Goal: Transaction & Acquisition: Complete application form

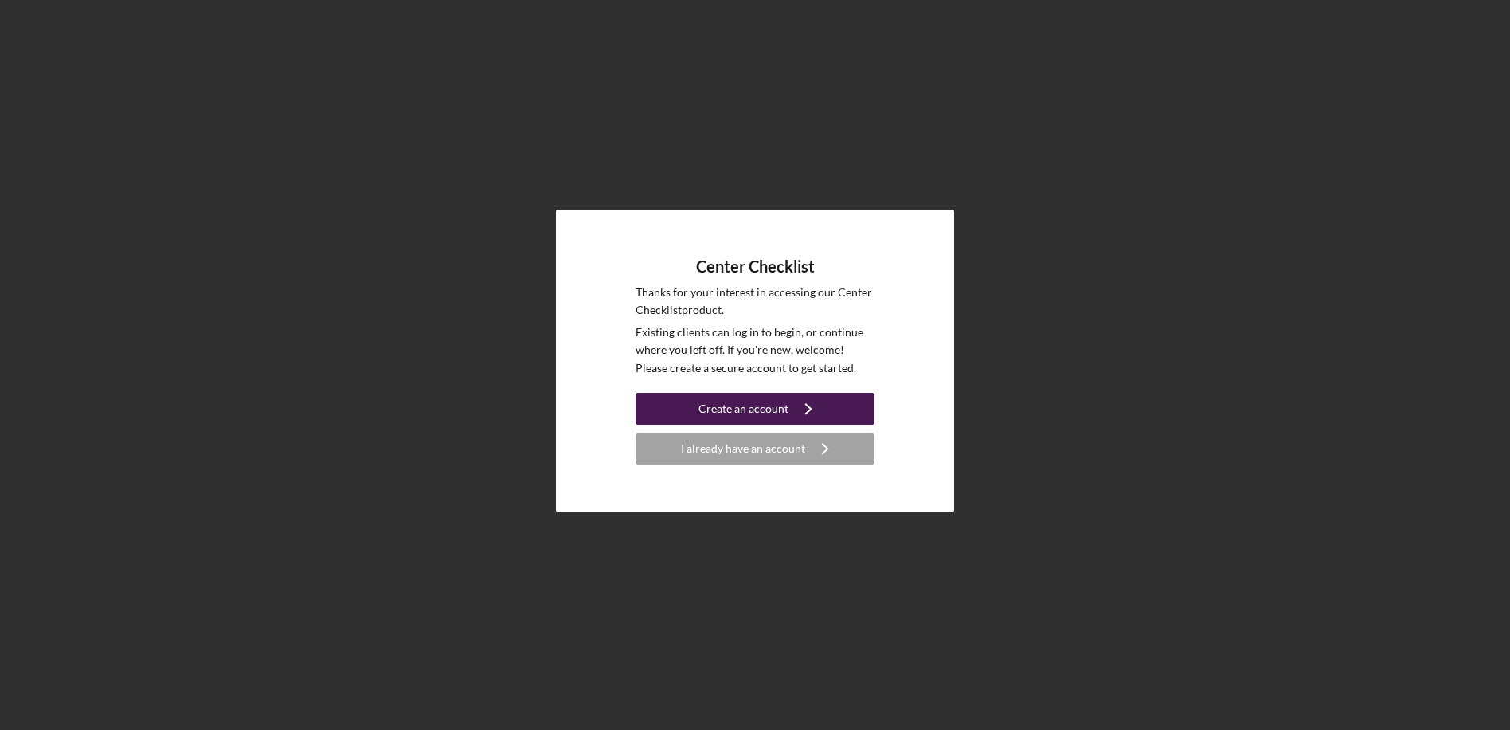
click at [793, 407] on icon "Icon/Navigate" at bounding box center [809, 409] width 40 height 40
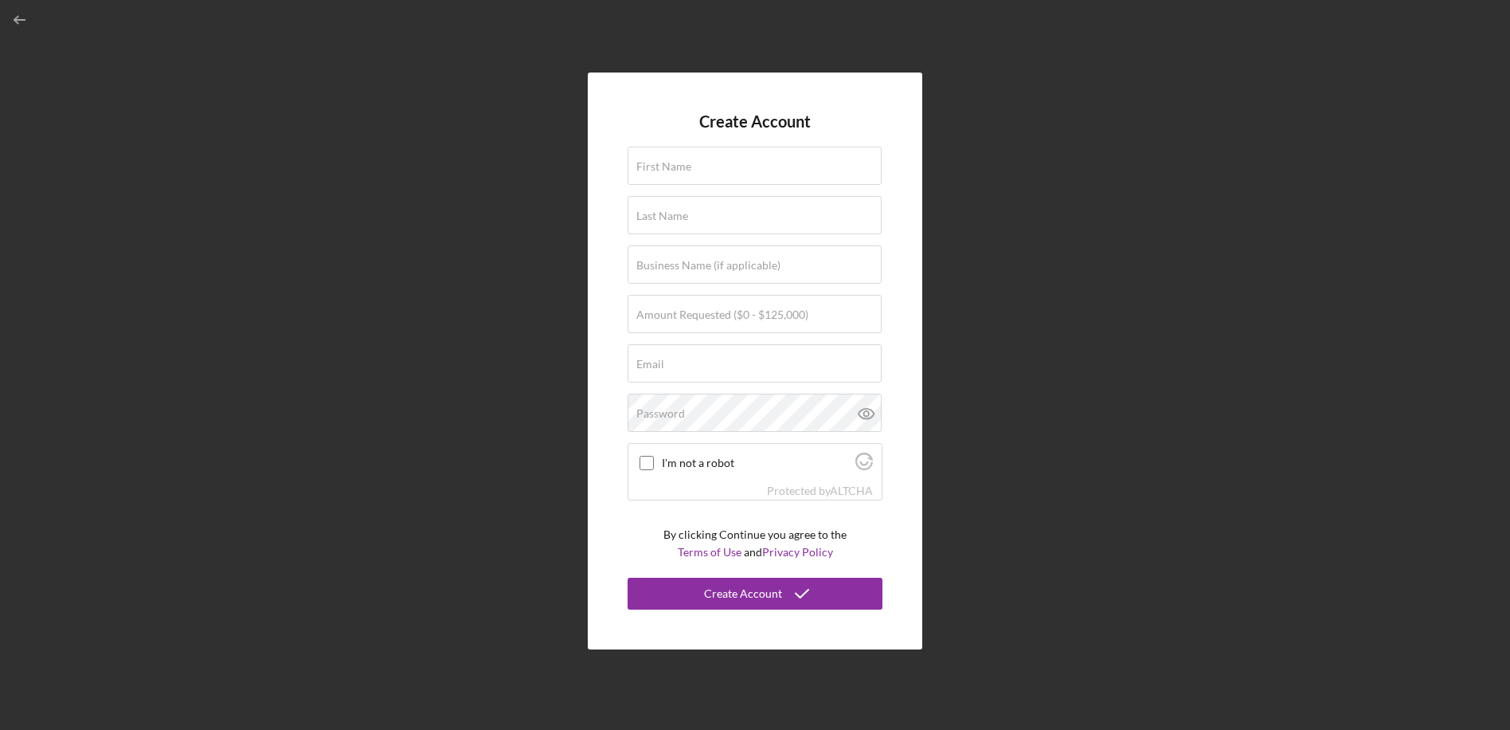
click at [718, 143] on form "Create Account First Name Last Name Business Name (if applicable) Amount Reques…" at bounding box center [755, 360] width 255 height 497
click at [703, 170] on input "First Name" at bounding box center [755, 166] width 254 height 38
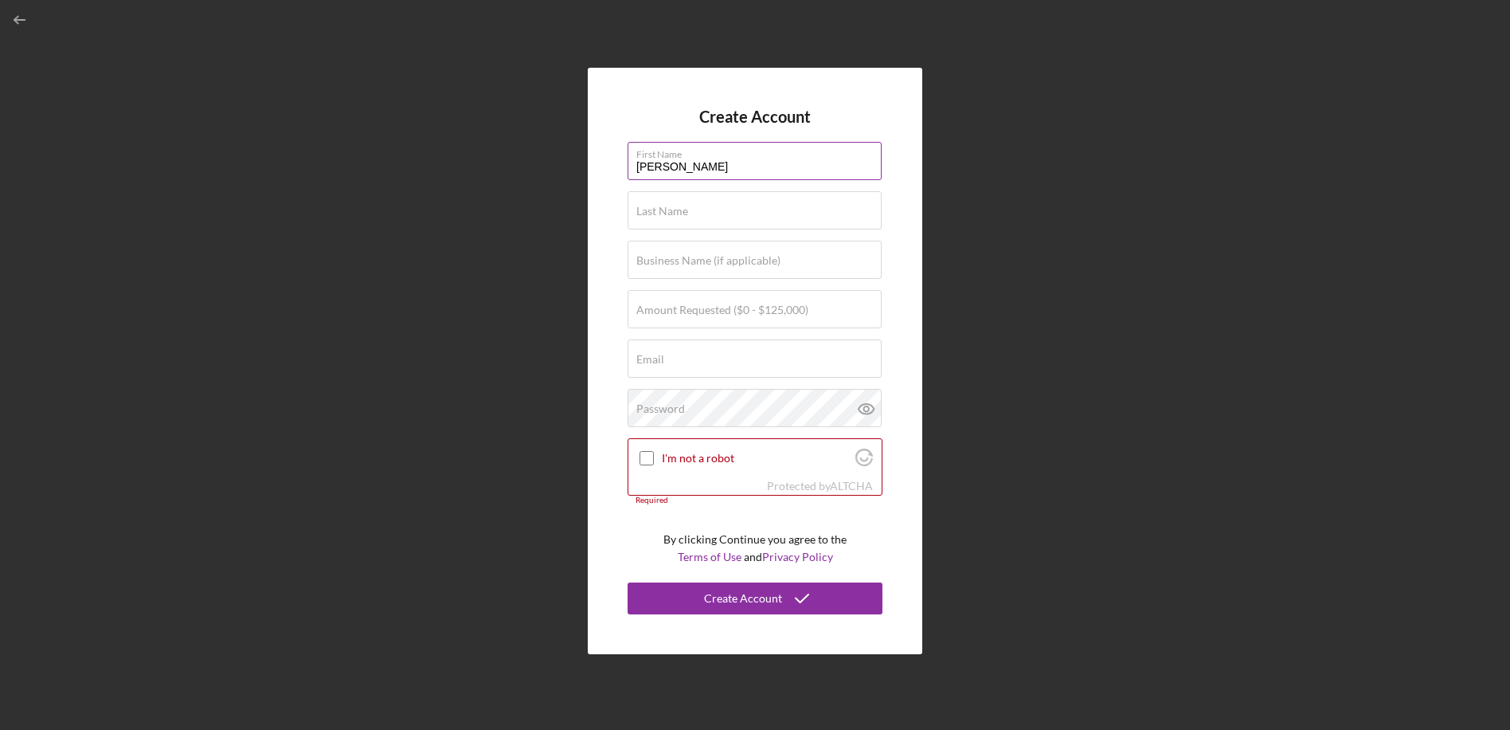
type input "[PERSON_NAME]"
type input "Ks Precious Care Learning Center, Inc"
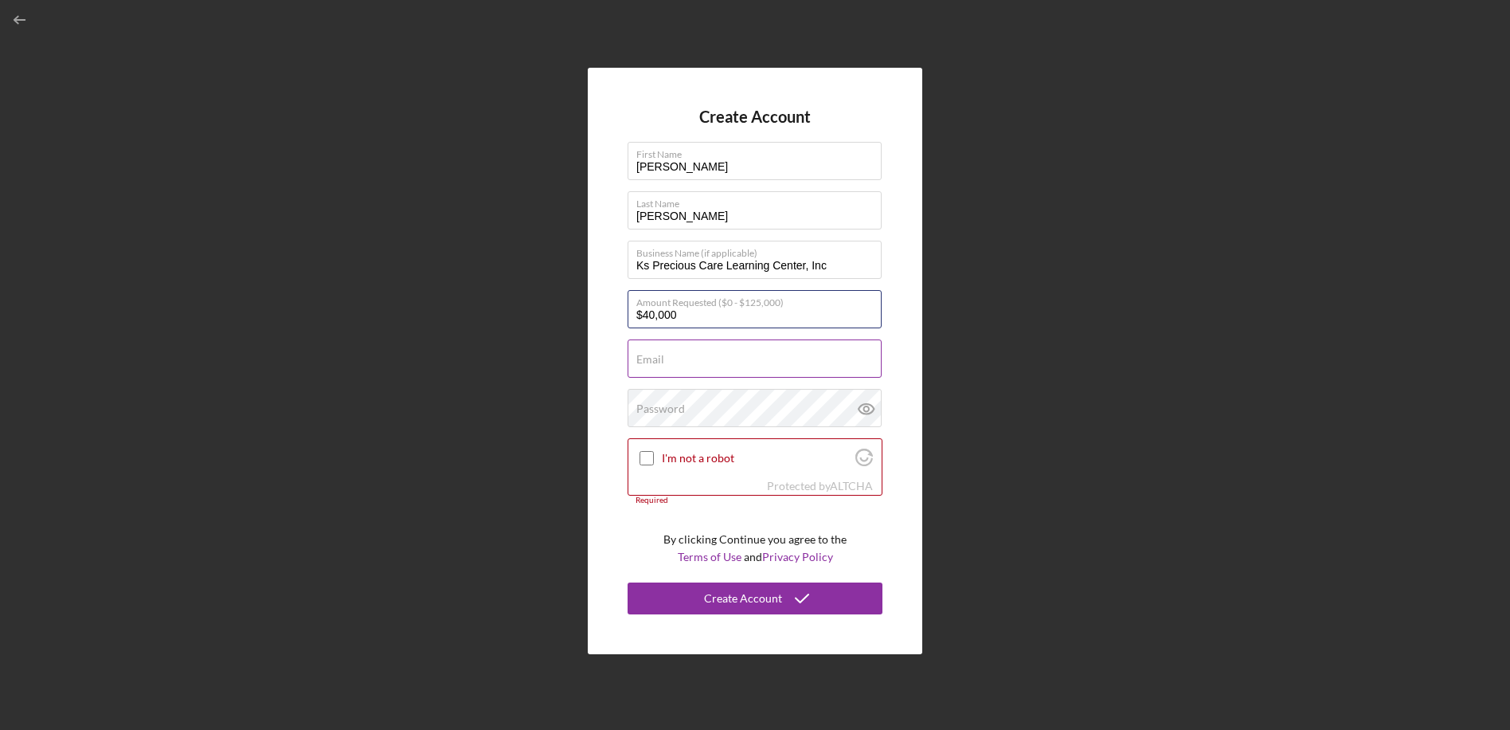
type input "$40,000"
click at [652, 366] on label "Email" at bounding box center [650, 359] width 28 height 13
click at [652, 366] on input "Email" at bounding box center [755, 358] width 254 height 38
type input "[EMAIL_ADDRESS][DOMAIN_NAME]"
click at [871, 409] on icon at bounding box center [867, 409] width 40 height 40
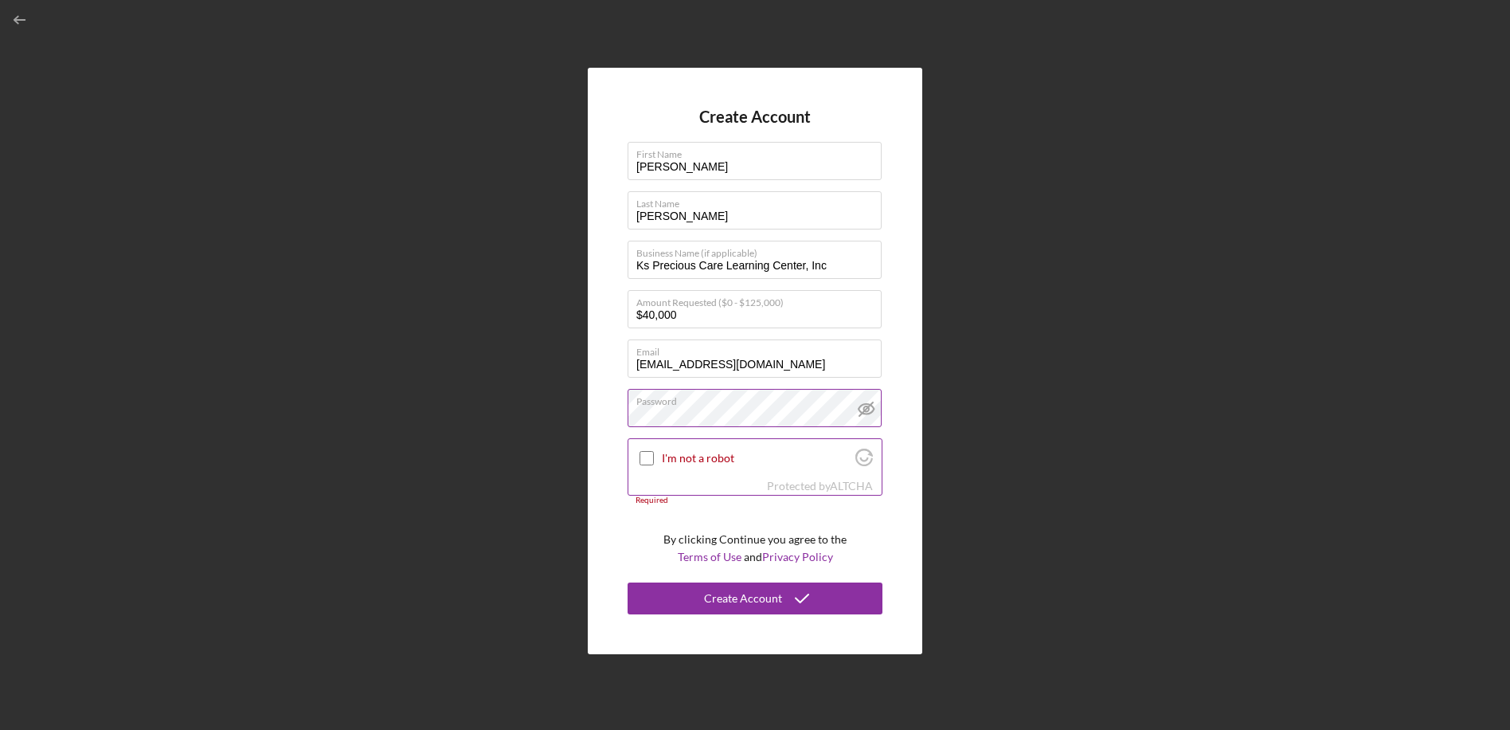
click at [645, 457] on input "I'm not a robot" at bounding box center [647, 458] width 14 height 14
checkbox input "true"
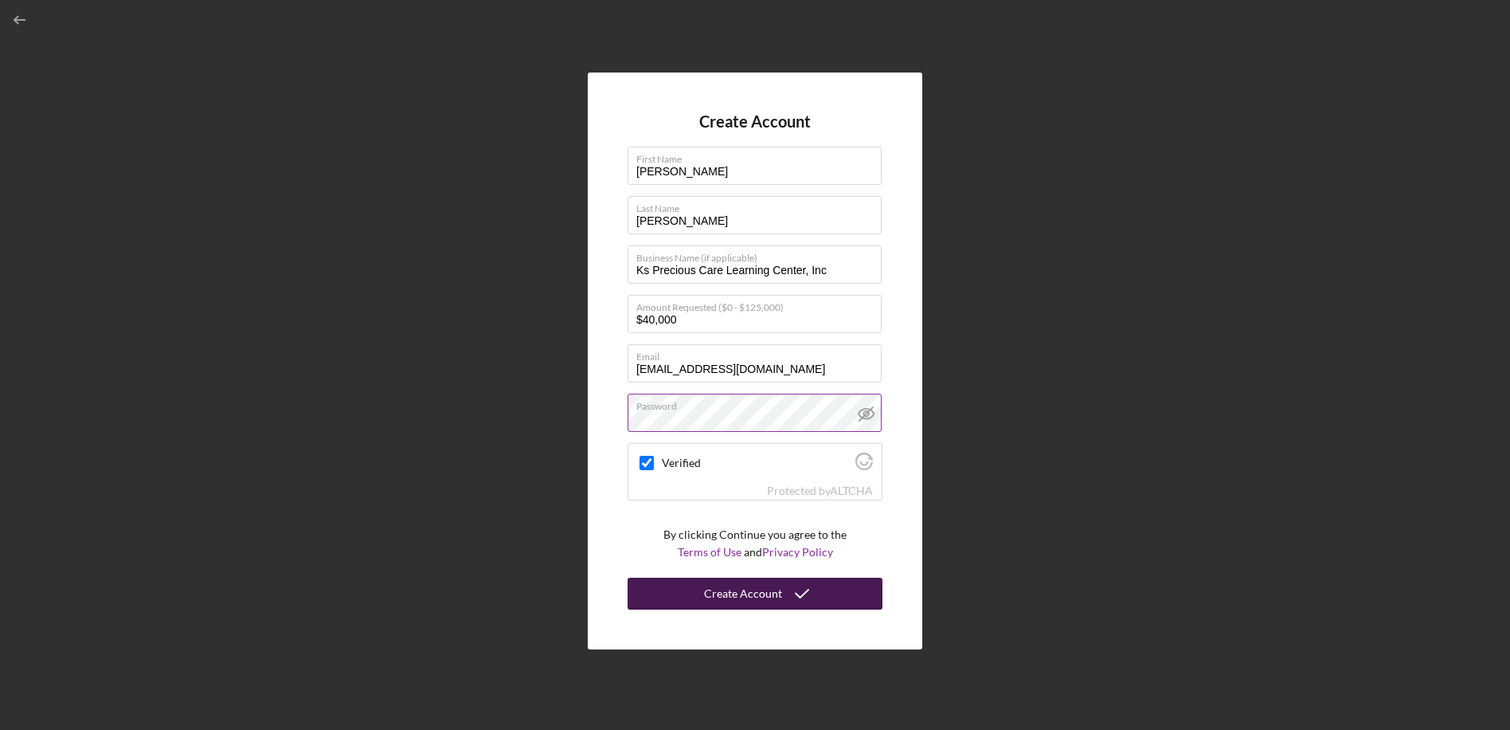
click at [712, 597] on div "Create Account" at bounding box center [743, 594] width 78 height 32
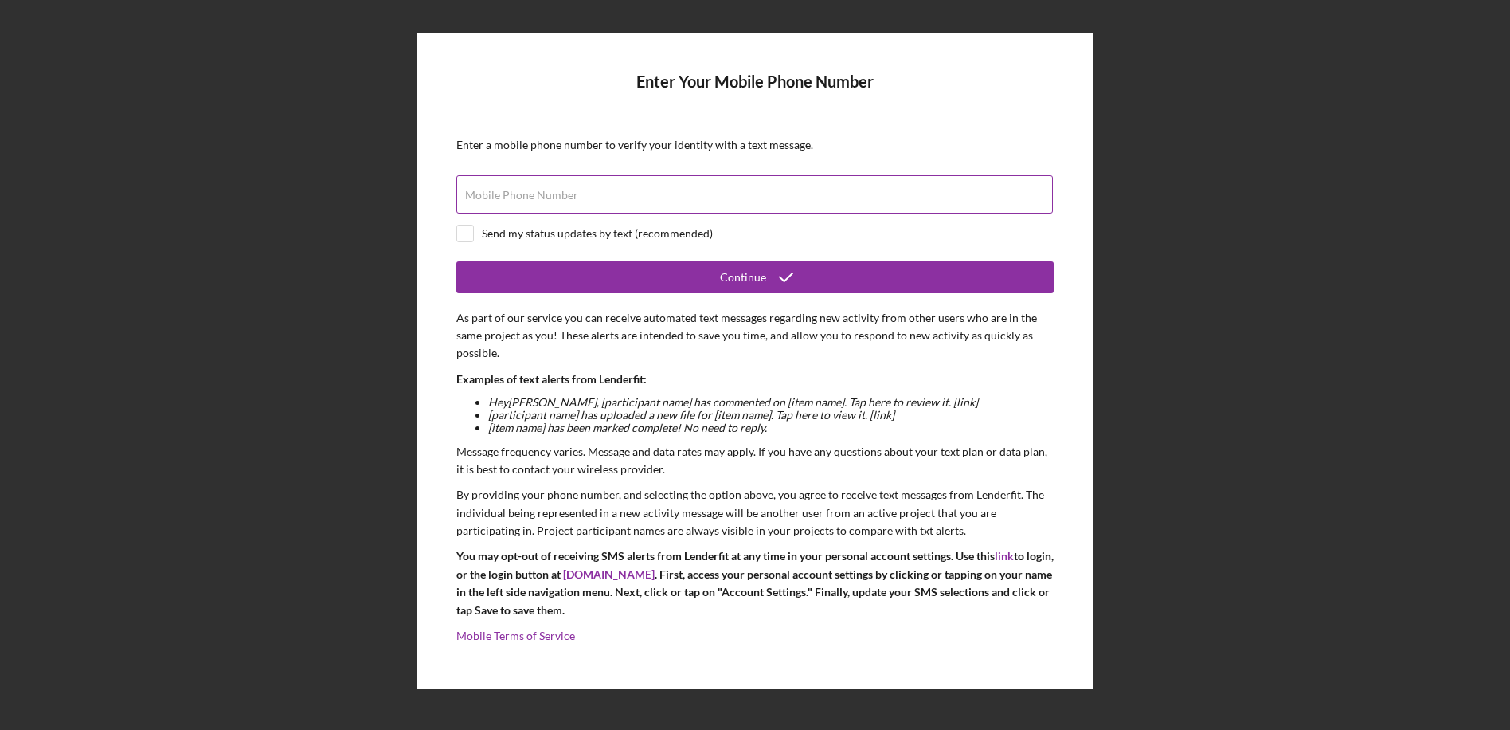
click at [547, 195] on label "Mobile Phone Number" at bounding box center [521, 195] width 113 height 13
click at [547, 195] on input "Mobile Phone Number" at bounding box center [754, 194] width 597 height 38
type input "[PHONE_NUMBER]"
click at [468, 234] on input "checkbox" at bounding box center [465, 233] width 16 height 16
checkbox input "true"
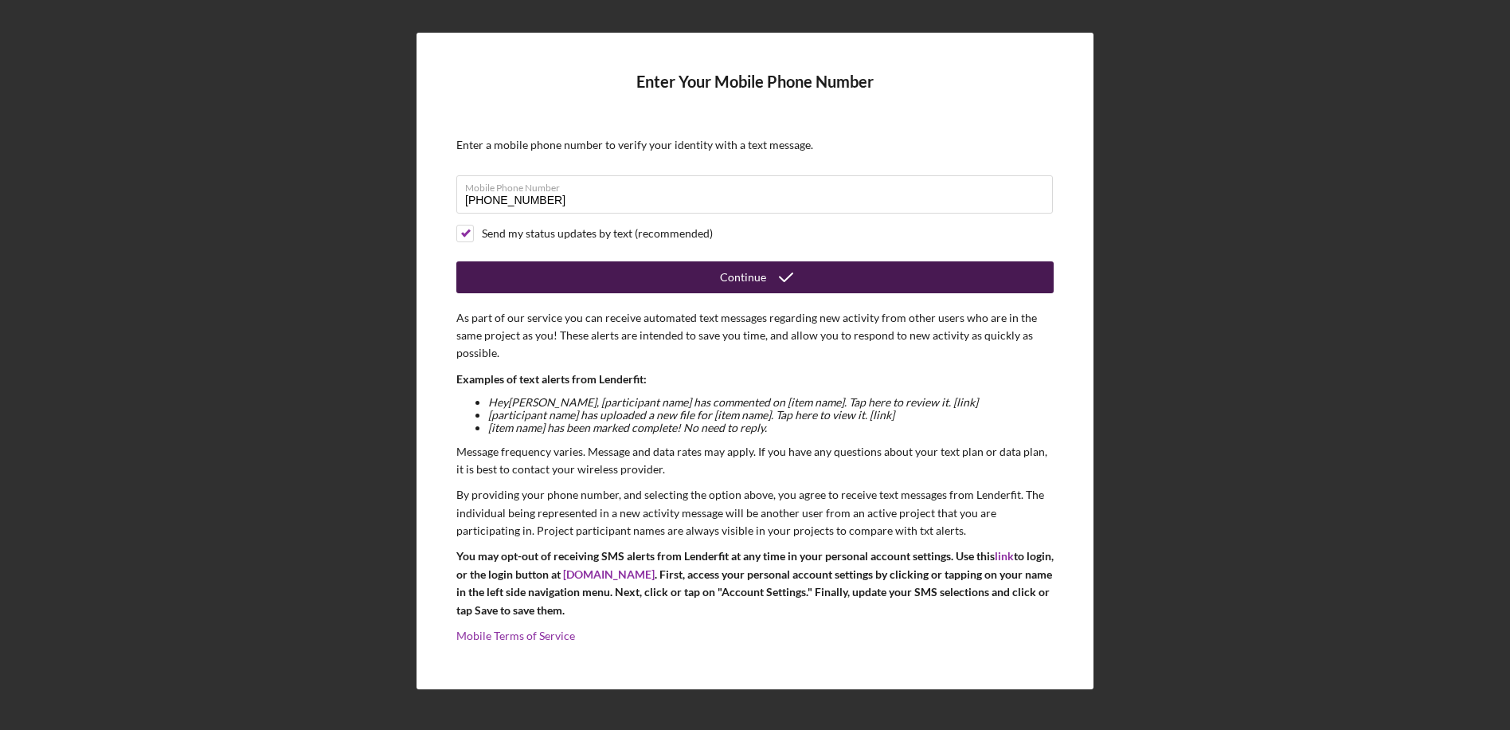
click at [707, 280] on button "Continue" at bounding box center [754, 277] width 597 height 32
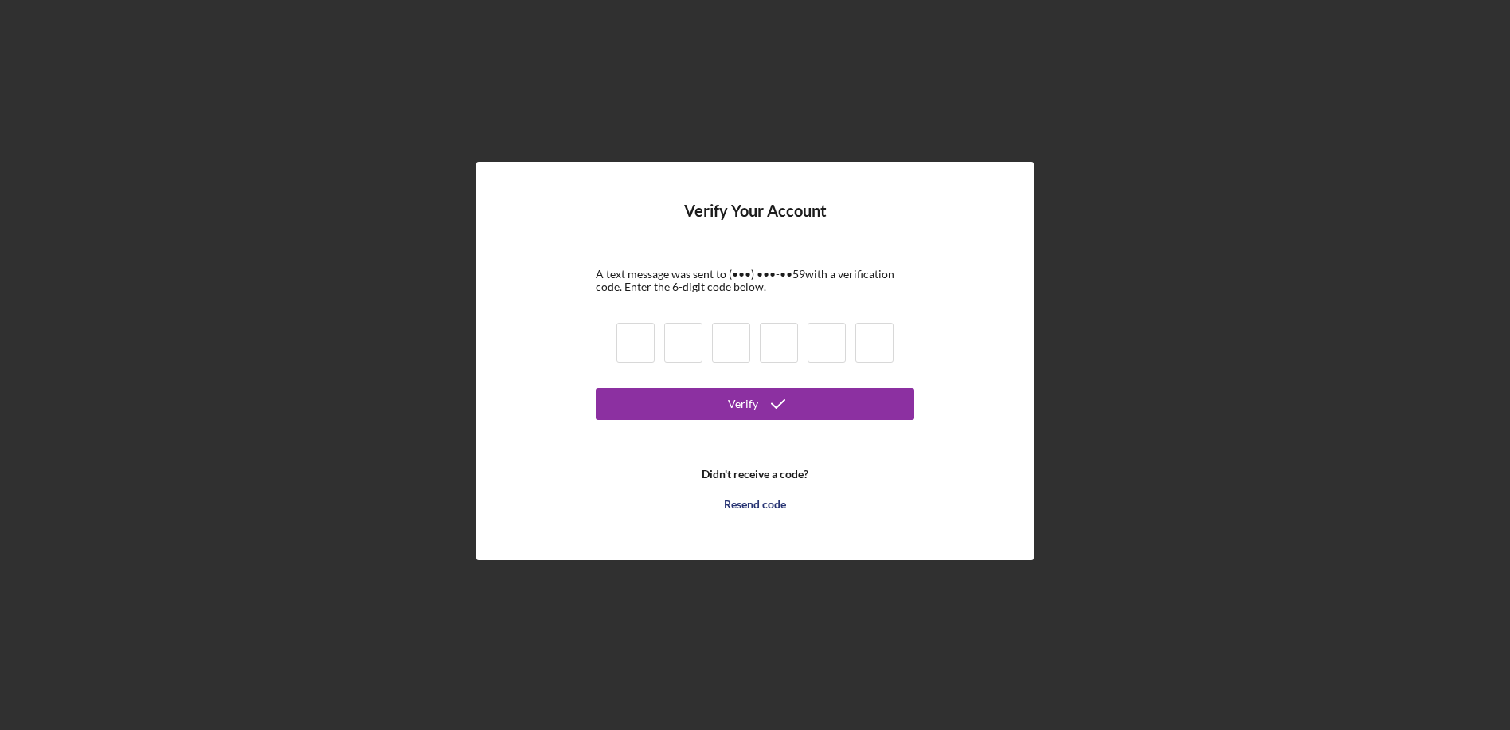
click at [639, 339] on input at bounding box center [636, 343] width 38 height 40
type input "9"
type input "8"
type input "5"
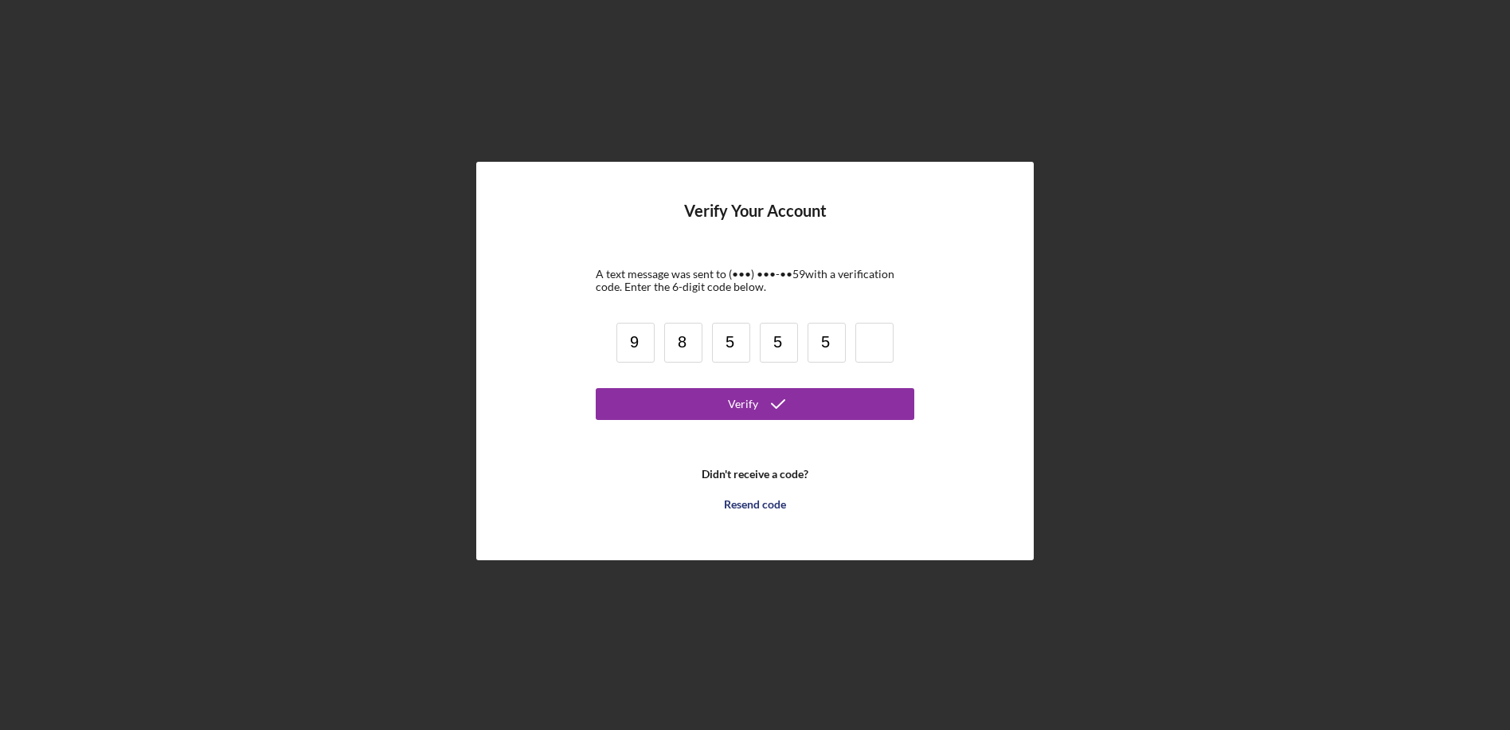
type input "5"
type input "3"
click at [670, 394] on button "Verify" at bounding box center [755, 404] width 319 height 32
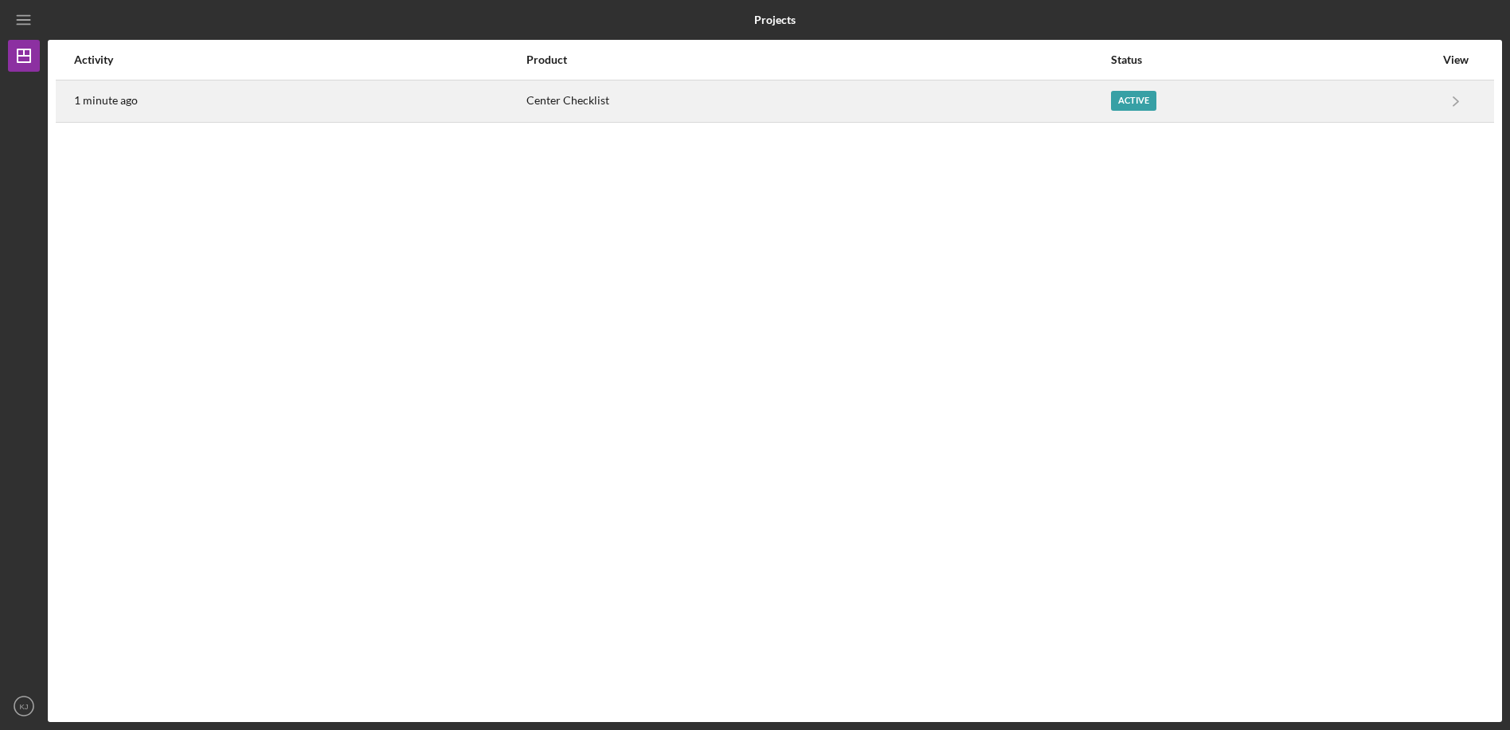
click at [562, 106] on div "Center Checklist" at bounding box center [818, 101] width 583 height 40
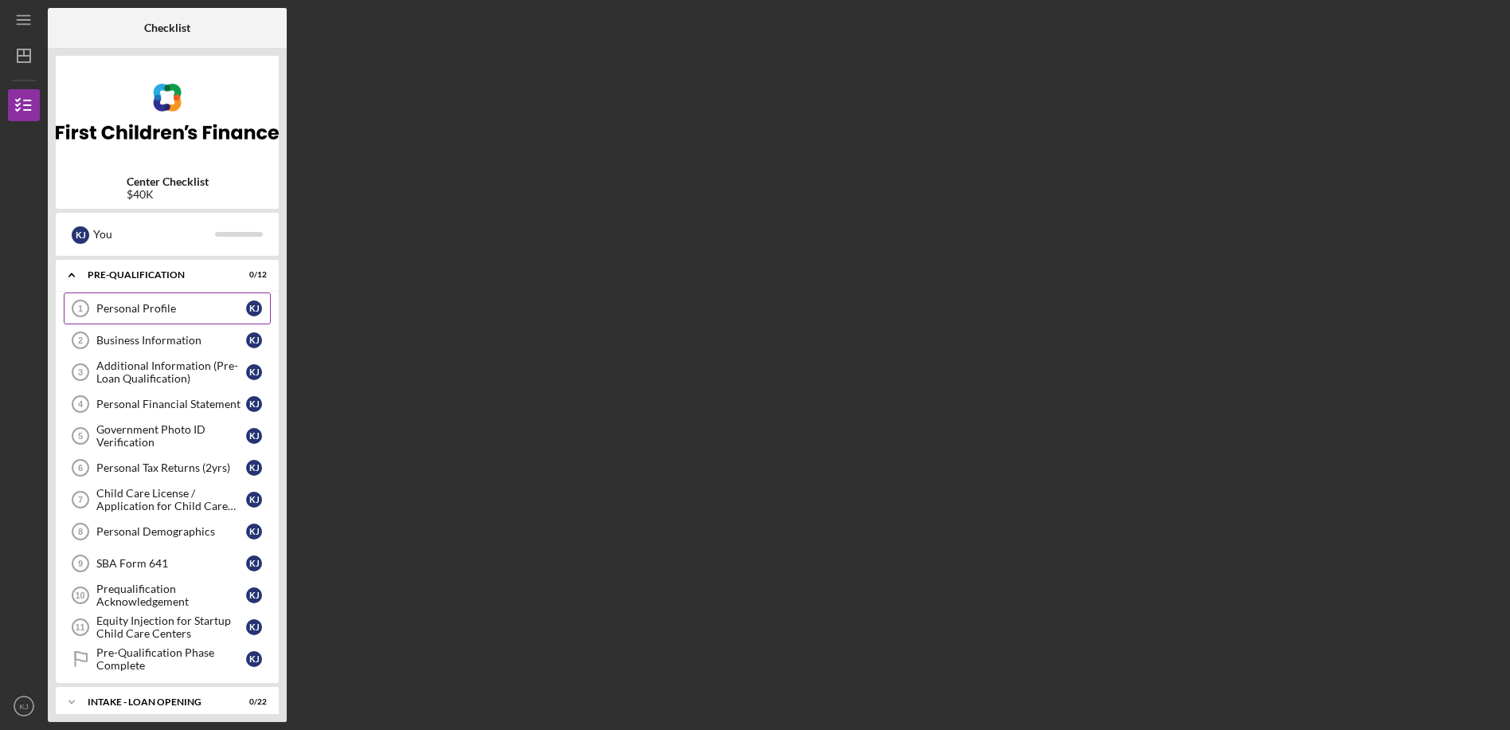
click at [144, 308] on div "Personal Profile" at bounding box center [171, 308] width 150 height 13
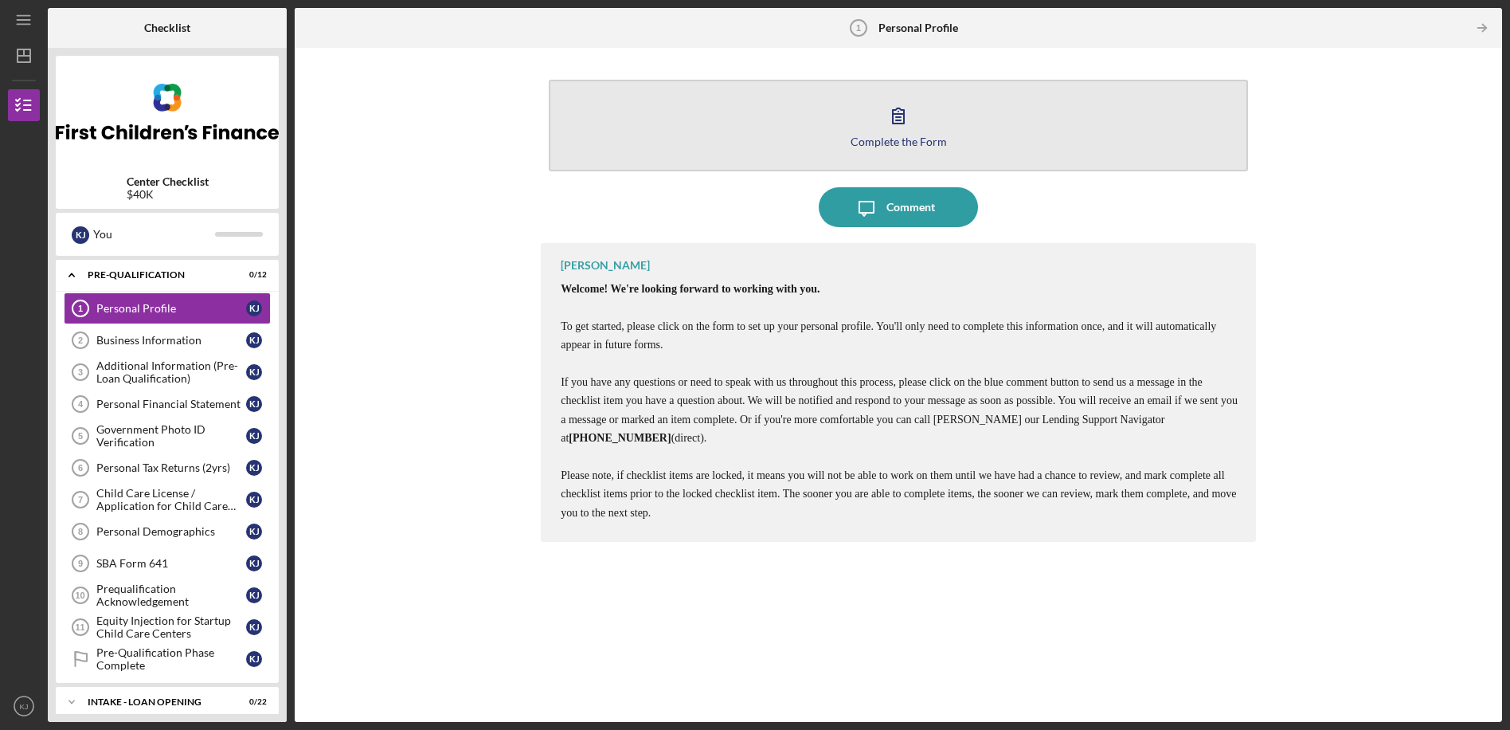
click at [894, 123] on icon "button" at bounding box center [898, 115] width 11 height 15
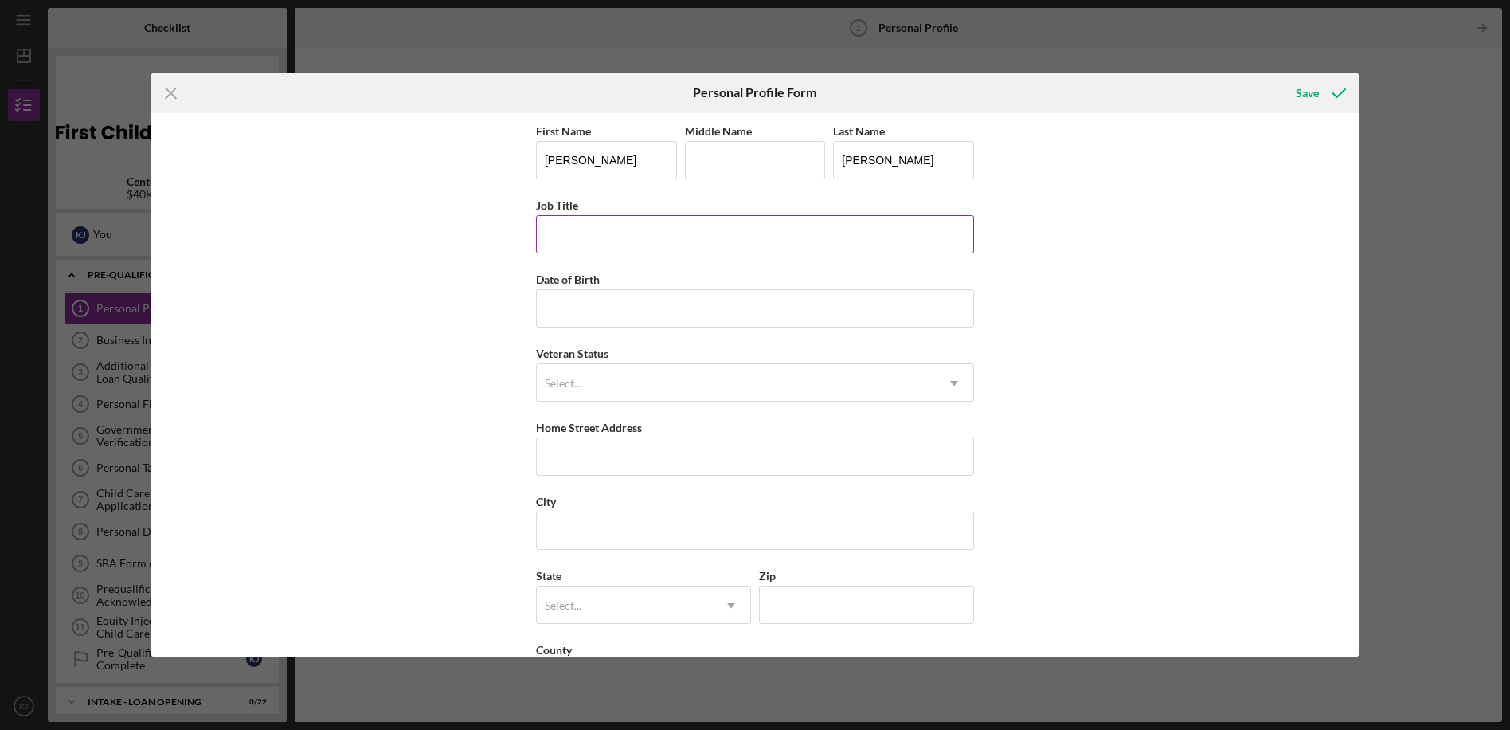
click at [585, 245] on input "Job Title" at bounding box center [755, 234] width 438 height 38
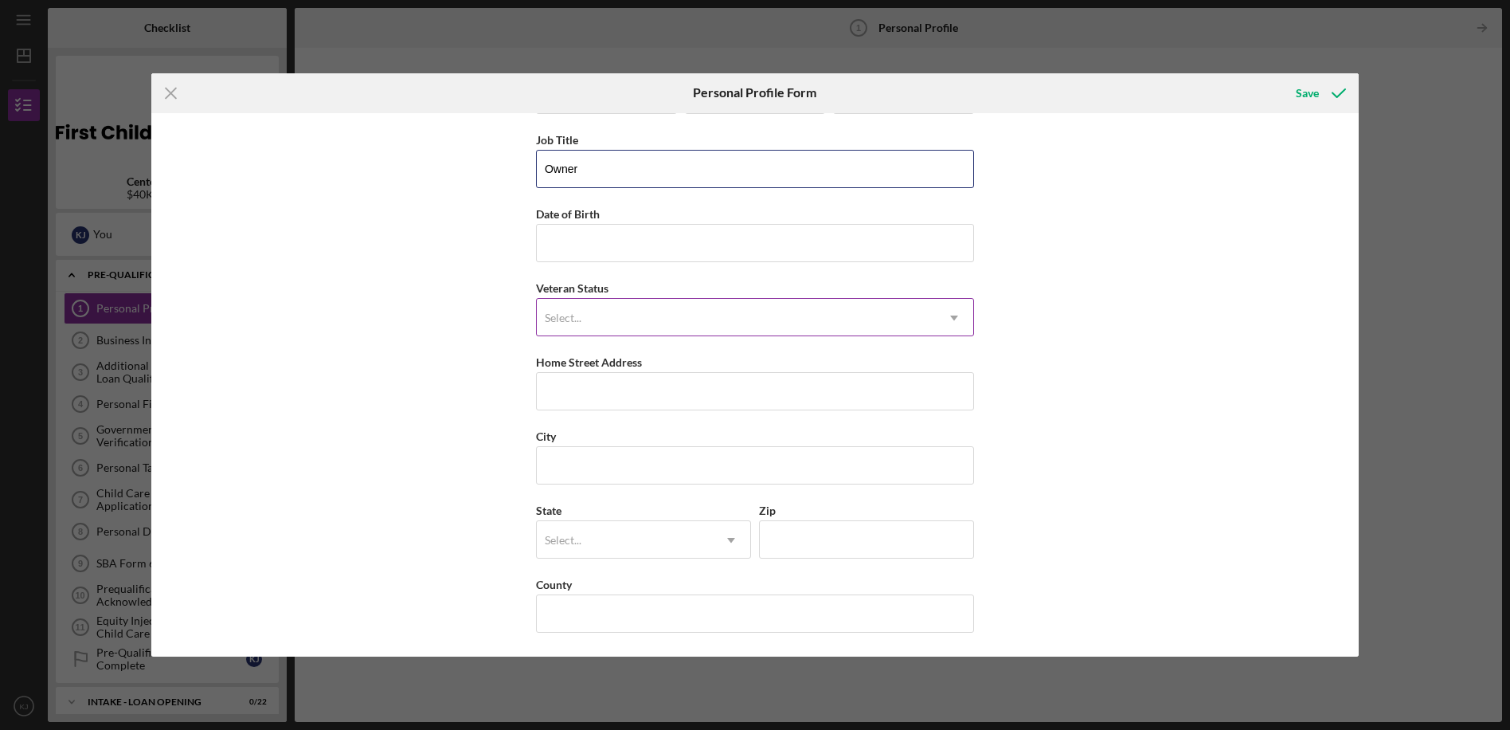
type input "Owner"
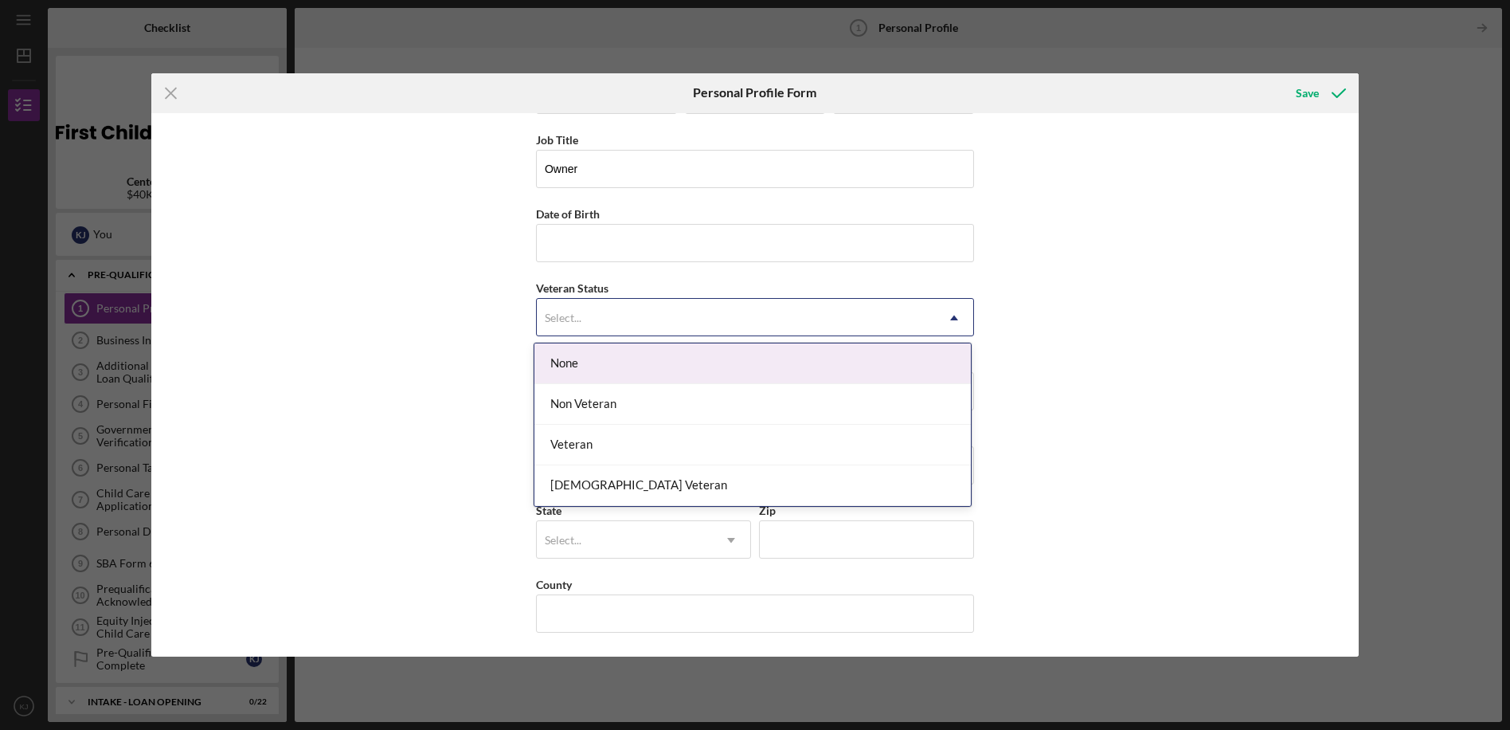
click at [571, 303] on div "Select..." at bounding box center [736, 318] width 398 height 37
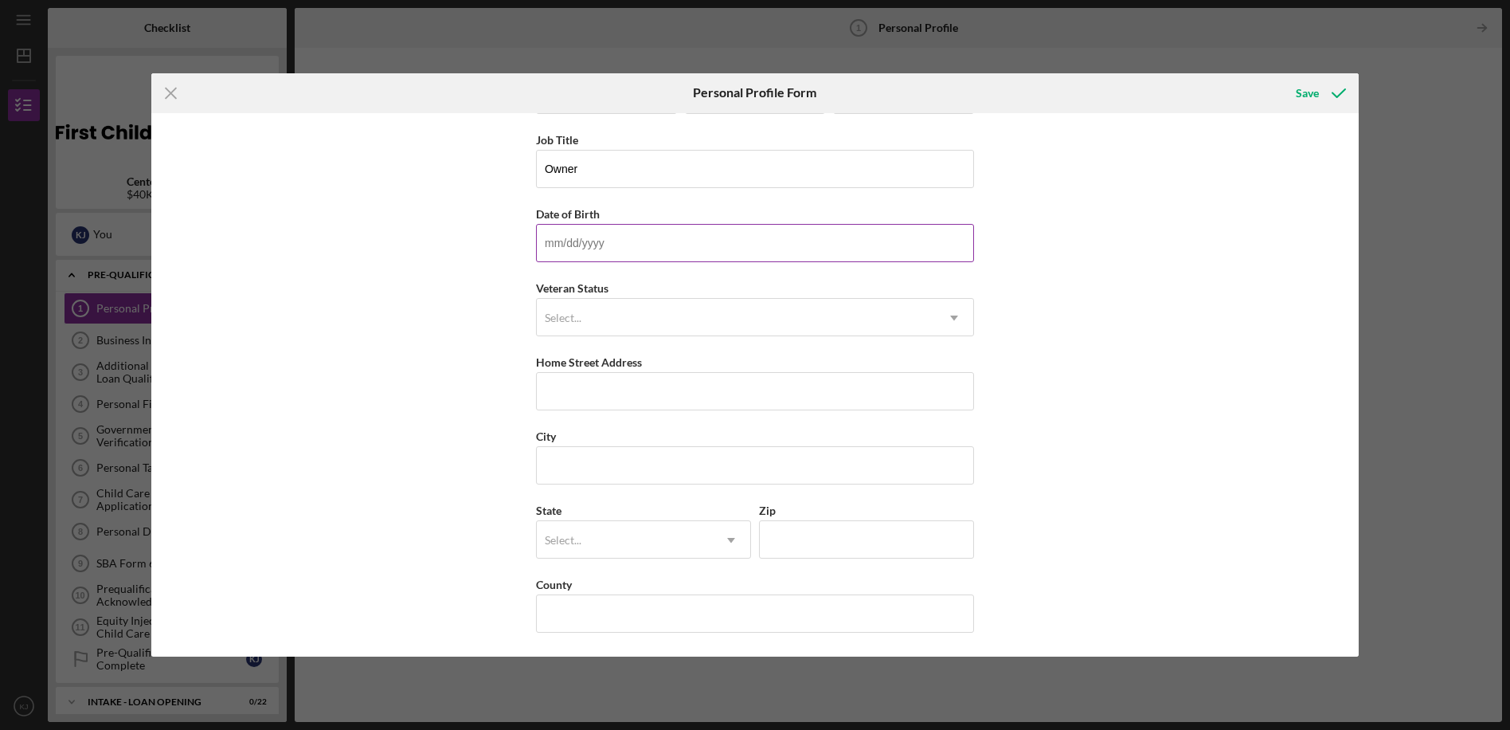
click at [564, 246] on input "Date of Birth" at bounding box center [755, 243] width 438 height 38
type input "[DATE]"
click at [775, 323] on div "Select..." at bounding box center [736, 318] width 398 height 37
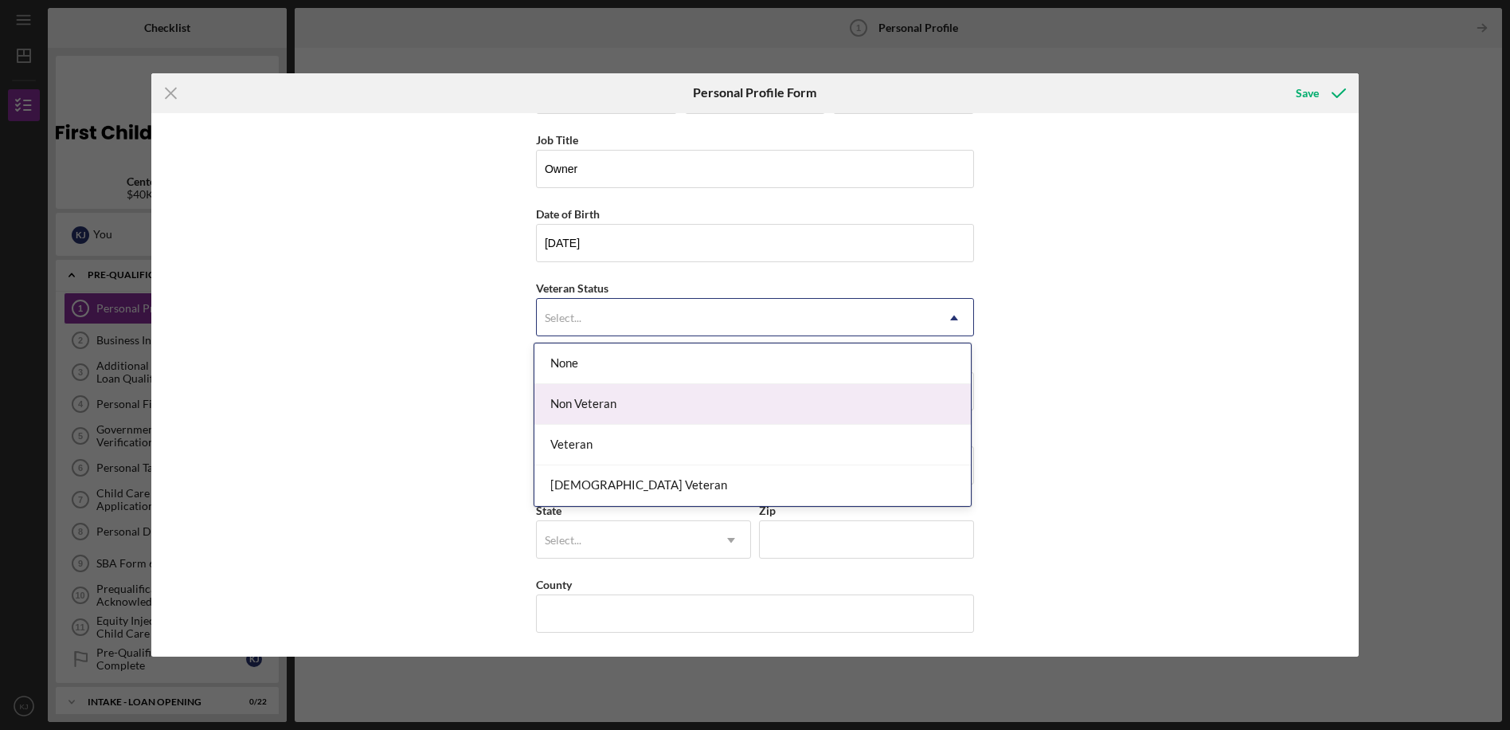
click at [699, 391] on div "Non Veteran" at bounding box center [753, 404] width 437 height 41
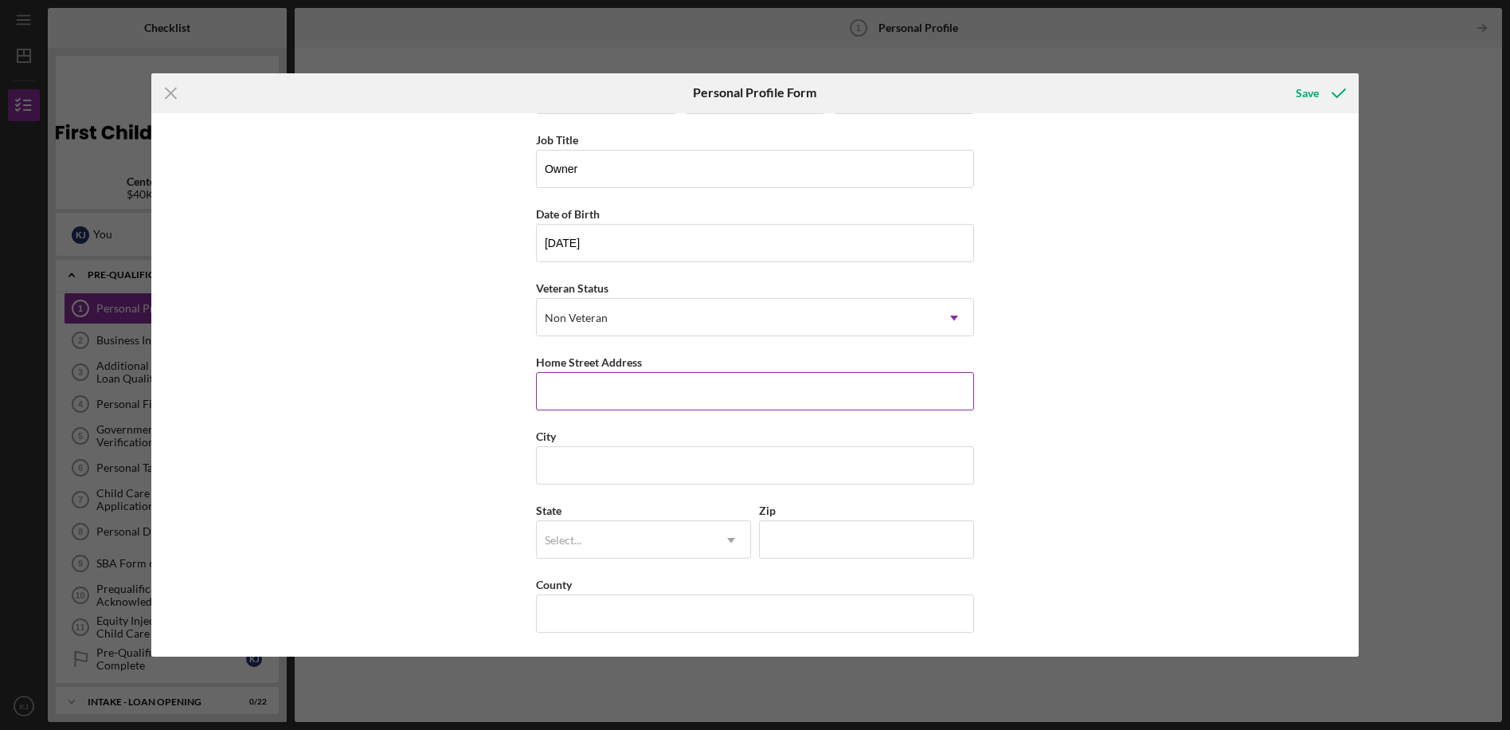
click at [669, 394] on input "Home Street Address" at bounding box center [755, 391] width 438 height 38
type input "[STREET_ADDRESS]"
type input "L"
type input "[PERSON_NAME]"
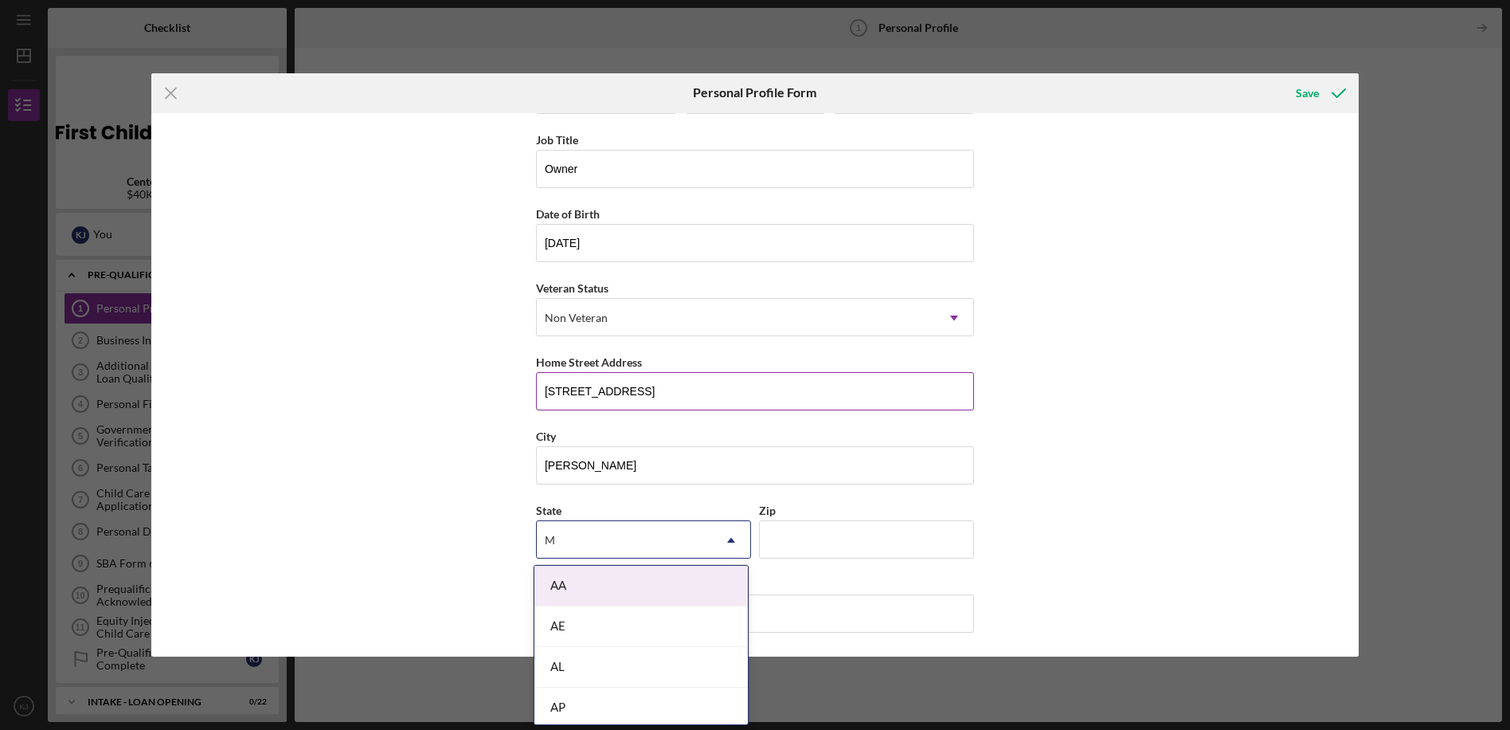
type input "MI"
click at [601, 529] on div "FM" at bounding box center [624, 540] width 175 height 37
click at [598, 582] on div "MI" at bounding box center [641, 572] width 213 height 41
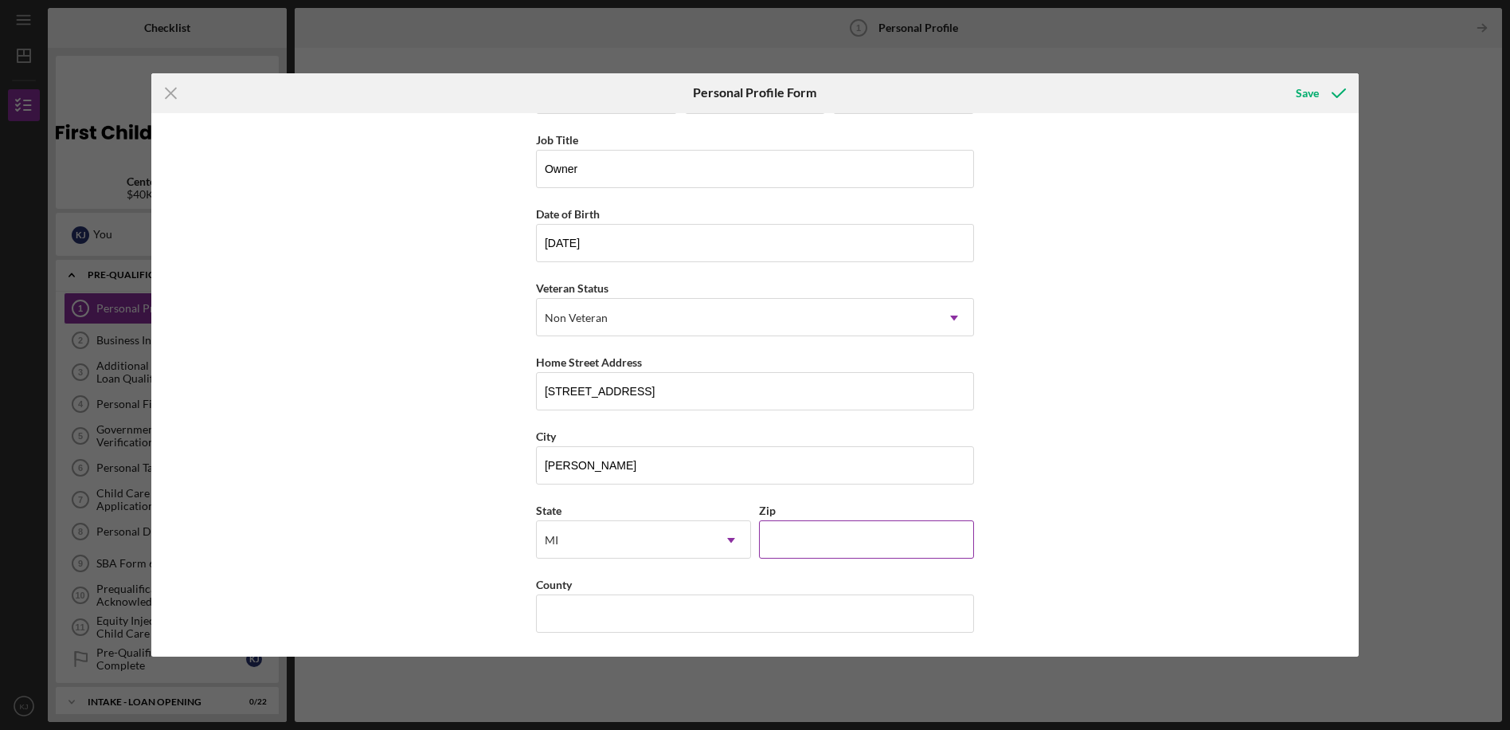
click at [816, 535] on input "Zip" at bounding box center [866, 539] width 215 height 38
type input "48842"
click at [623, 616] on input "County" at bounding box center [755, 613] width 438 height 38
type input "[PERSON_NAME]"
click at [1304, 96] on div "Save" at bounding box center [1307, 93] width 23 height 32
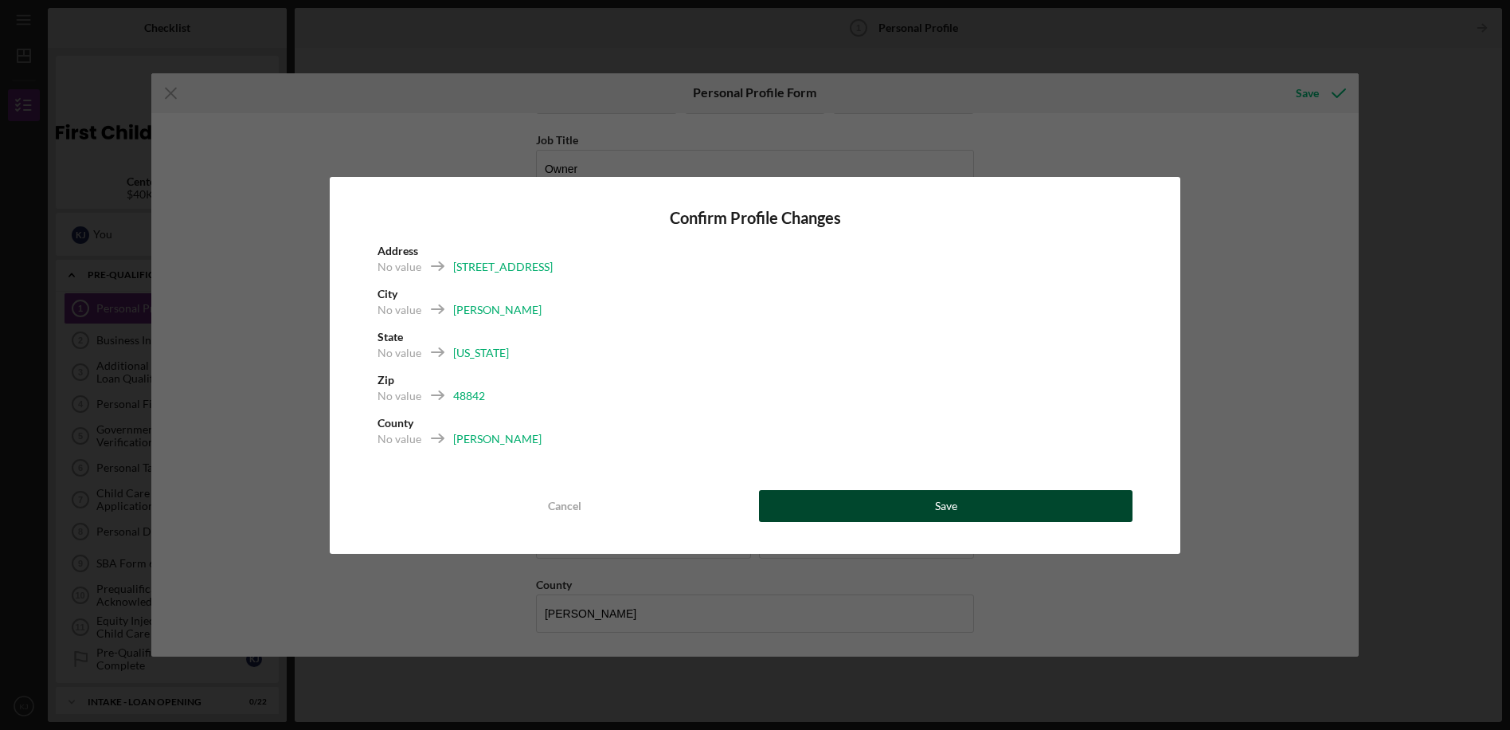
click at [960, 503] on button "Save" at bounding box center [946, 506] width 374 height 32
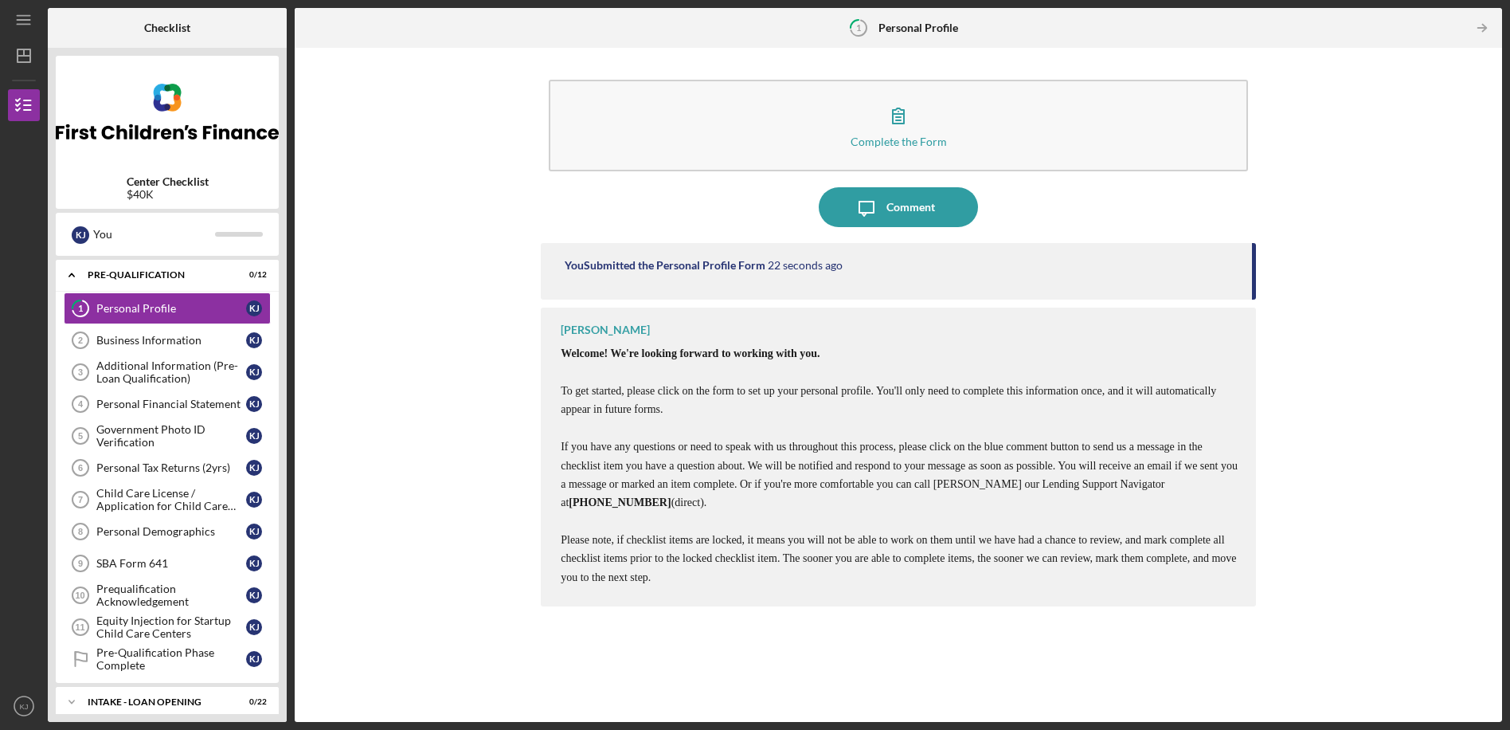
click at [802, 277] on div "You Submitted the Personal Profile Form 22 seconds ago" at bounding box center [898, 271] width 715 height 57
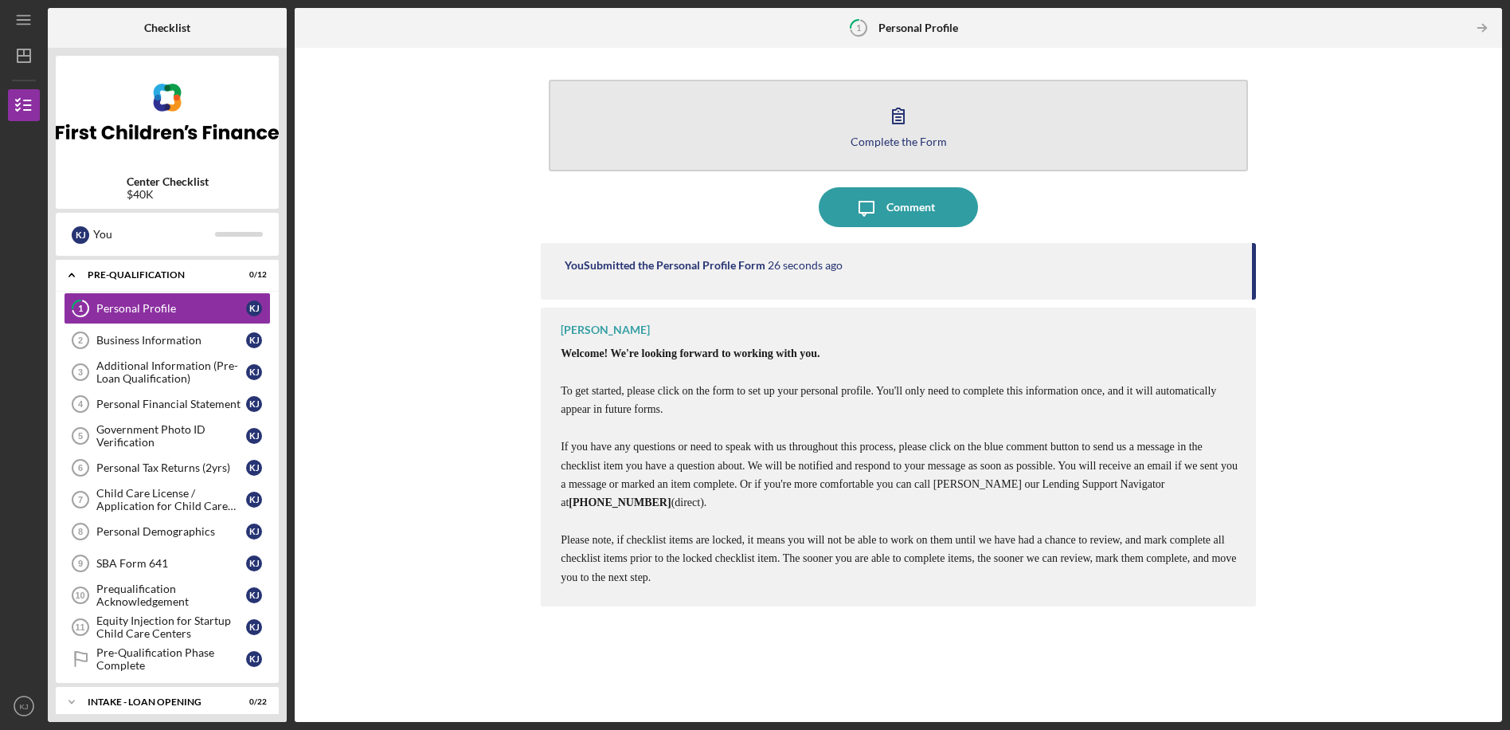
click at [903, 112] on icon "button" at bounding box center [898, 115] width 11 height 15
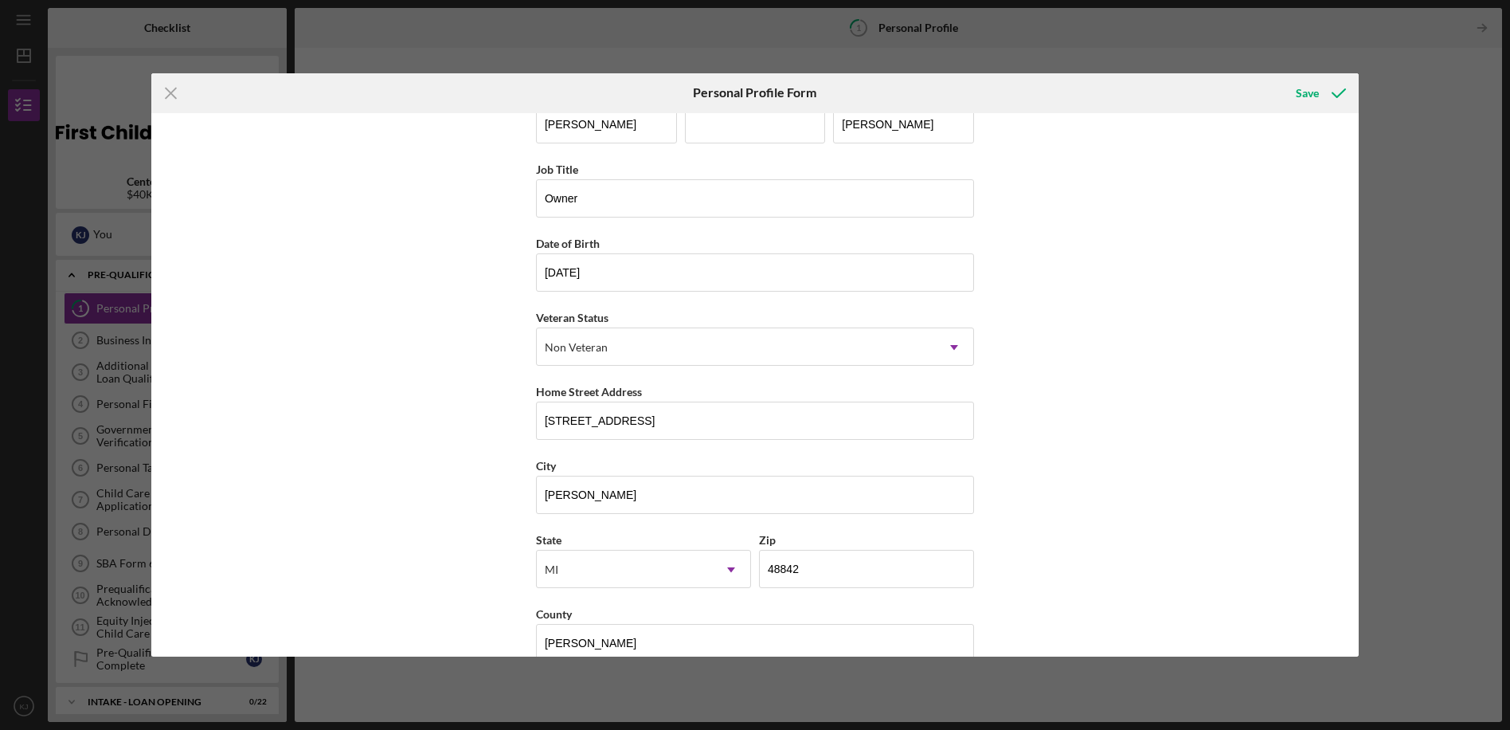
scroll to position [65, 0]
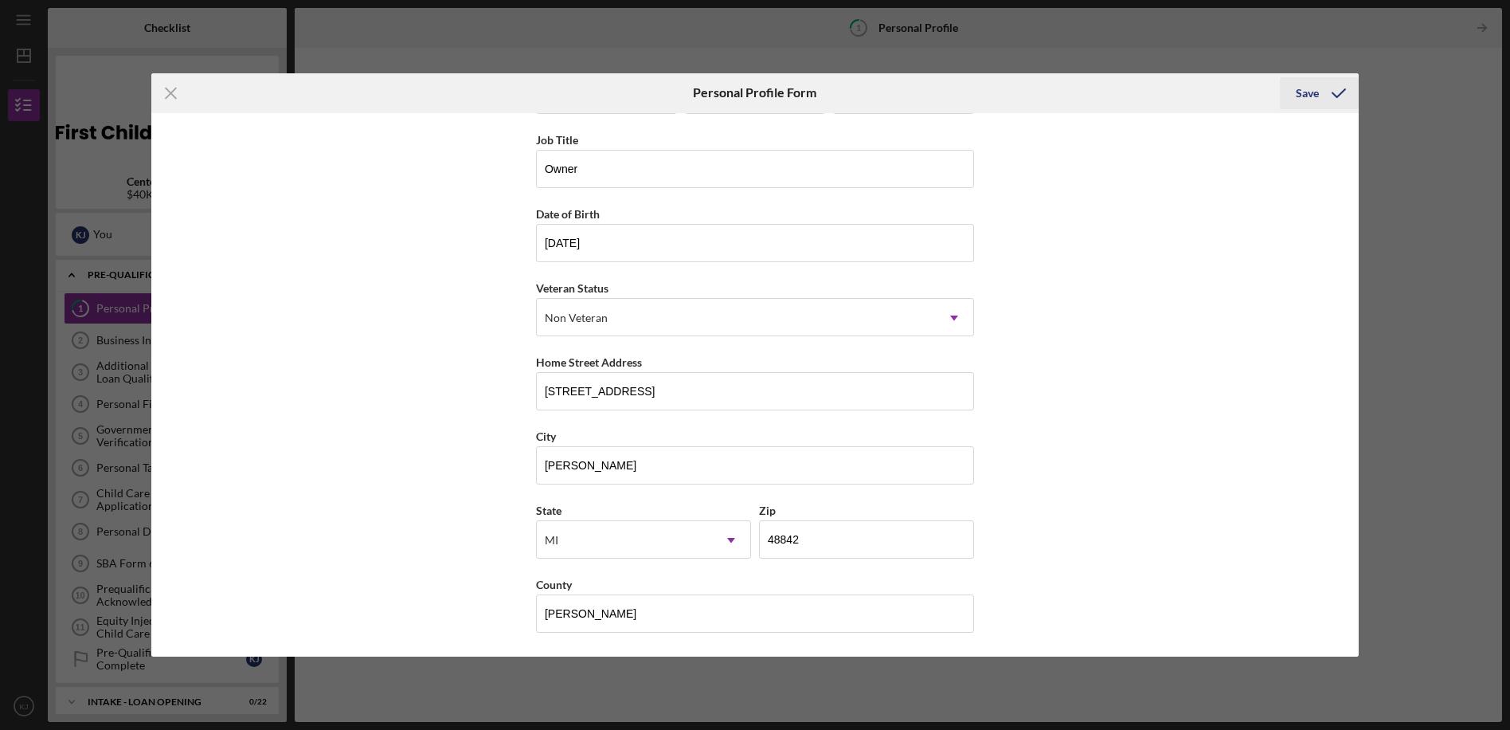
click at [1310, 96] on div "Save" at bounding box center [1307, 93] width 23 height 32
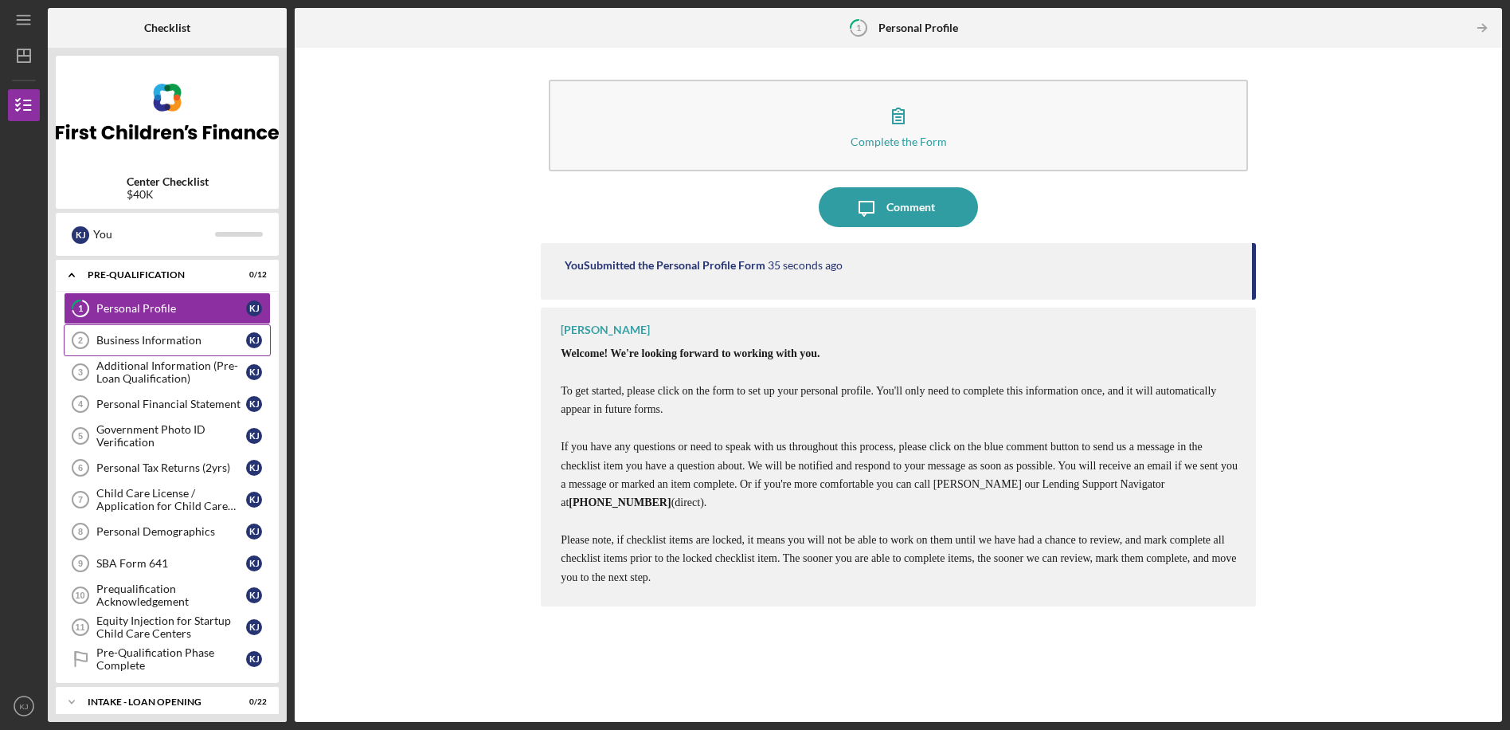
click at [139, 334] on link "Business Information 2 Business Information K J" at bounding box center [167, 340] width 207 height 32
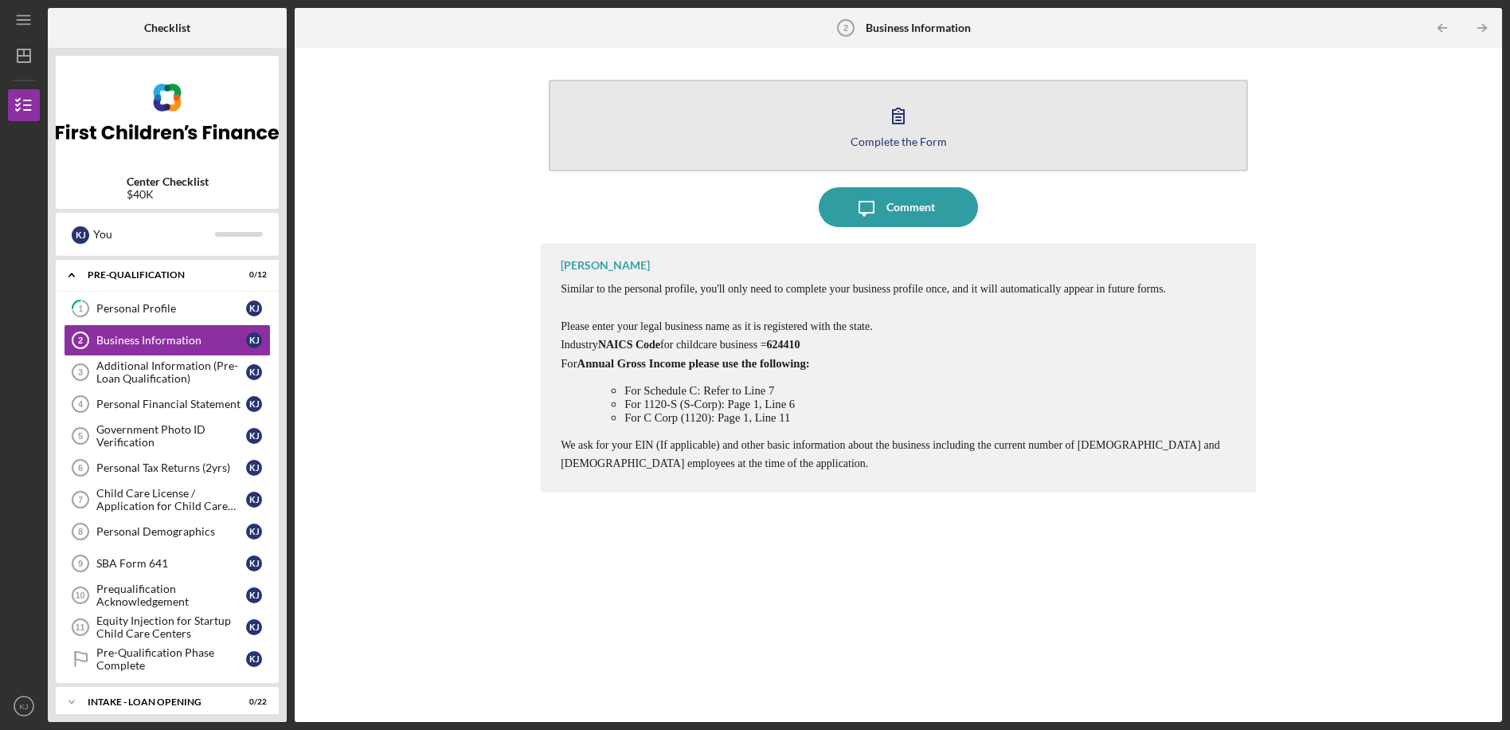
click at [896, 119] on icon "button" at bounding box center [899, 116] width 40 height 40
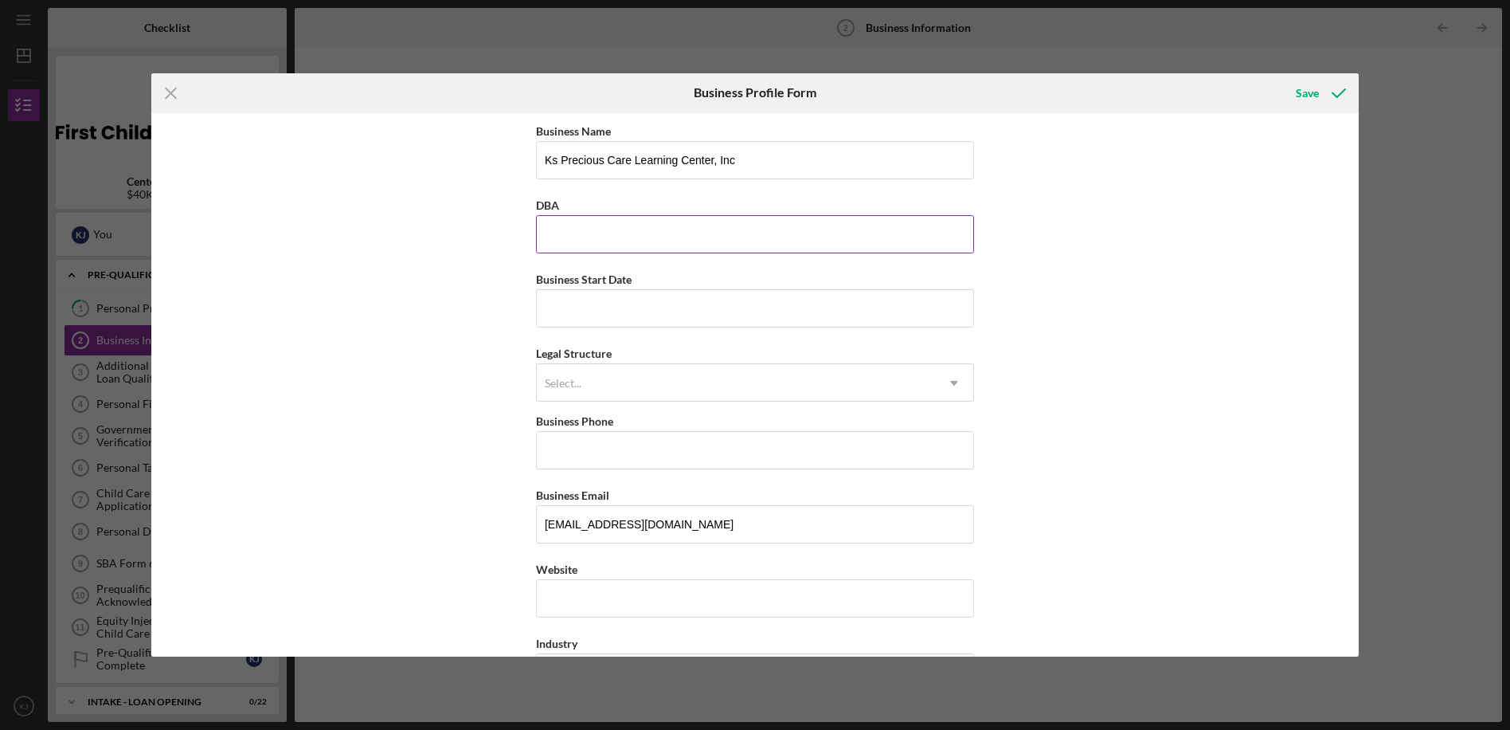
click at [641, 249] on input "DBA" at bounding box center [755, 234] width 438 height 38
type input "Ks Precious Care Learning Center, Inc"
type input "[DATE]"
click at [597, 380] on div "Select..." at bounding box center [736, 383] width 398 height 37
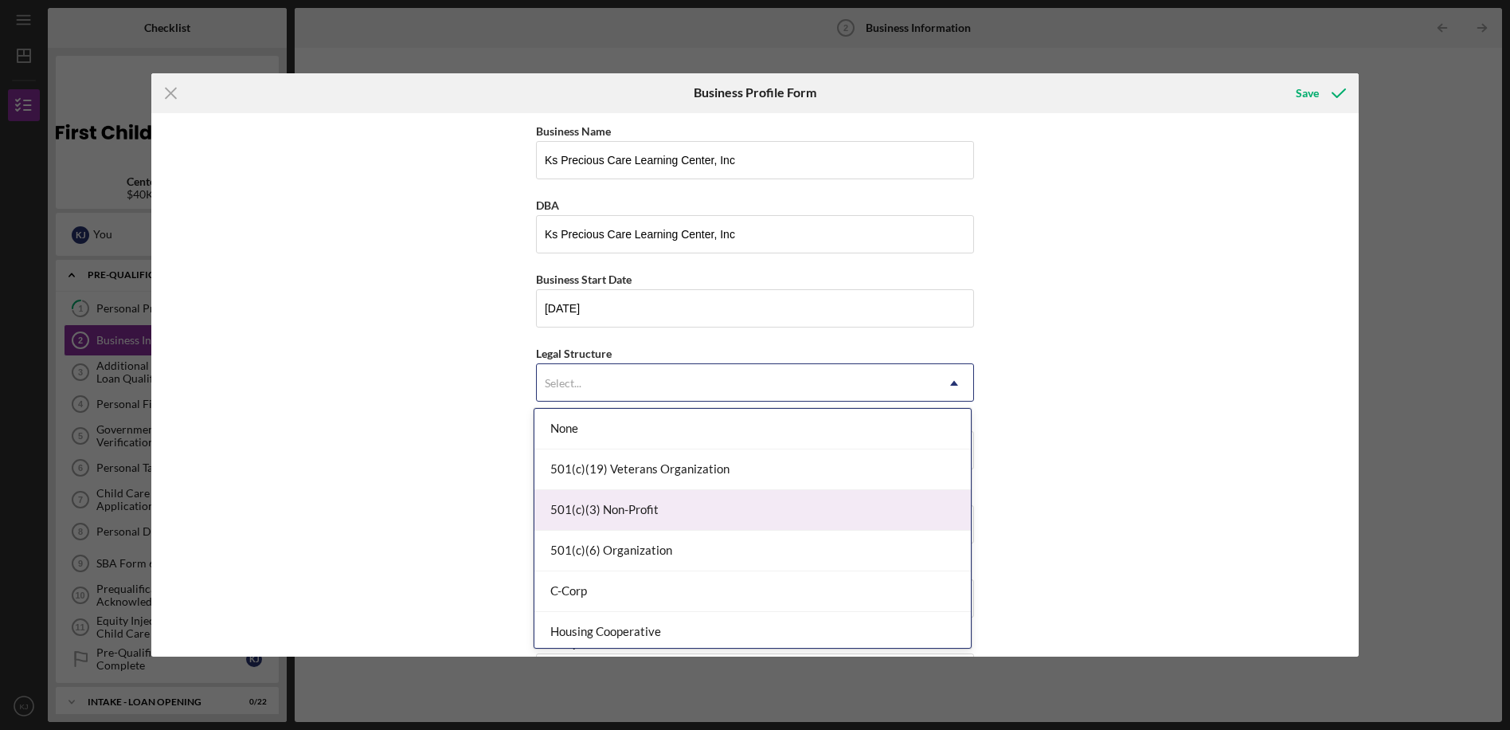
click at [614, 507] on div "501(c)(3) Non-Profit" at bounding box center [753, 510] width 437 height 41
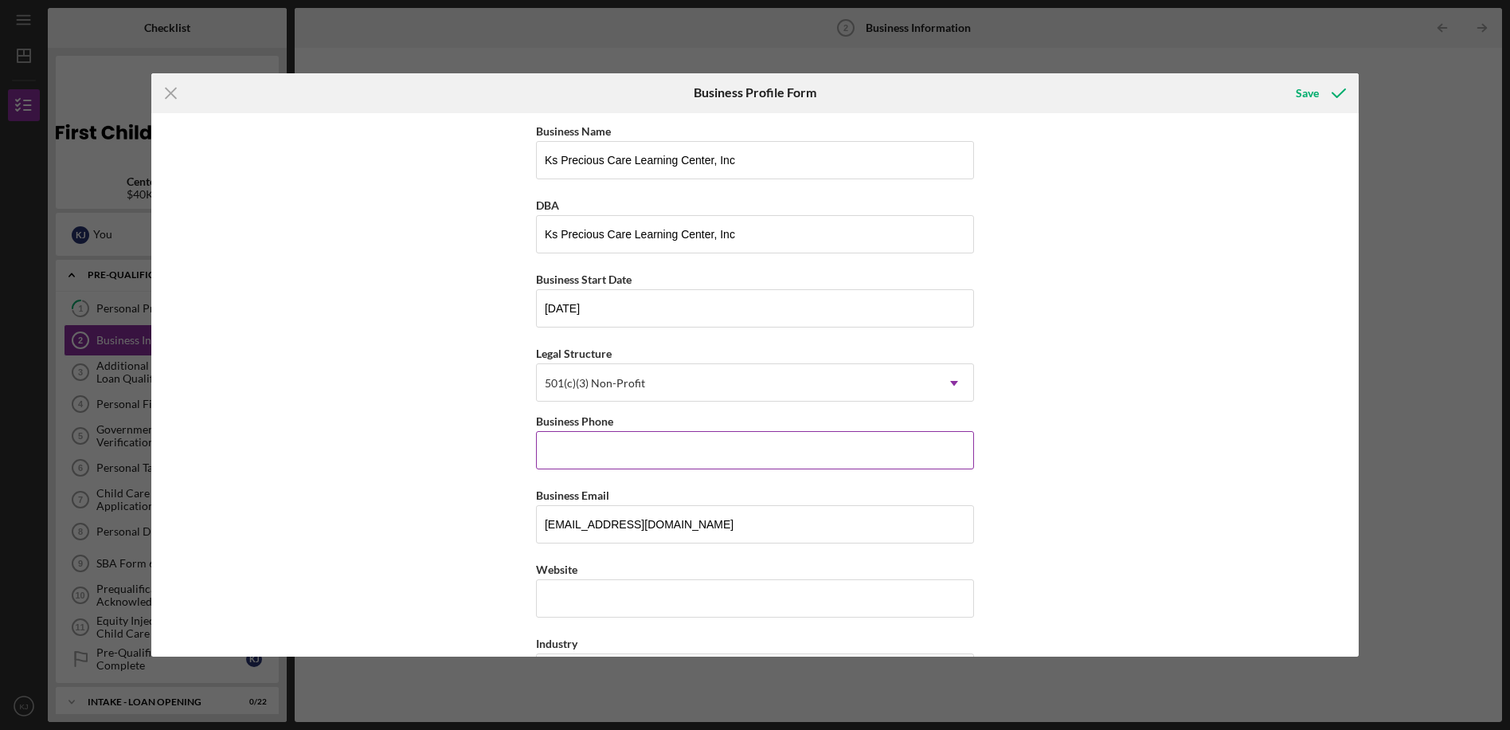
click at [622, 456] on input "Business Phone" at bounding box center [755, 450] width 438 height 38
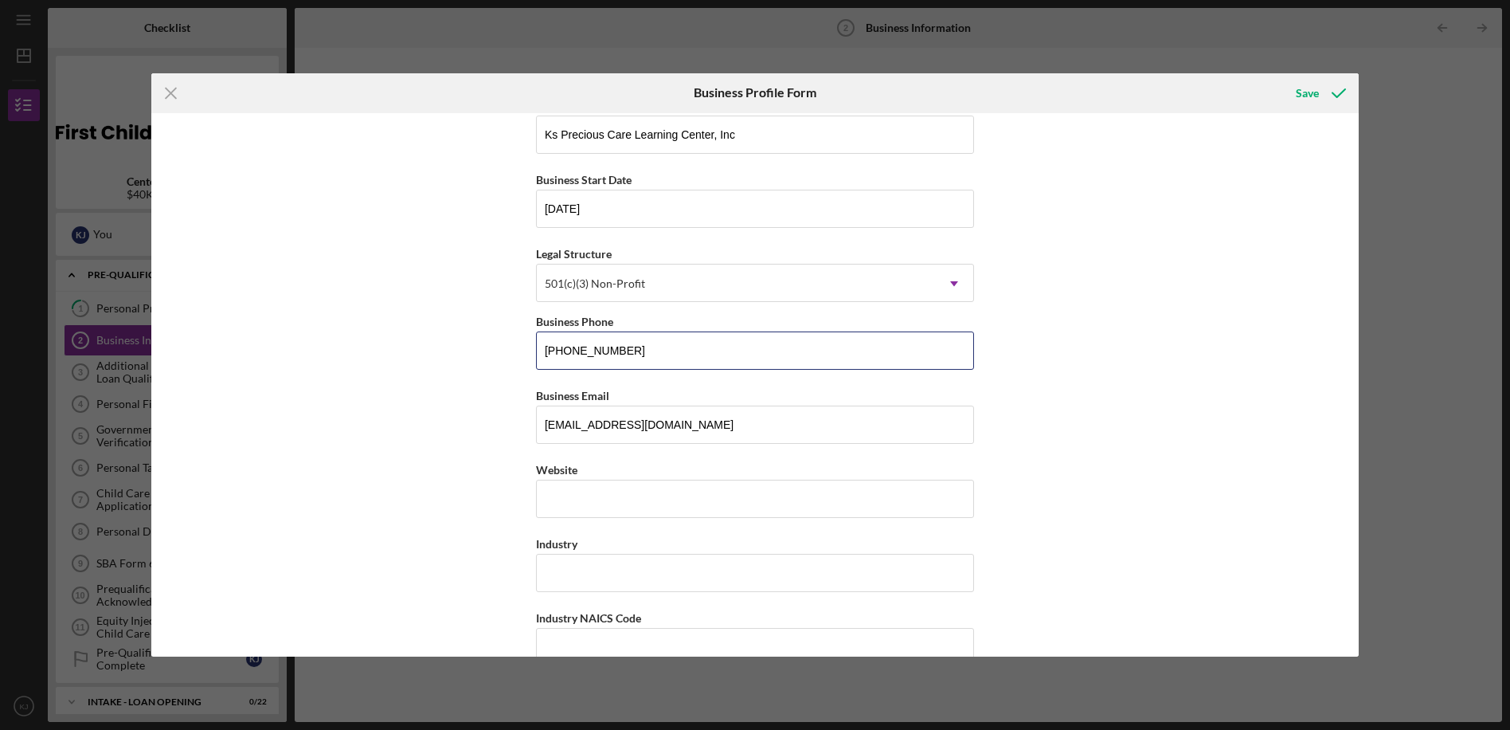
scroll to position [239, 0]
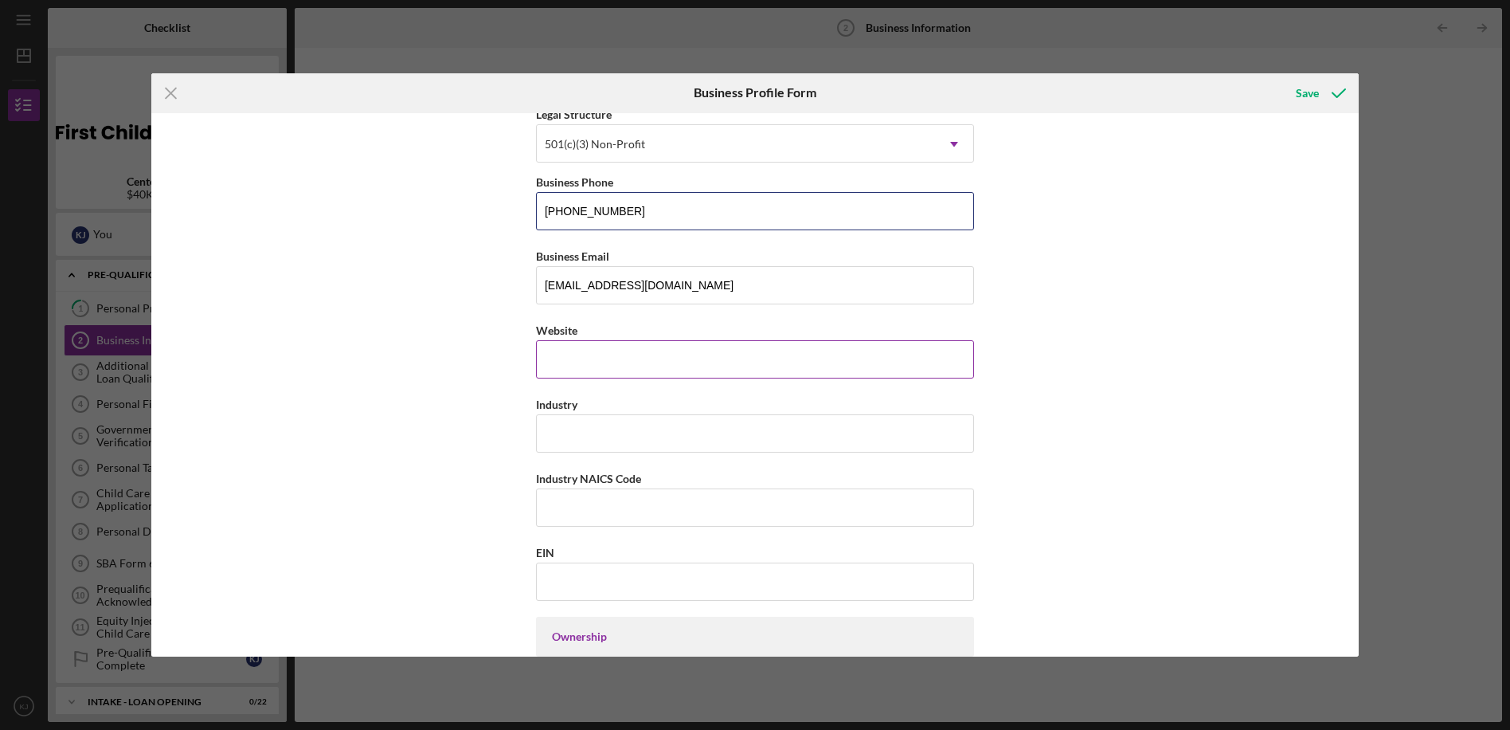
type input "[PHONE_NUMBER]"
click at [568, 358] on div "https:// Website" at bounding box center [755, 349] width 438 height 58
type input "[DOMAIN_NAME]"
type input "childcare"
type input "624410"
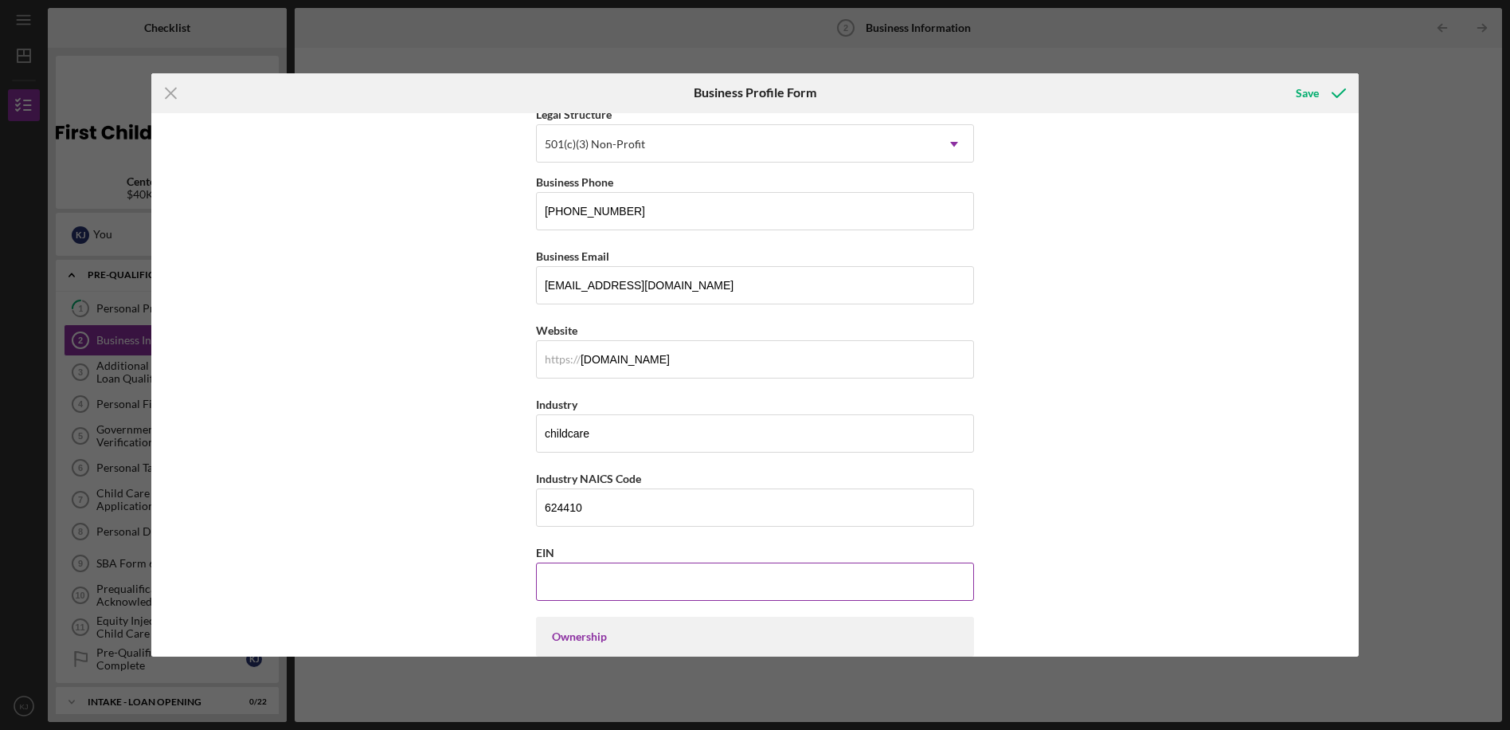
click at [574, 589] on input "EIN" at bounding box center [755, 581] width 438 height 38
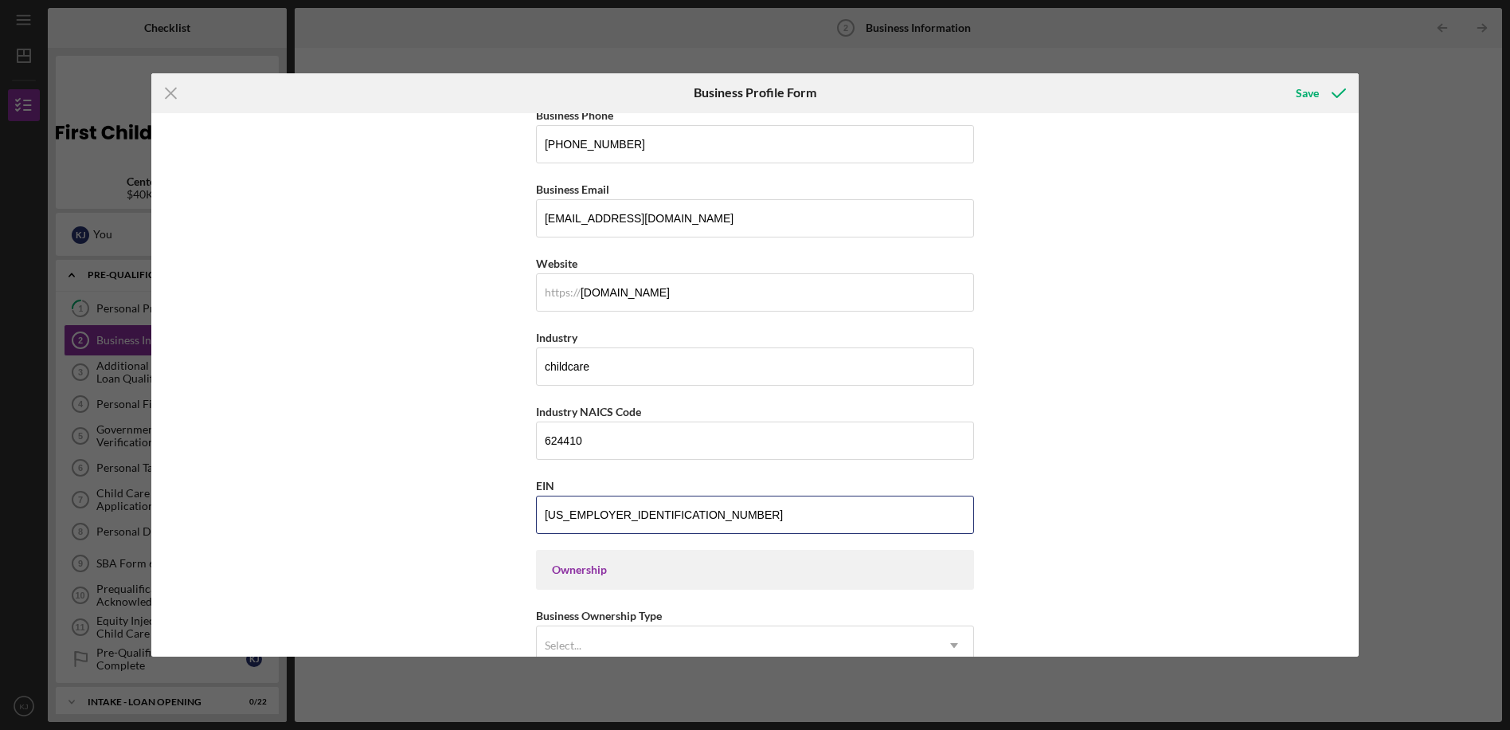
scroll to position [478, 0]
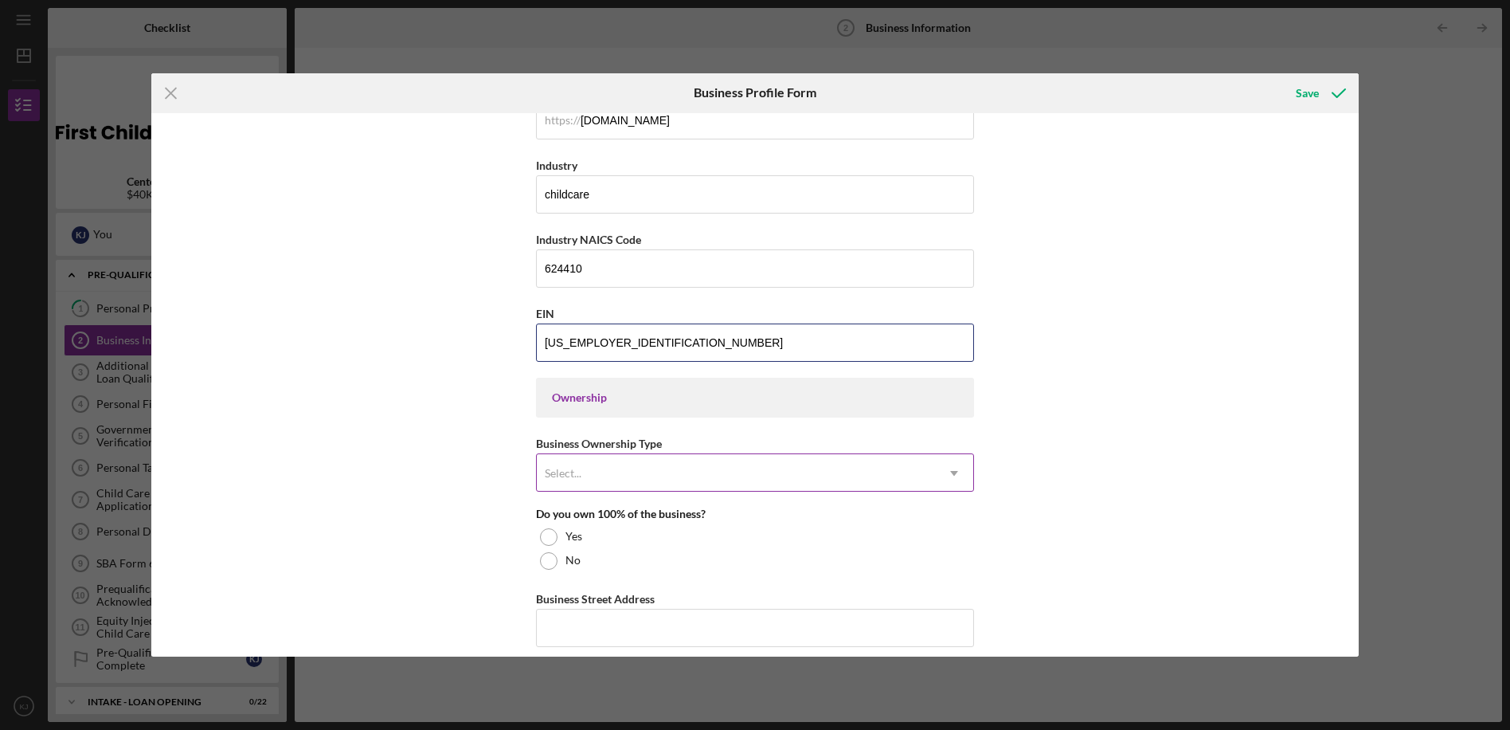
type input "[US_EMPLOYER_IDENTIFICATION_NUMBER]"
click at [657, 467] on div "Select..." at bounding box center [736, 473] width 398 height 37
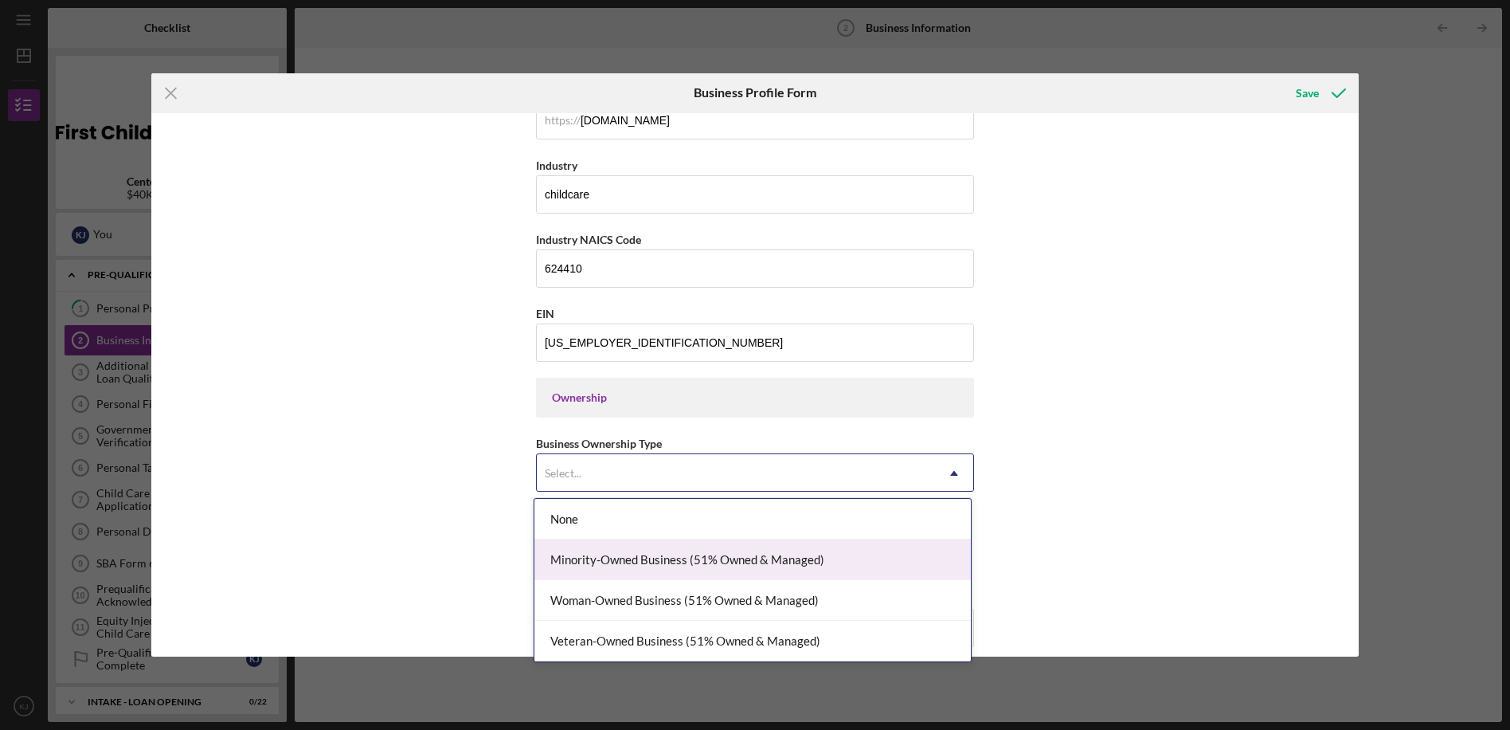
click at [667, 565] on div "Minority-Owned Business (51% Owned & Managed)" at bounding box center [753, 559] width 437 height 41
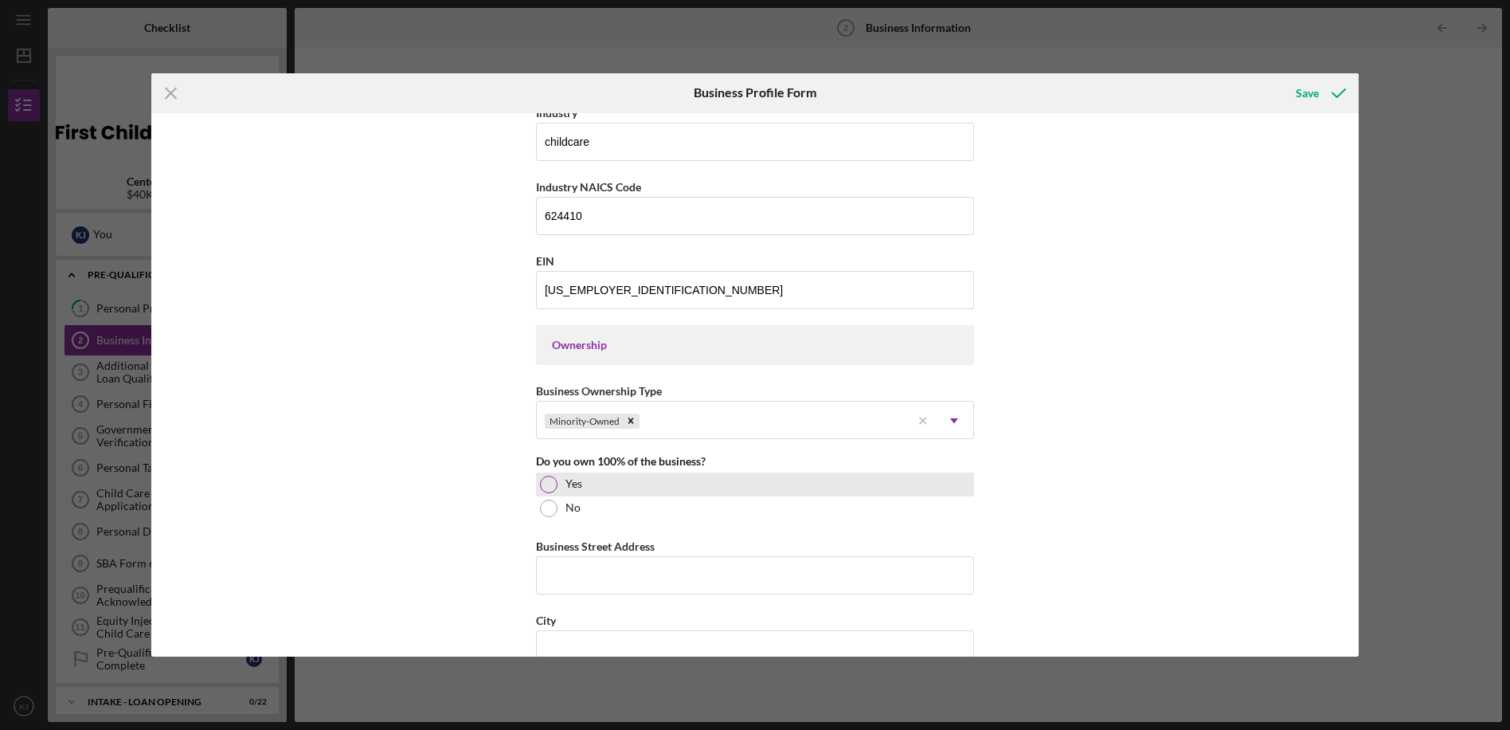
scroll to position [558, 0]
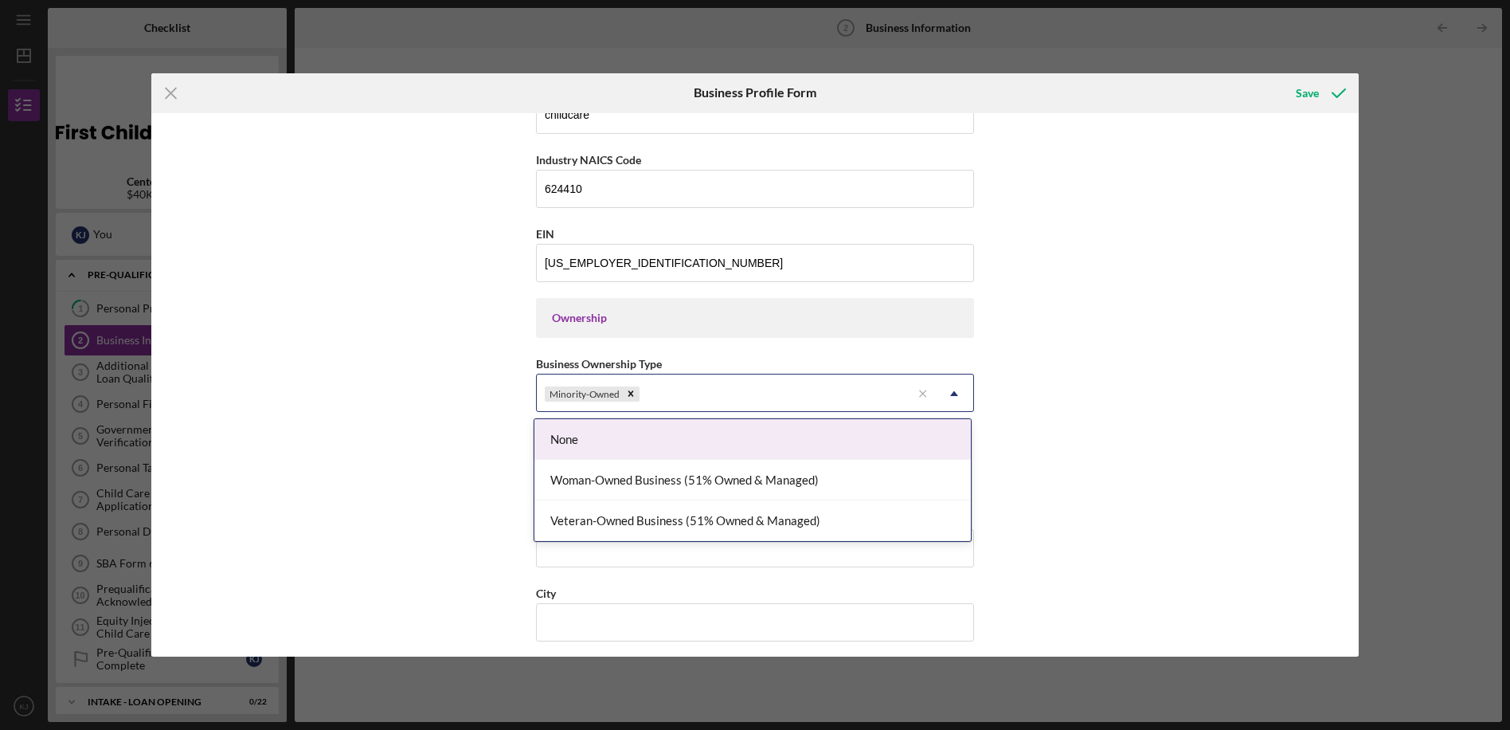
click at [734, 397] on div "Minority-Owned" at bounding box center [724, 393] width 374 height 37
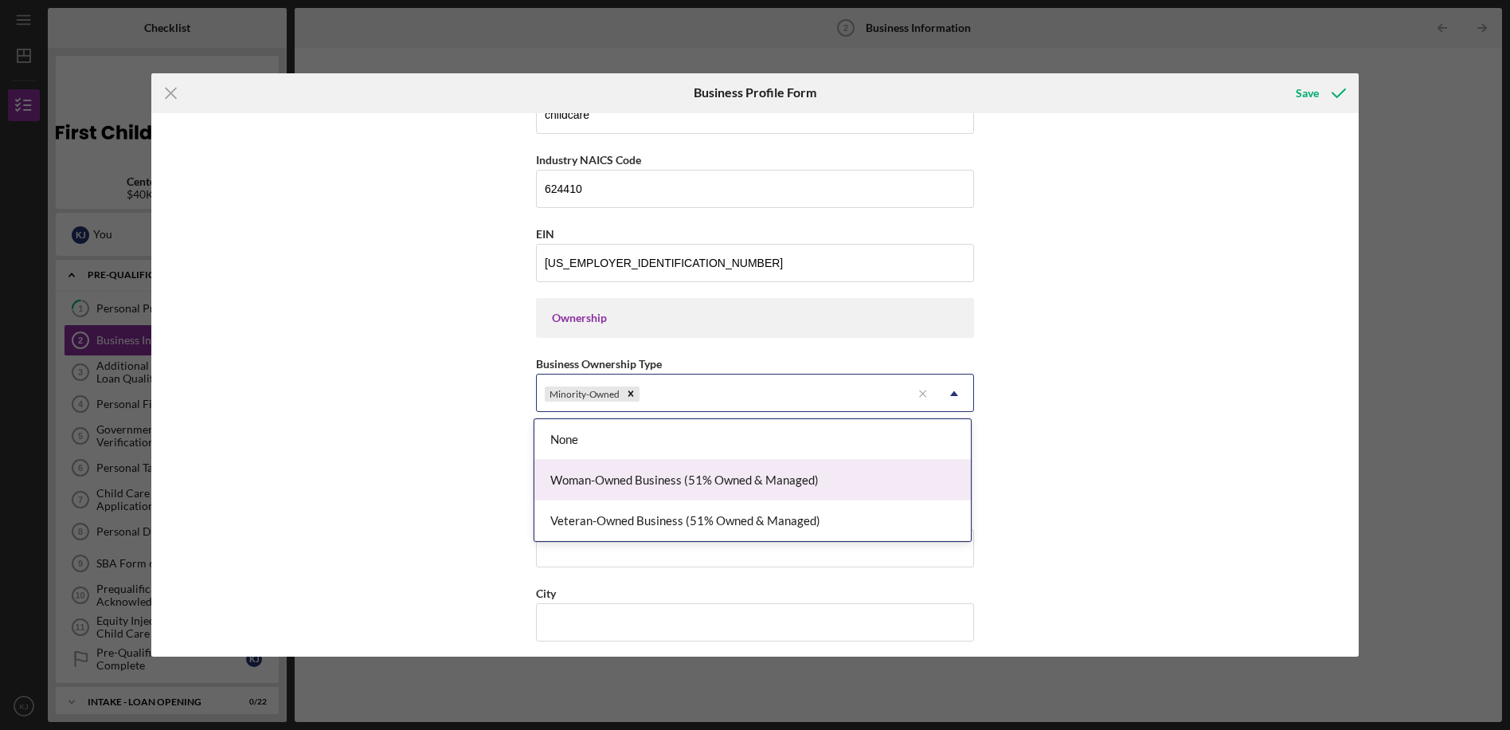
click at [734, 480] on div "Woman-Owned Business (51% Owned & Managed)" at bounding box center [753, 480] width 437 height 41
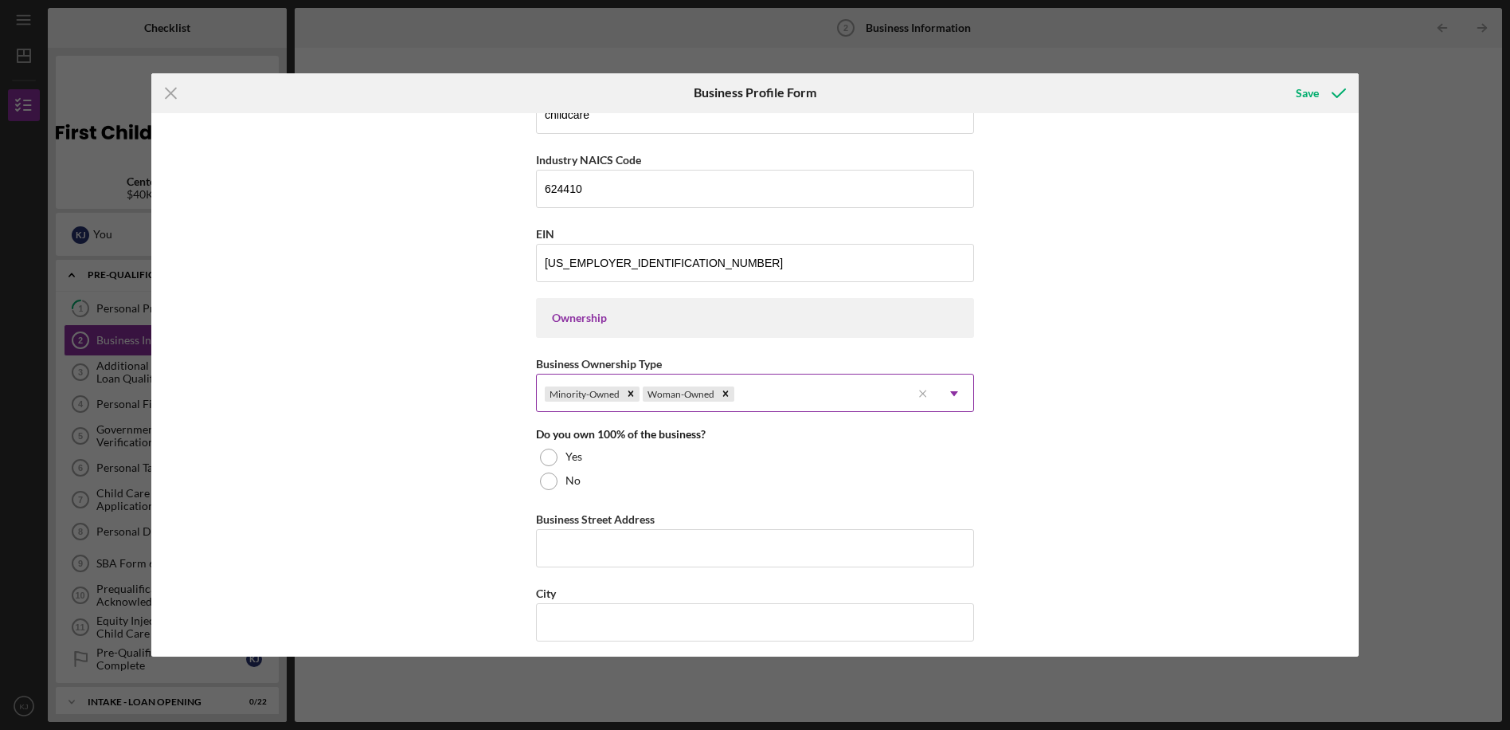
click at [805, 393] on div "Minority-Owned Woman-Owned" at bounding box center [724, 393] width 374 height 37
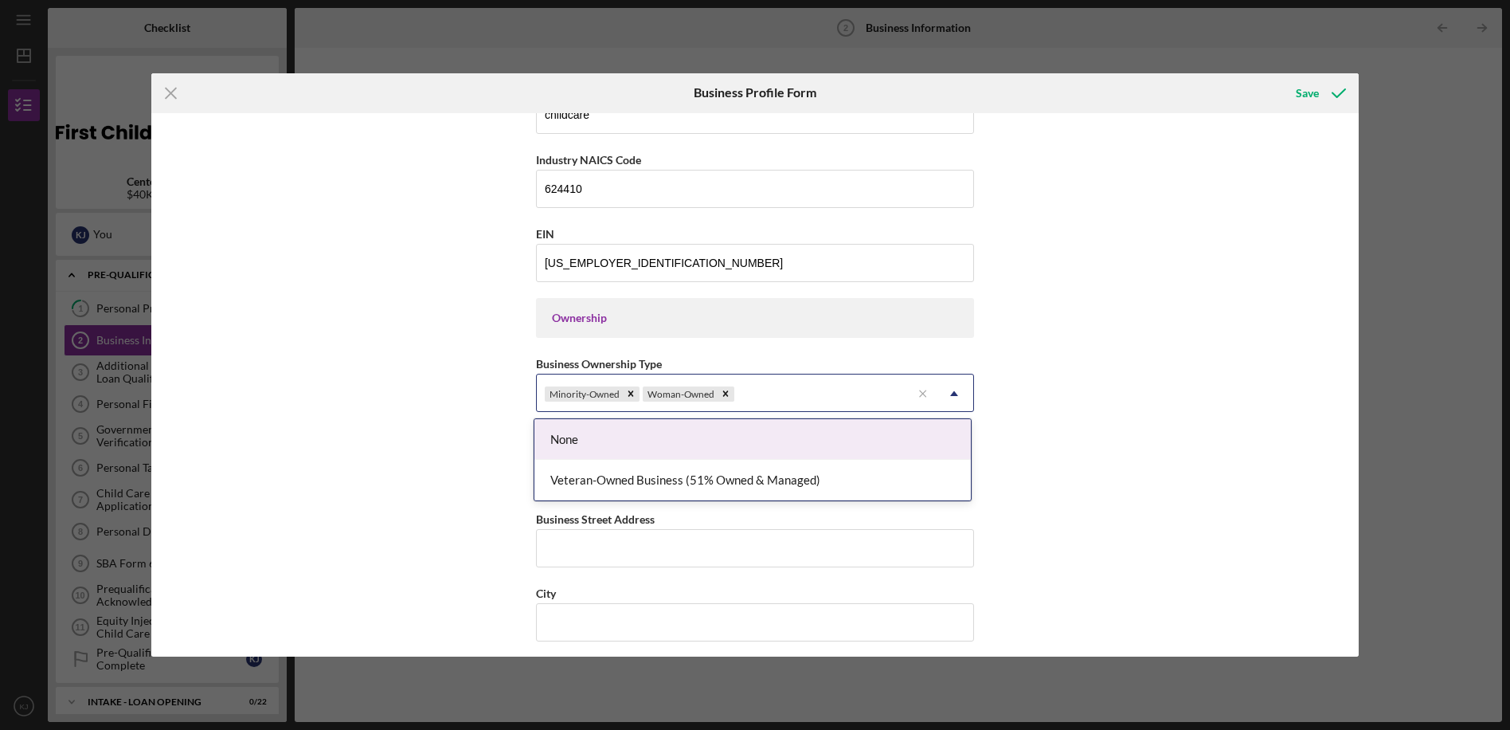
click at [1077, 444] on div "Business Name Ks Precious Care Learning Center, Inc DBA Ks Precious Care Learni…" at bounding box center [755, 385] width 1208 height 544
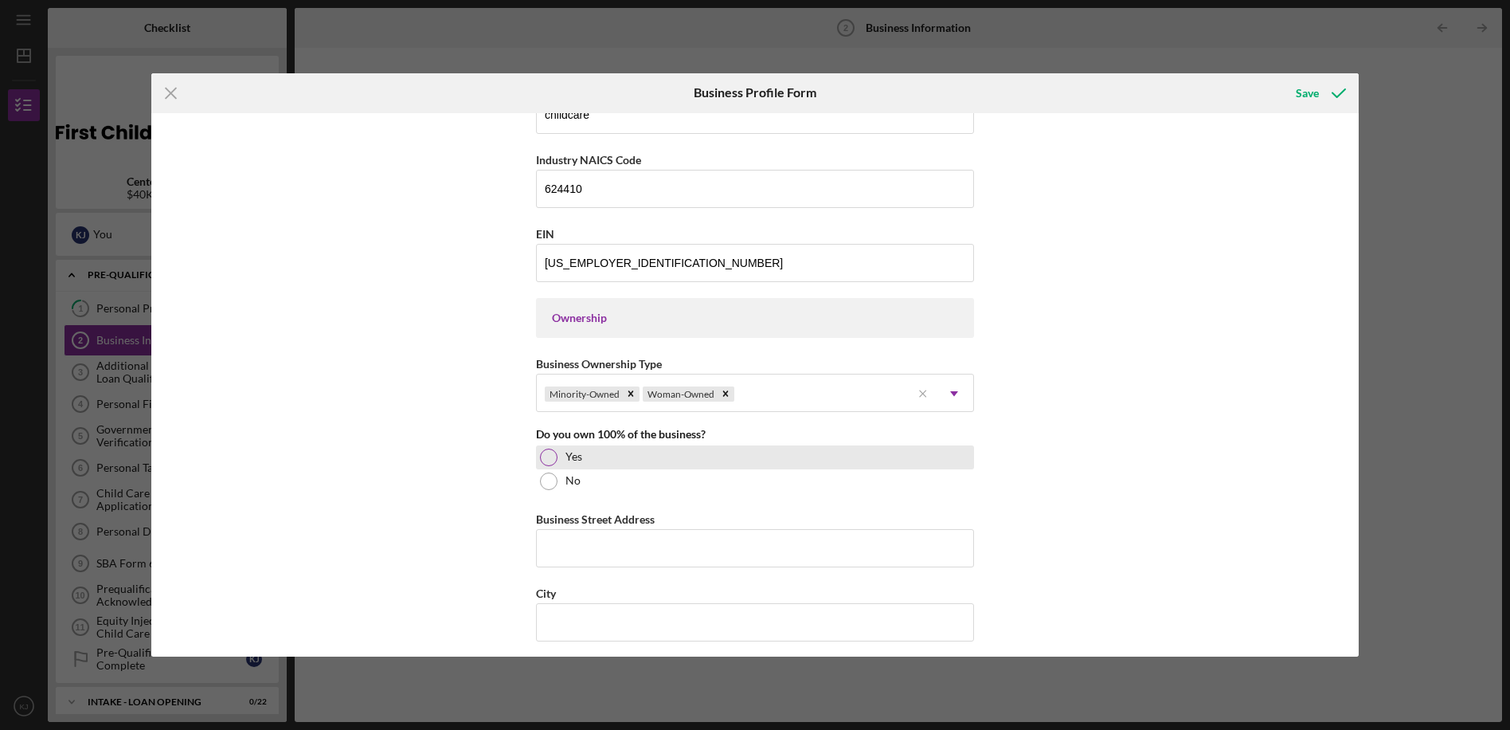
click at [543, 455] on div at bounding box center [549, 457] width 18 height 18
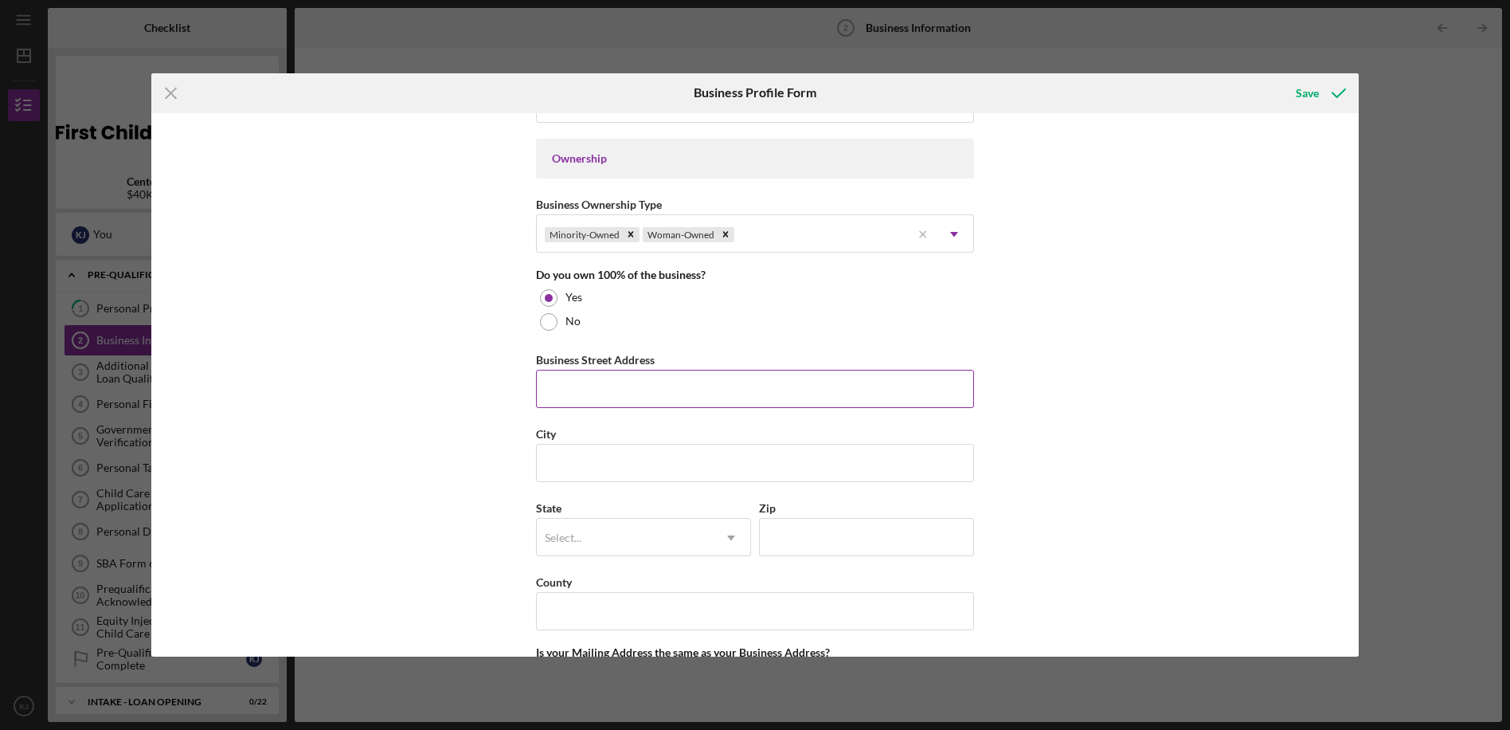
click at [613, 395] on input "Business Street Address" at bounding box center [755, 389] width 438 height 38
type input "[STREET_ADDRESS]"
type input "Lansing"
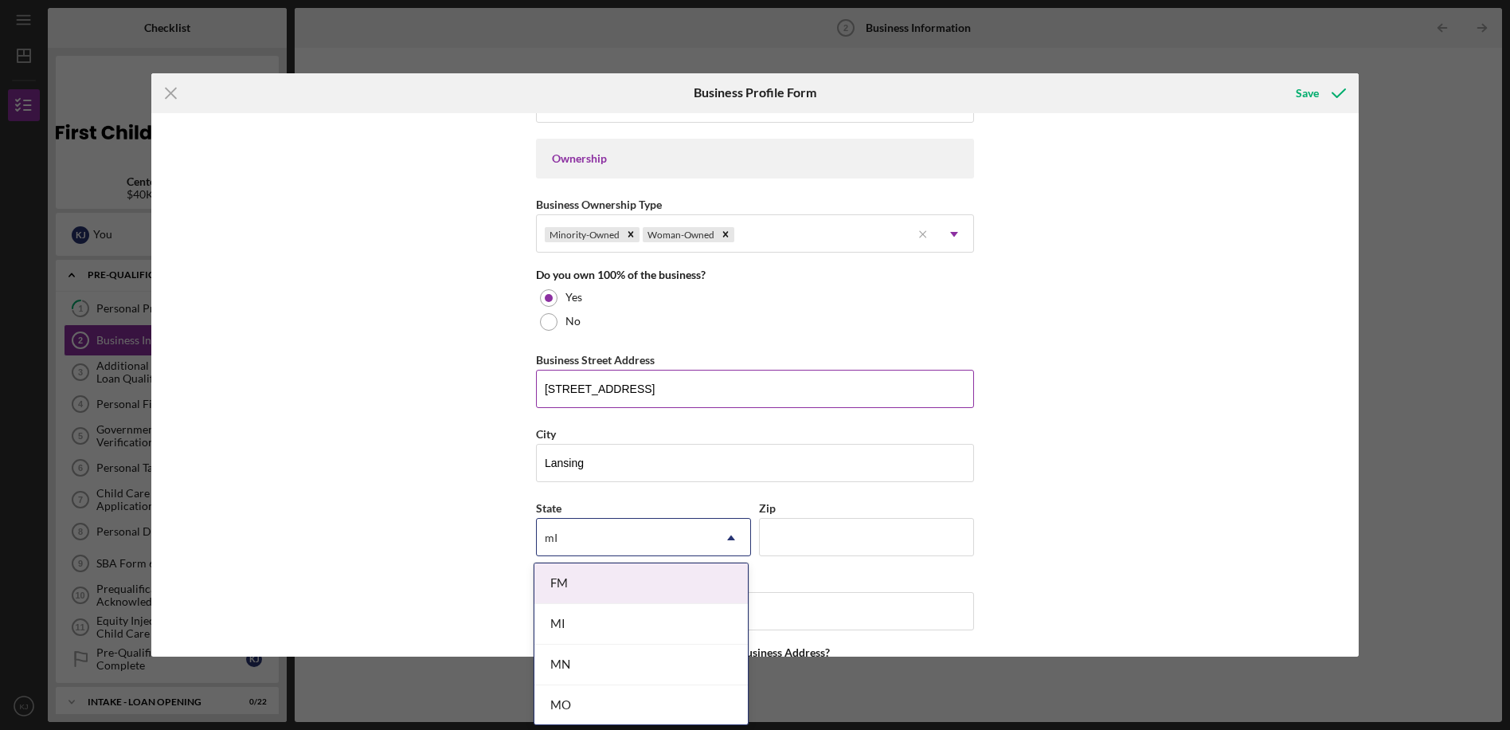
type input "m"
type input "MI"
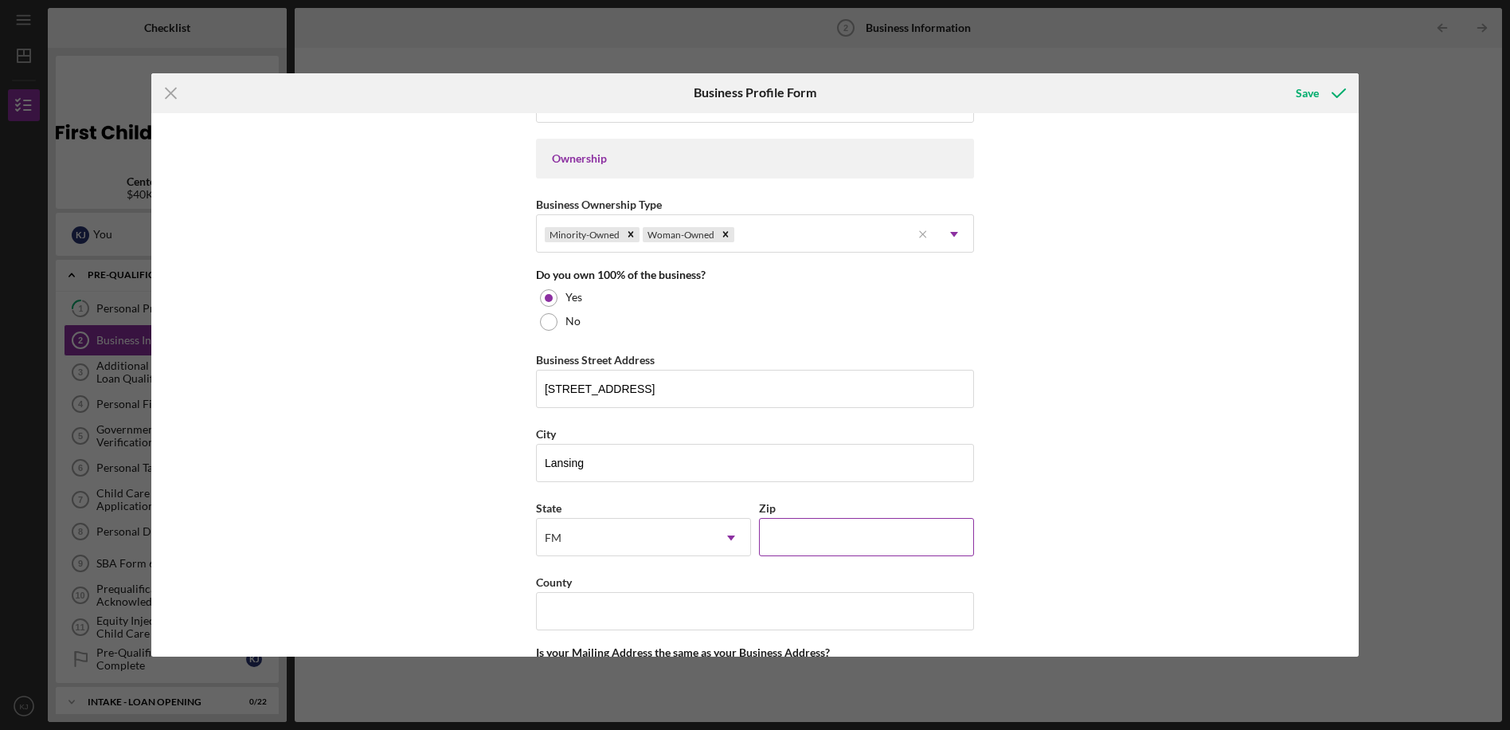
click at [812, 536] on input "Zip" at bounding box center [866, 537] width 215 height 38
type input "48911"
click at [584, 617] on input "County" at bounding box center [755, 611] width 438 height 38
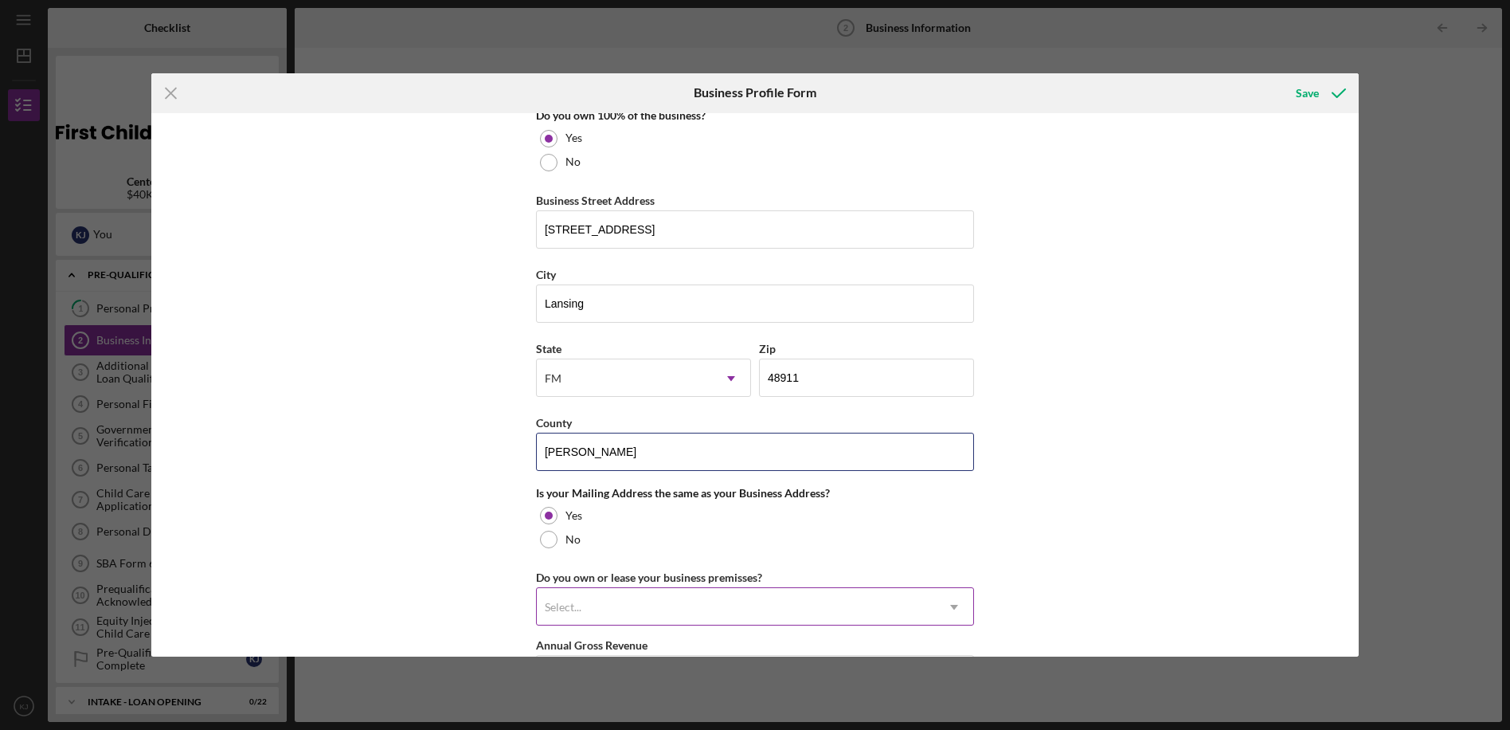
scroll to position [956, 0]
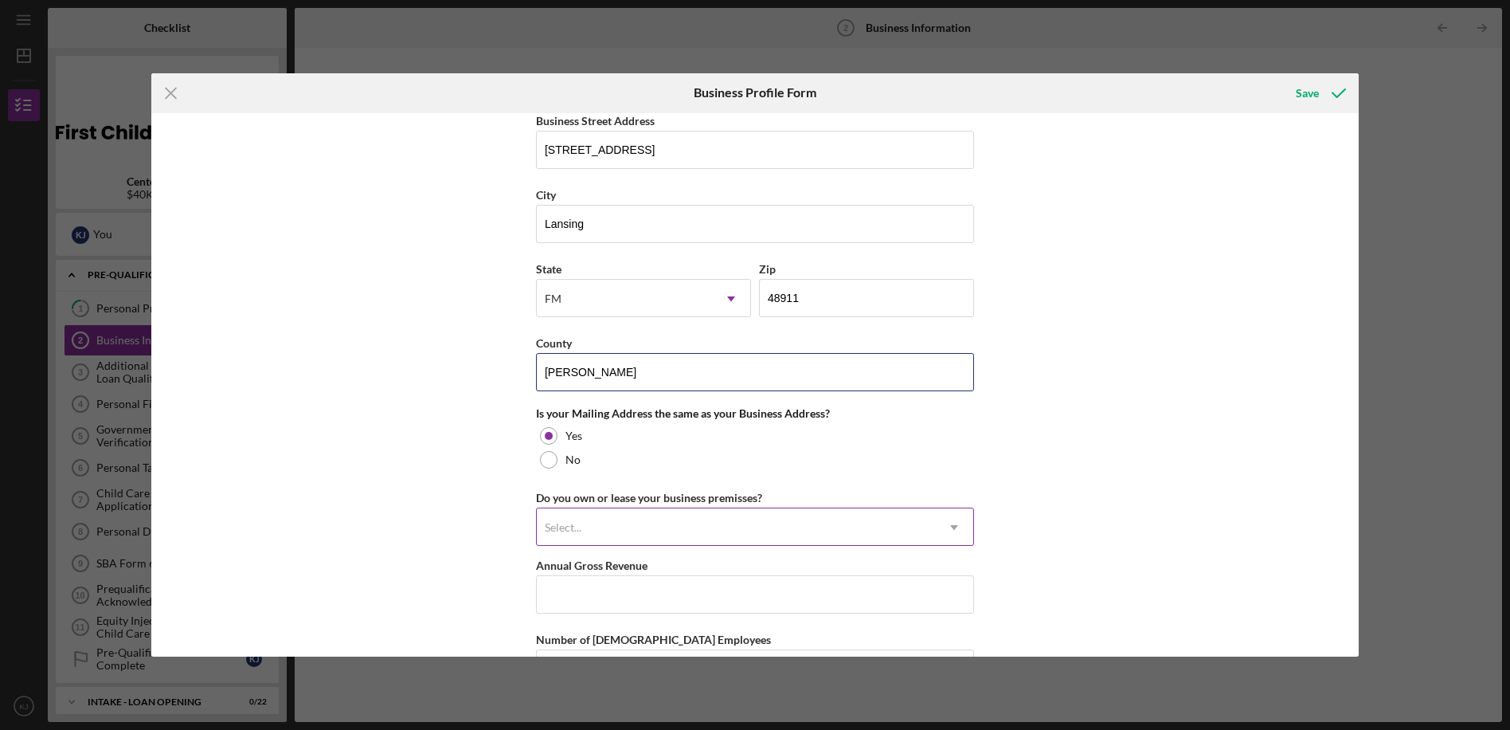
type input "[PERSON_NAME]"
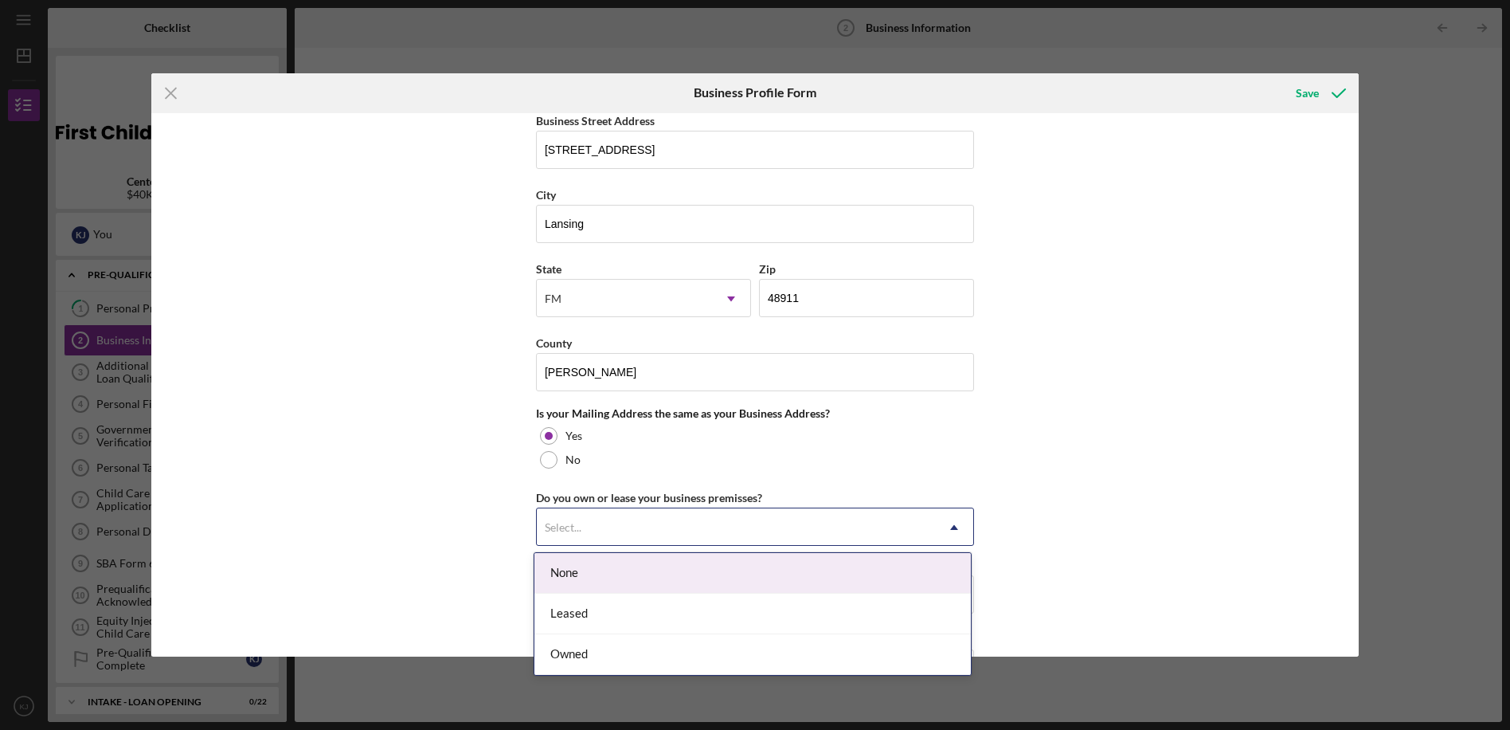
click at [597, 528] on div "Select..." at bounding box center [736, 527] width 398 height 37
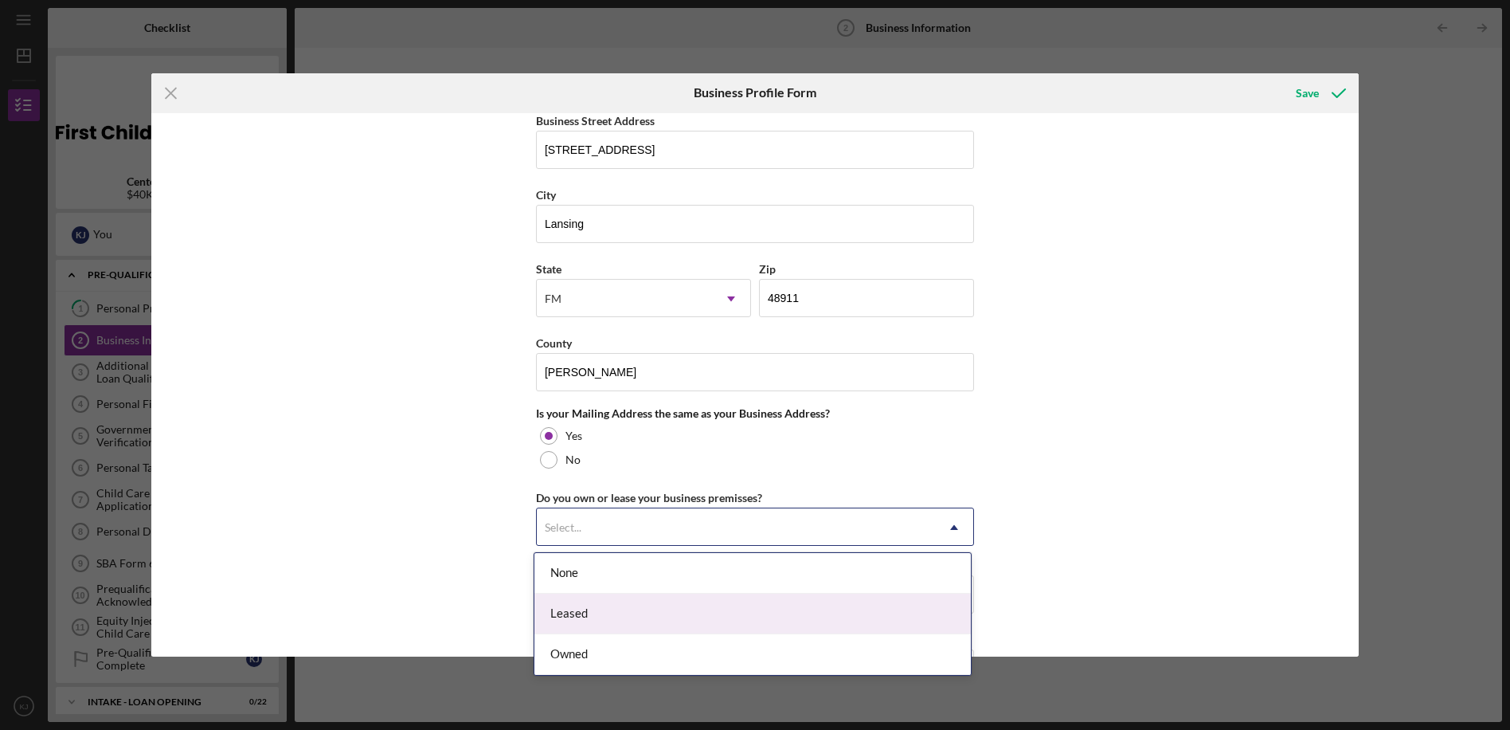
click at [607, 617] on div "Leased" at bounding box center [753, 613] width 437 height 41
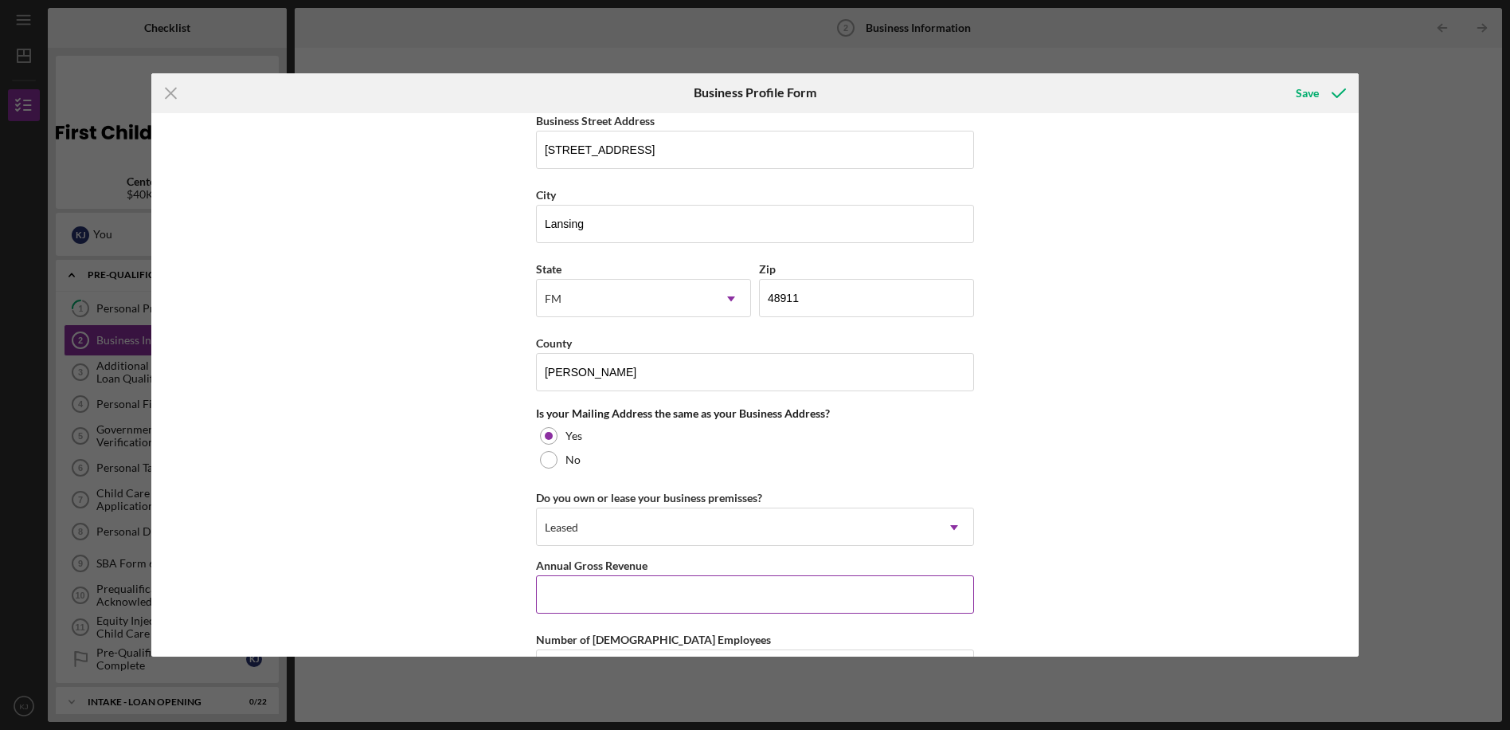
click at [593, 604] on input "Annual Gross Revenue" at bounding box center [755, 594] width 438 height 38
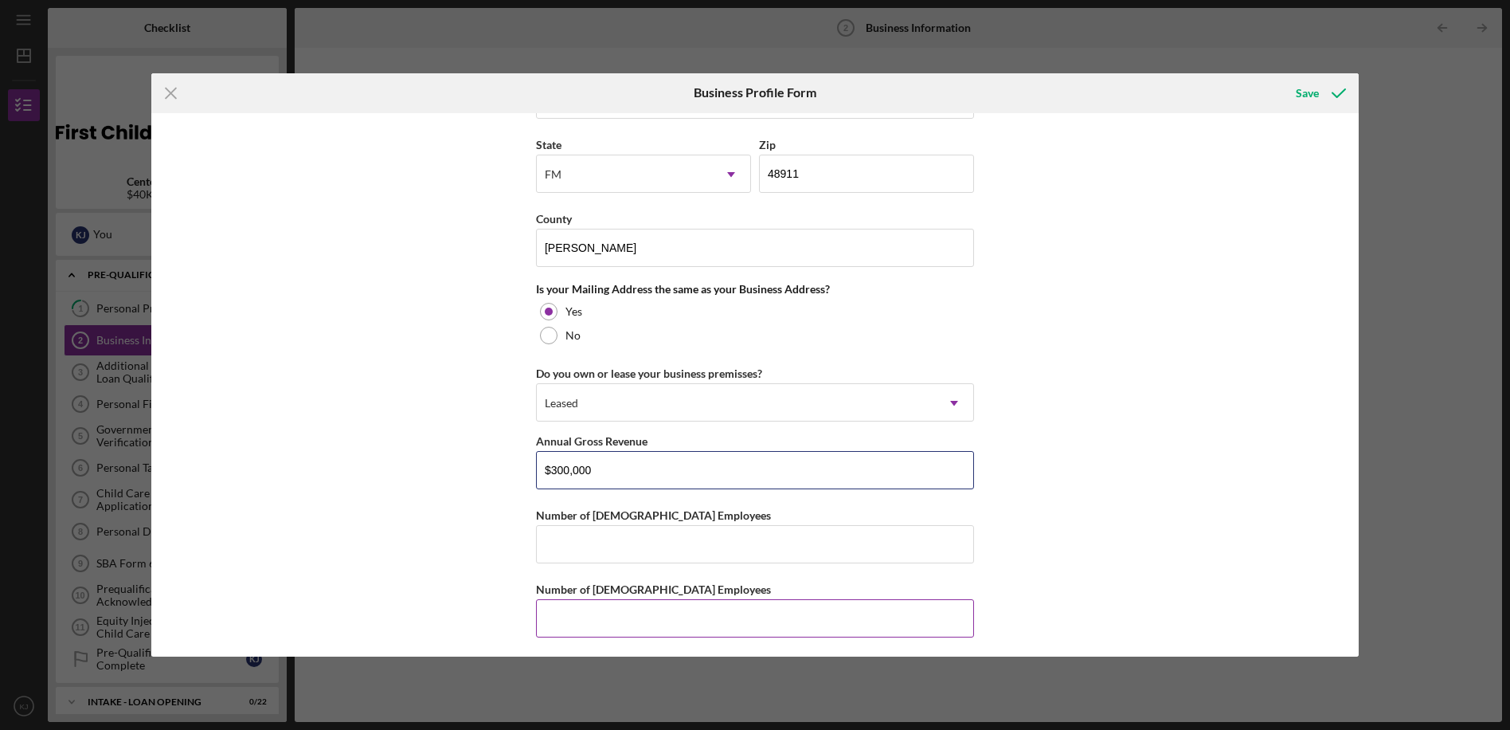
scroll to position [1085, 0]
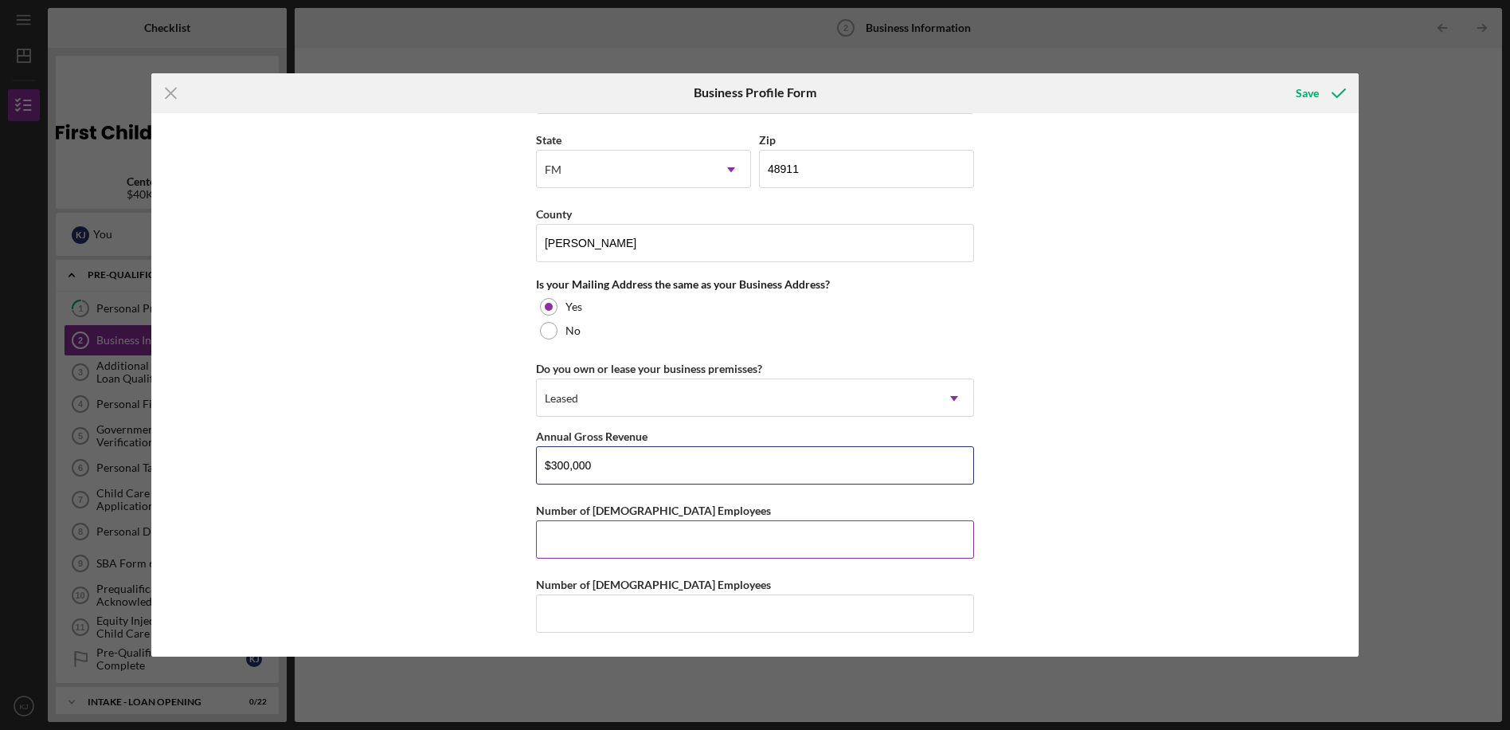
type input "$300,000"
click at [623, 548] on input "Number of [DEMOGRAPHIC_DATA] Employees" at bounding box center [755, 539] width 438 height 38
type input "8"
click at [577, 621] on input "Number of [DEMOGRAPHIC_DATA] Employees" at bounding box center [755, 613] width 438 height 38
type input "3"
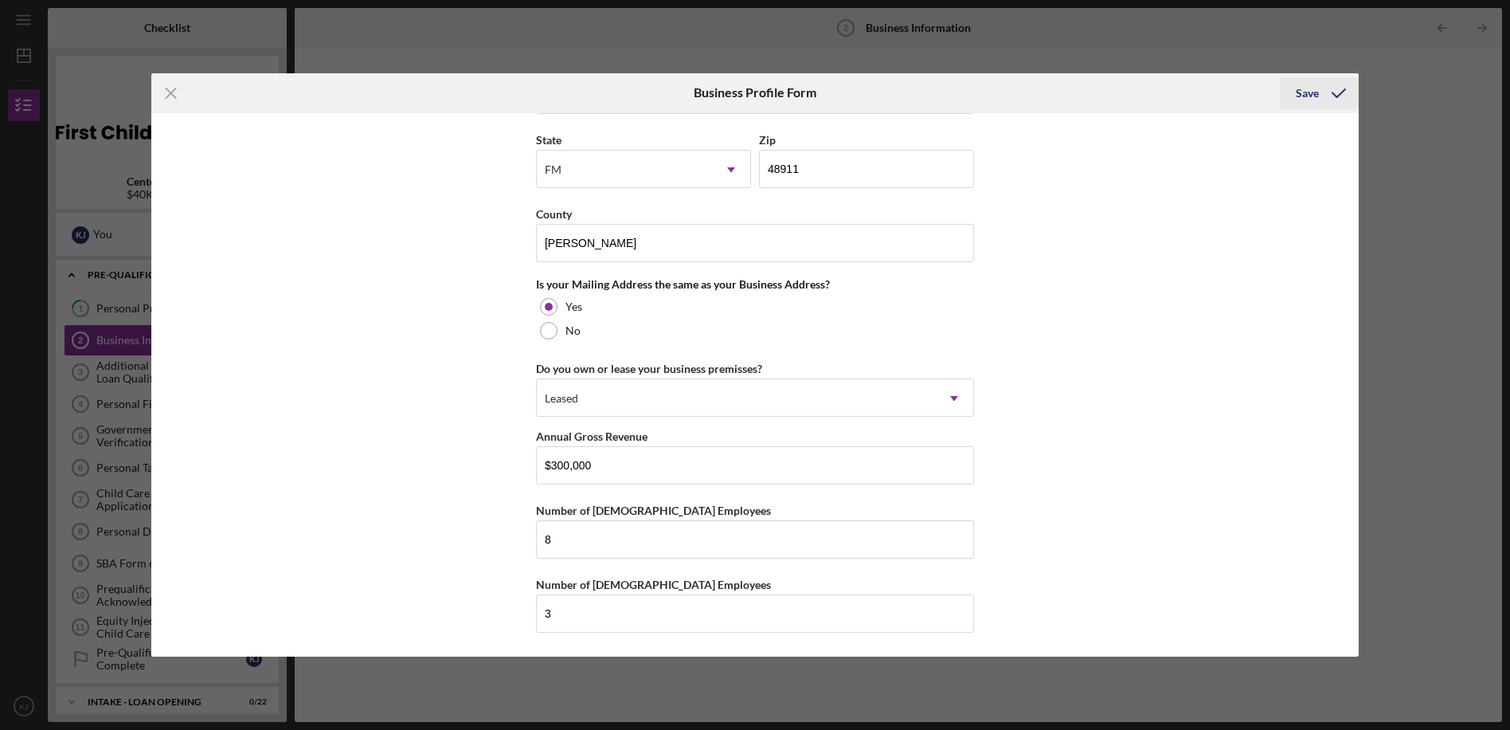
click at [1308, 92] on div "Save" at bounding box center [1307, 93] width 23 height 32
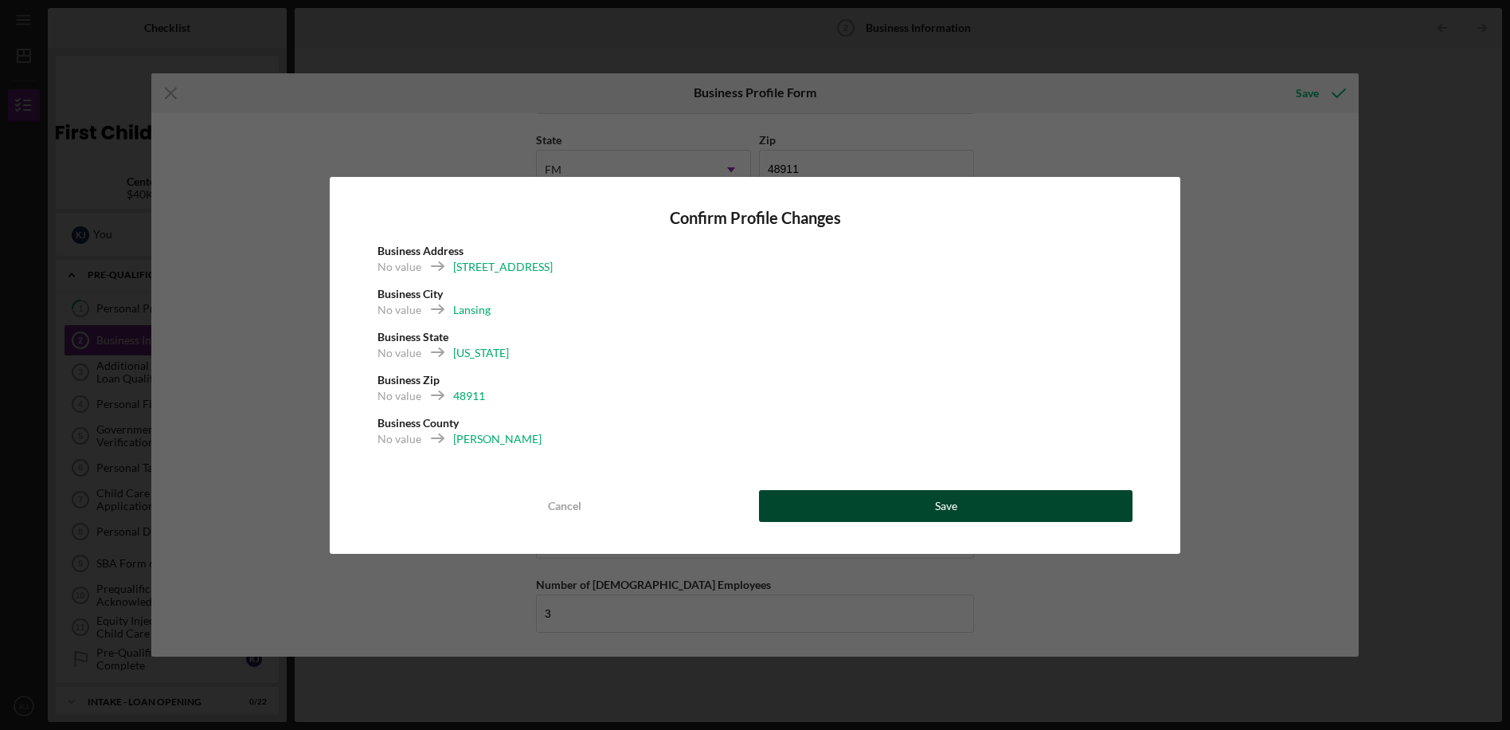
click at [854, 514] on button "Save" at bounding box center [946, 506] width 374 height 32
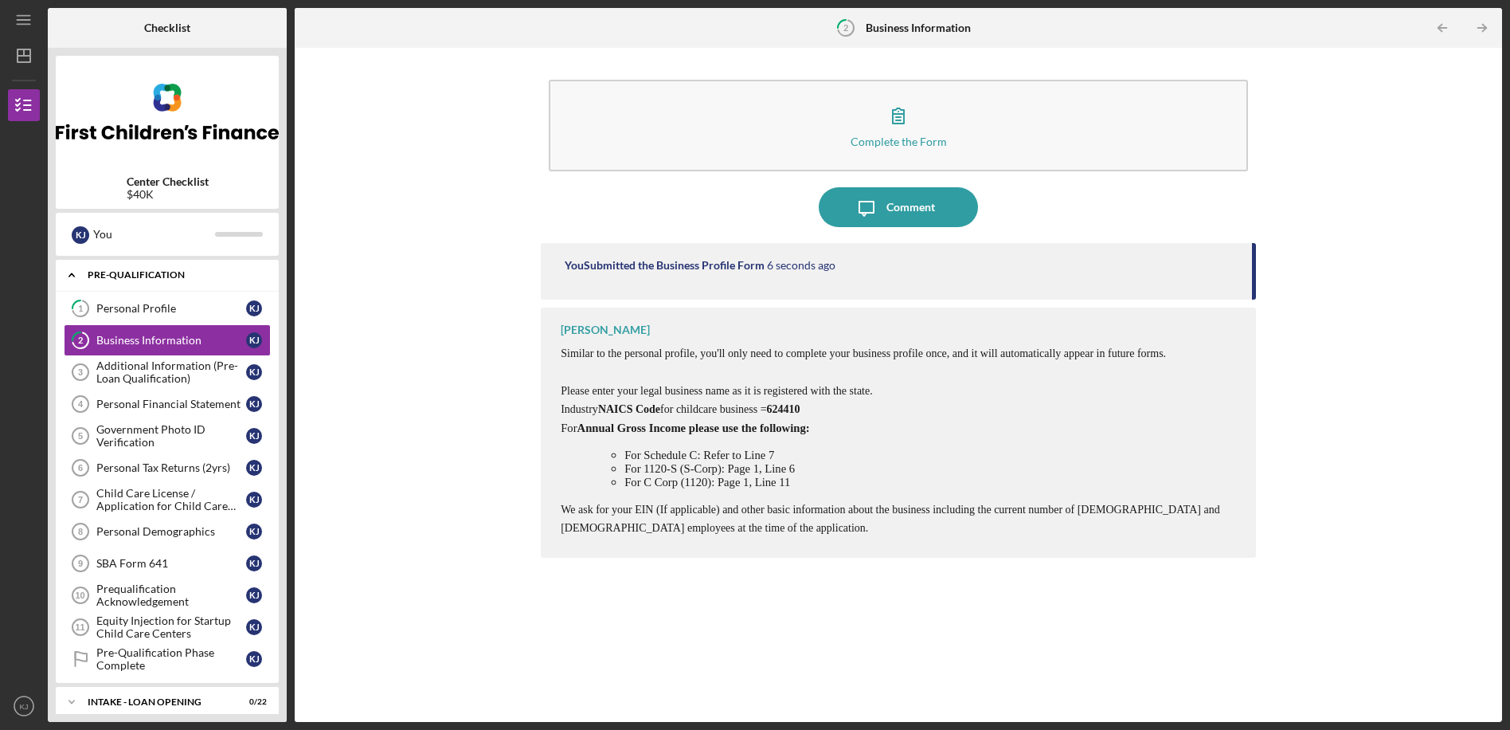
click at [117, 273] on div "Pre-Qualification" at bounding box center [173, 275] width 171 height 10
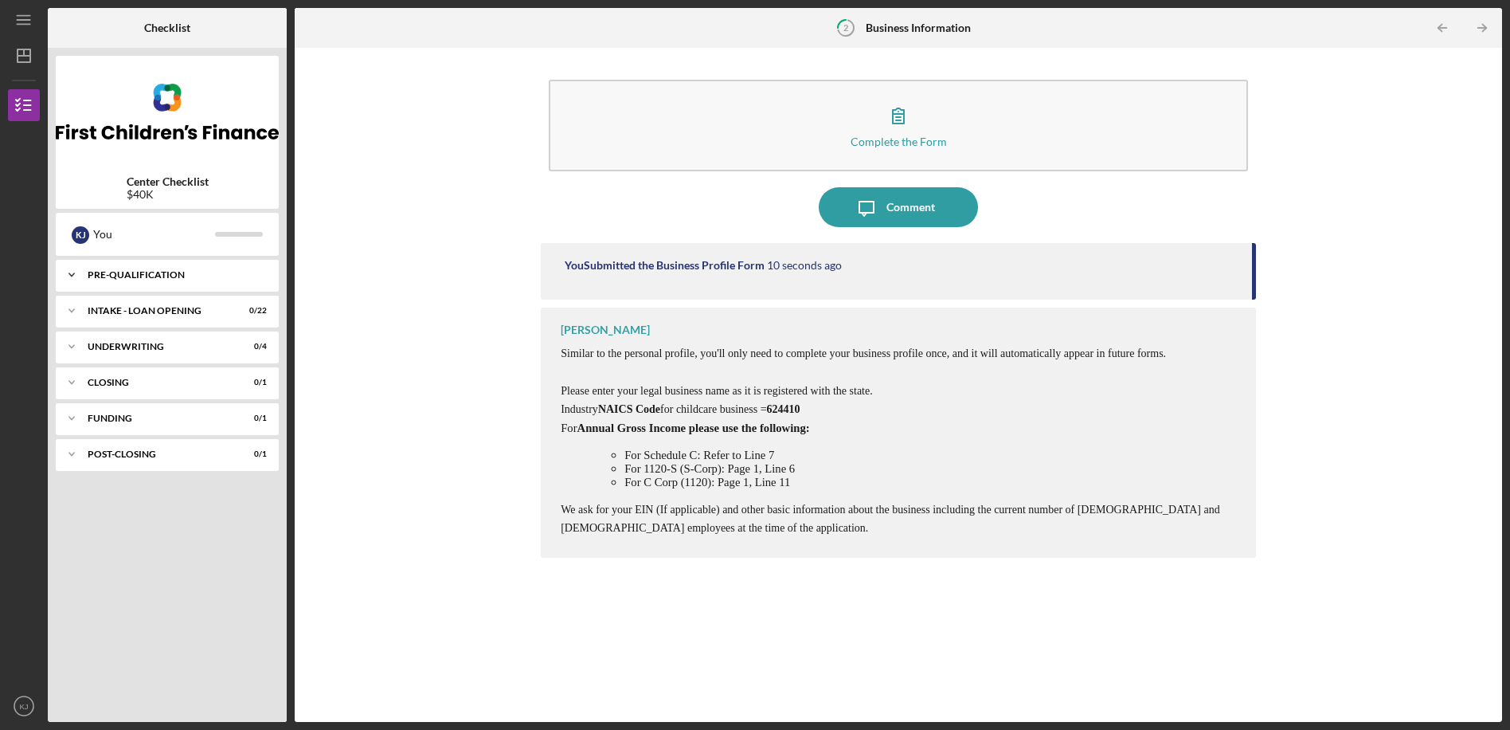
click at [164, 276] on div "Pre-Qualification" at bounding box center [173, 275] width 171 height 10
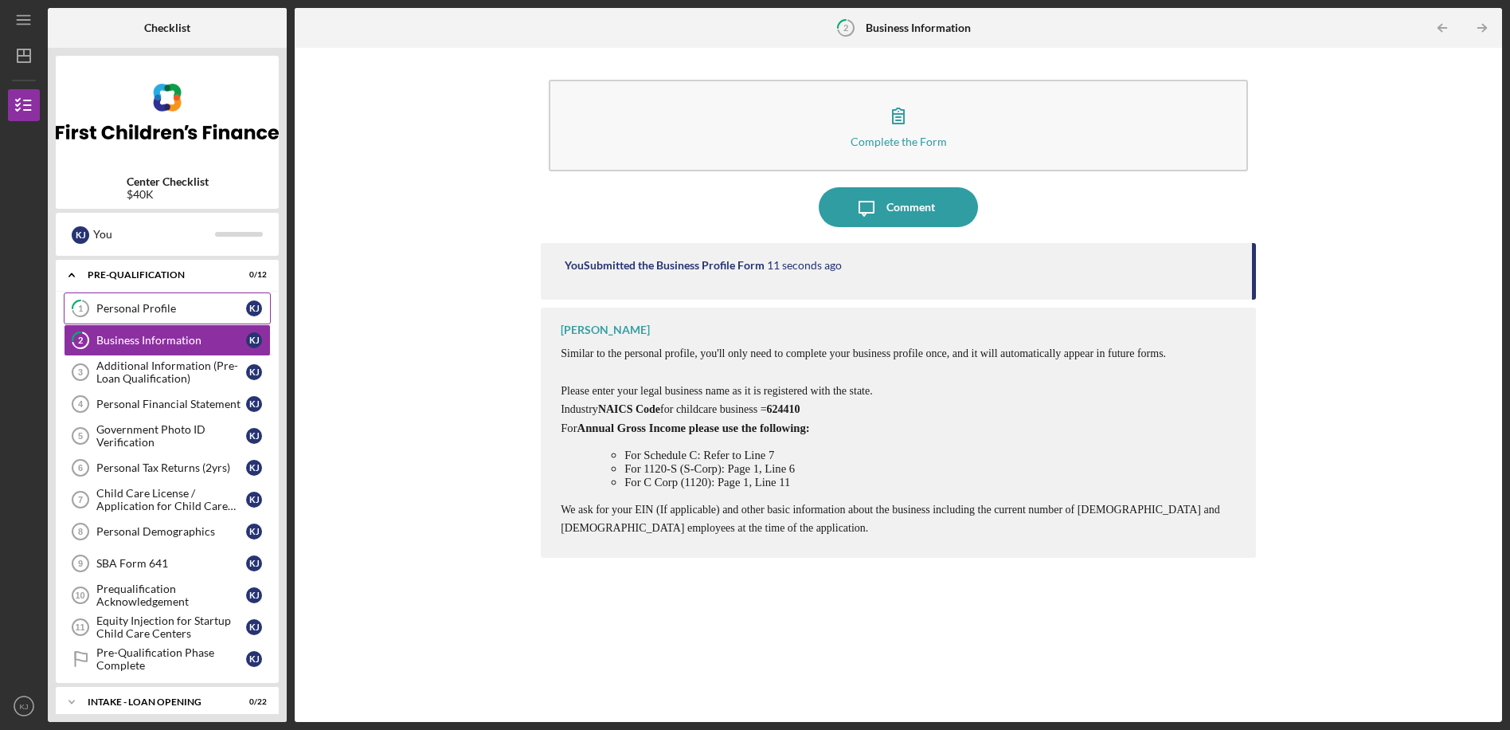
click at [139, 303] on div "Personal Profile" at bounding box center [171, 308] width 150 height 13
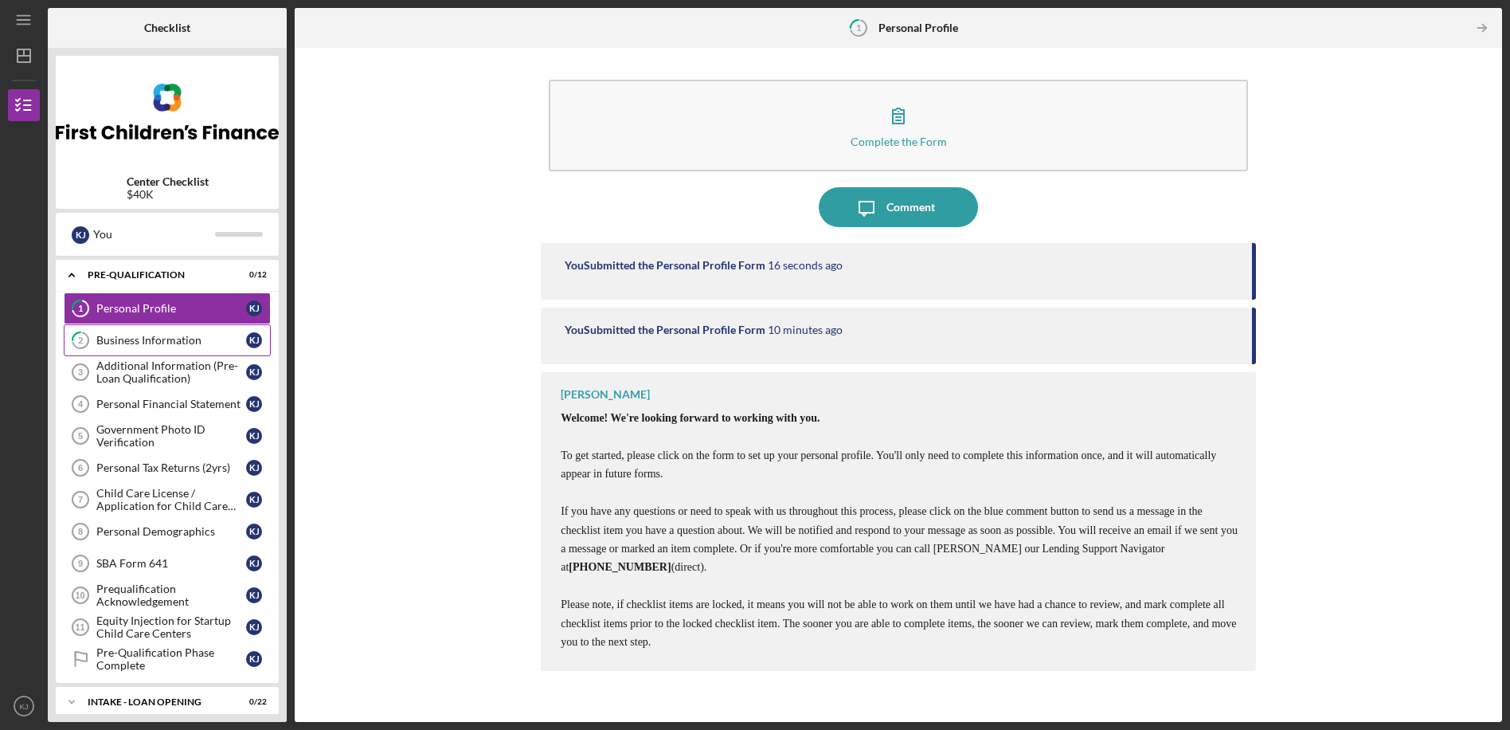
click at [143, 340] on div "Business Information" at bounding box center [171, 340] width 150 height 13
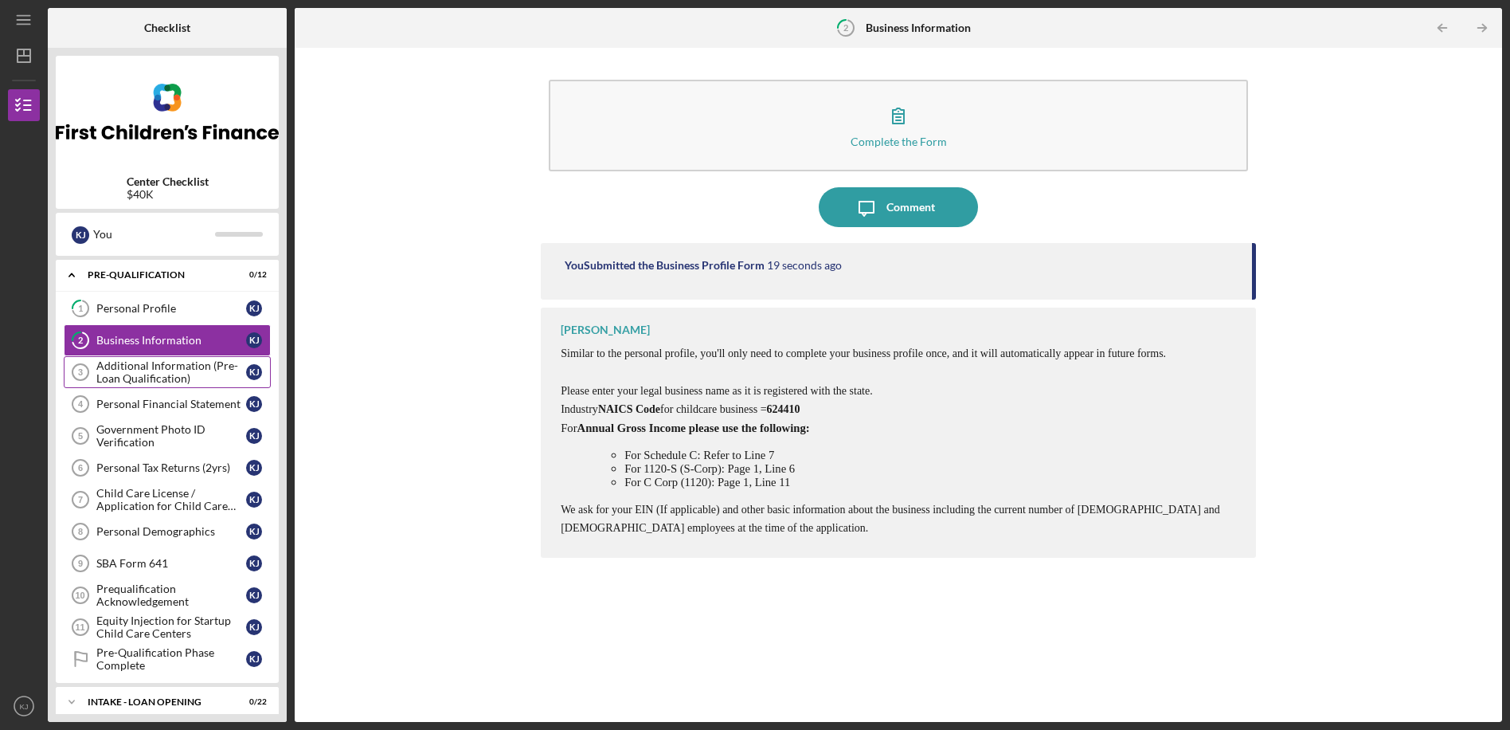
click at [143, 365] on div "Additional Information (Pre-Loan Qualification)" at bounding box center [171, 371] width 150 height 25
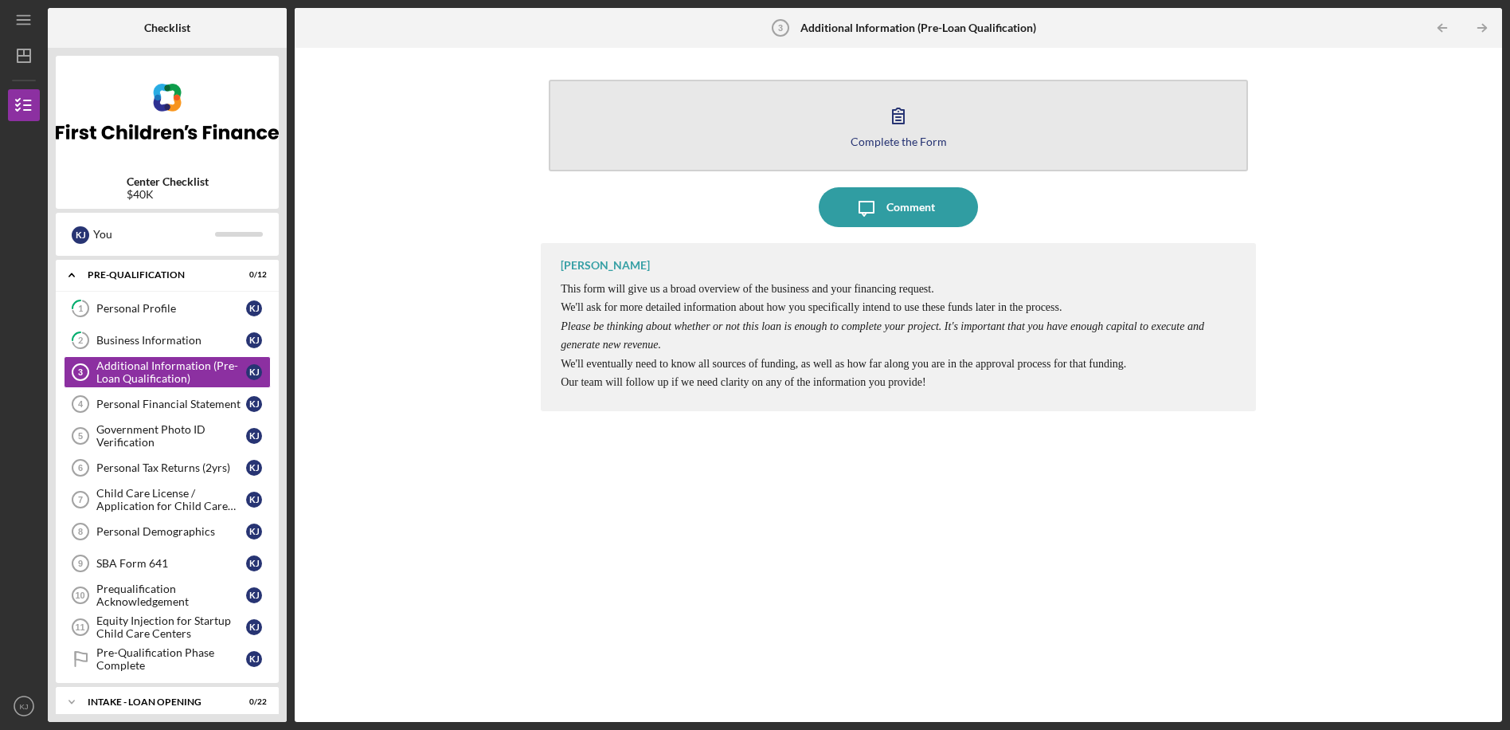
click at [899, 119] on icon "button" at bounding box center [899, 116] width 40 height 40
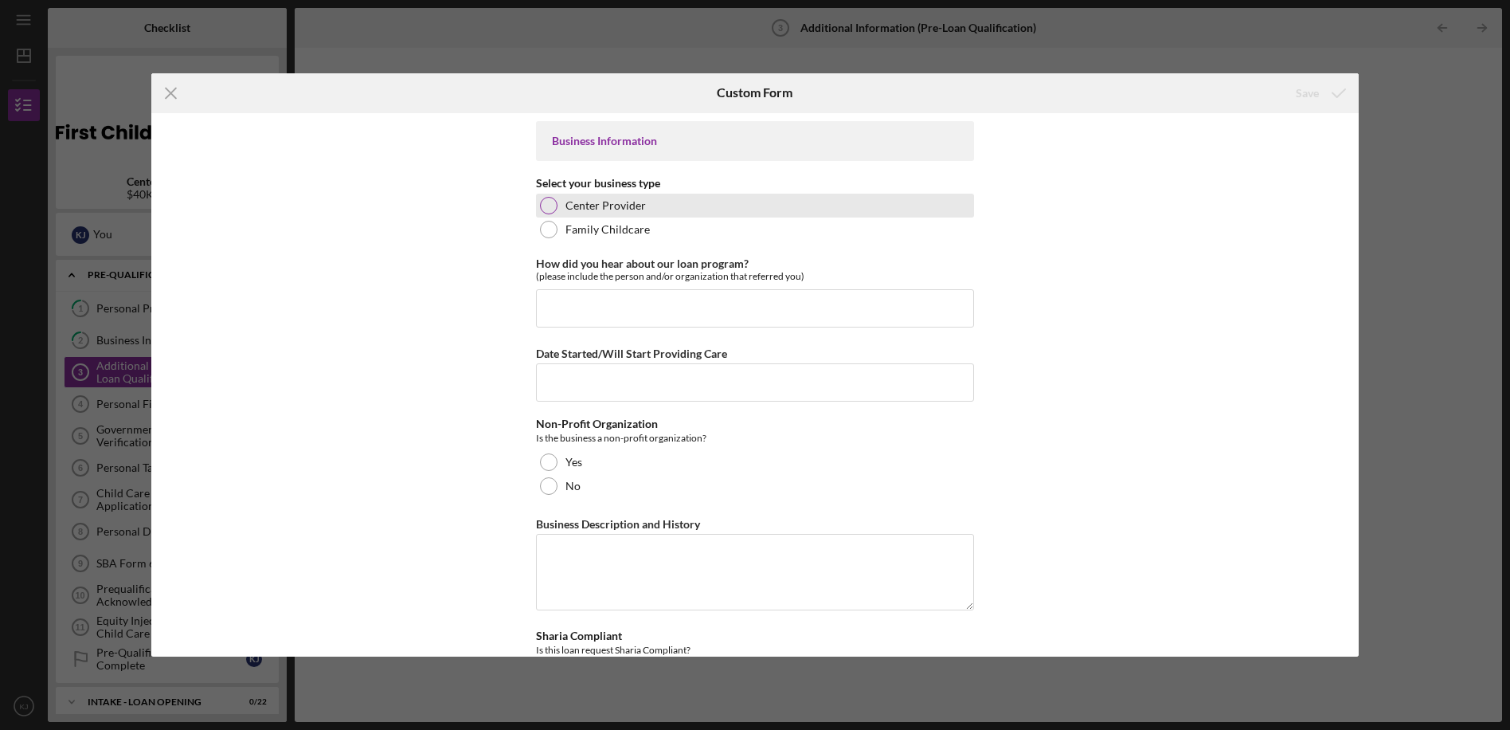
click at [546, 205] on div at bounding box center [549, 206] width 18 height 18
click at [555, 305] on input "How did you hear about our loan program?" at bounding box center [755, 308] width 438 height 38
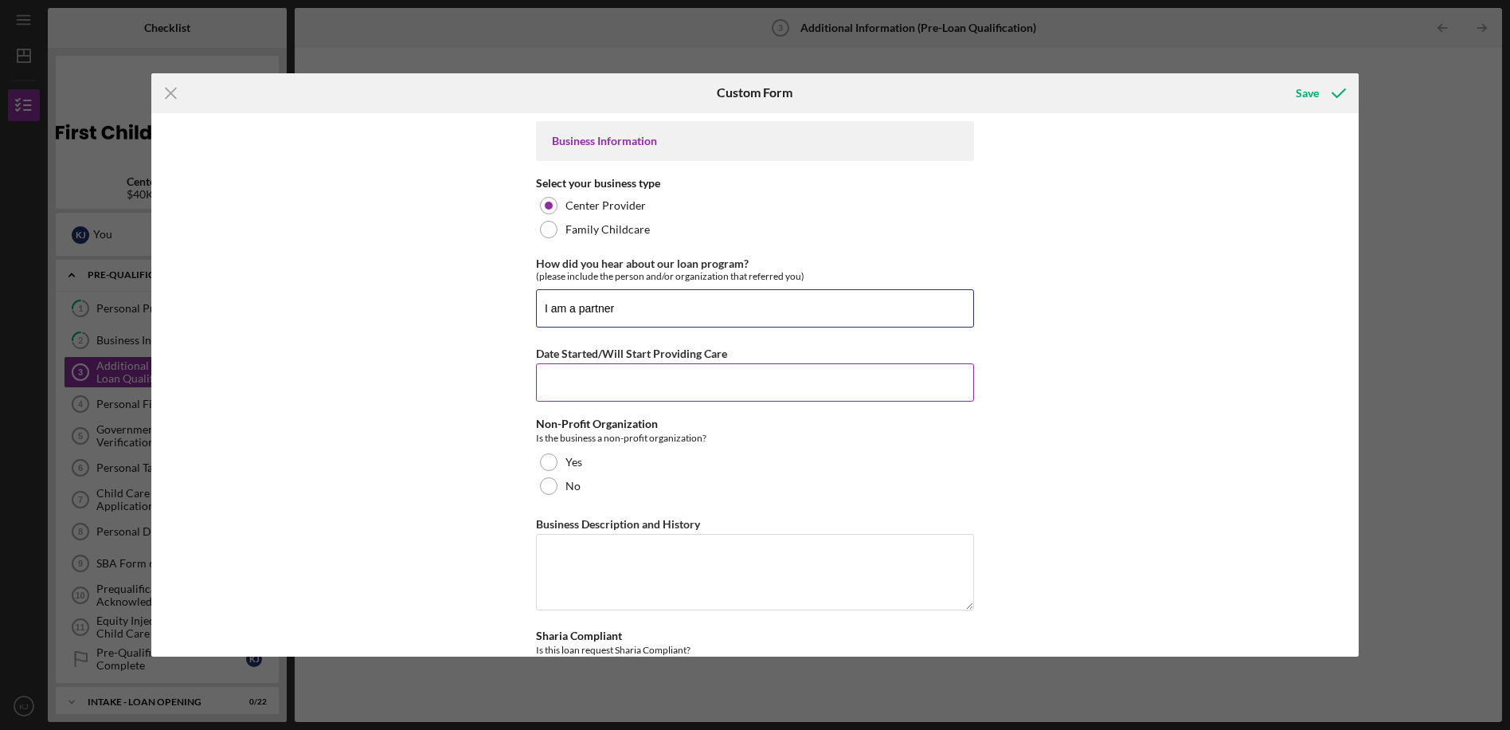
type input "I am a partner"
click at [556, 387] on input "Date Started/Will Start Providing Care" at bounding box center [755, 382] width 438 height 38
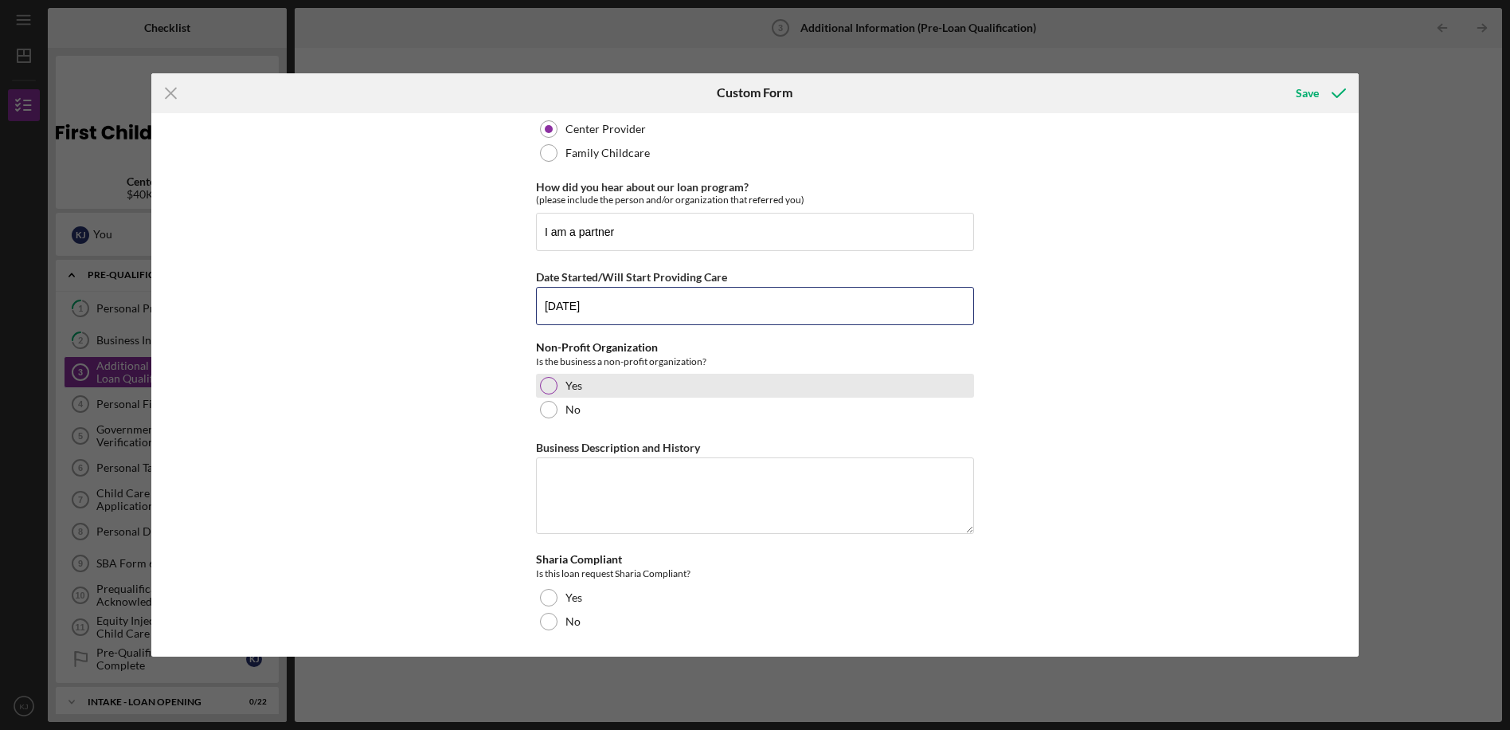
type input "[DATE]"
click at [543, 390] on div at bounding box center [549, 386] width 18 height 18
click at [565, 484] on textarea "Business Description and History" at bounding box center [755, 495] width 438 height 76
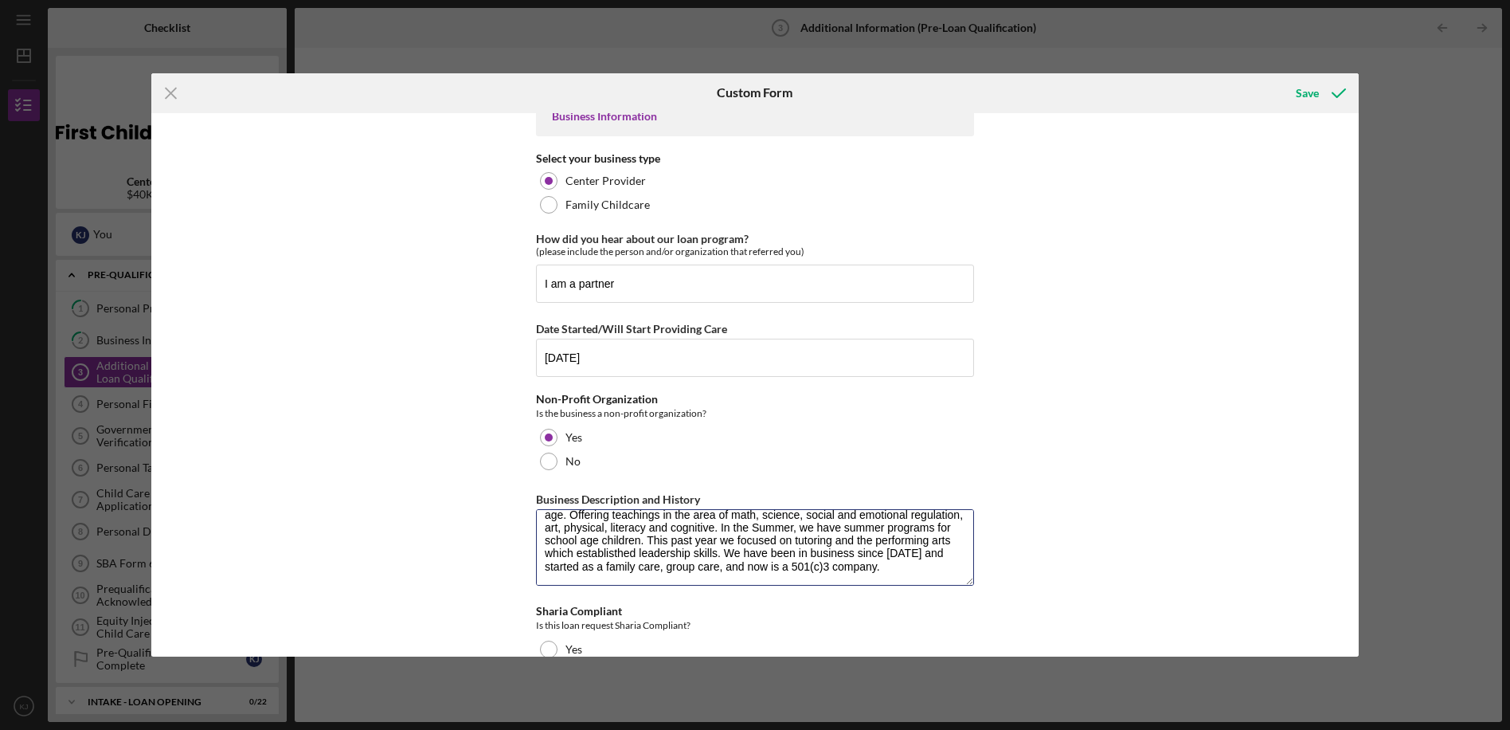
scroll to position [0, 0]
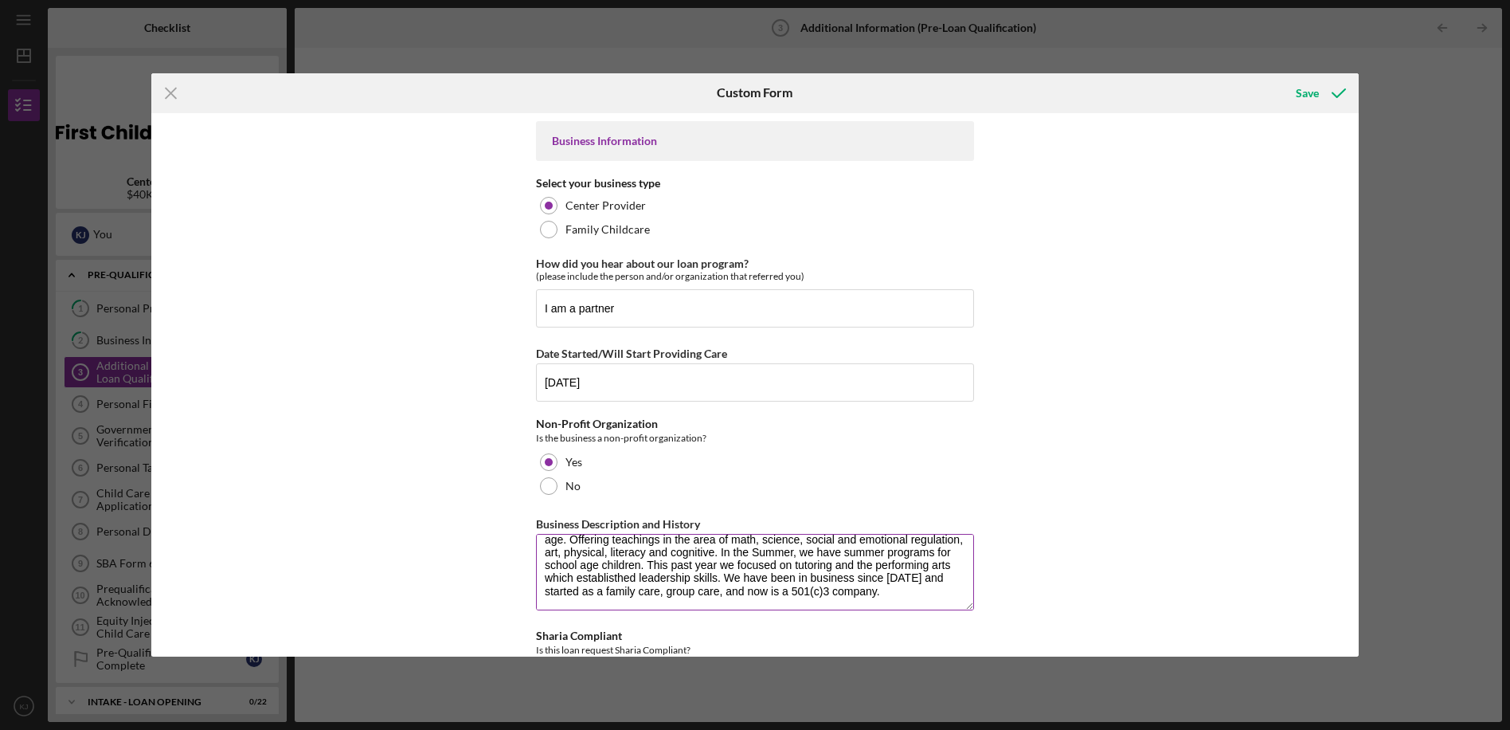
paste textarea ", we focused on tutoring and the performing arts, which establis"
click at [707, 554] on textarea "KPC is a facility that offers early childhood education for ages newborn to 12 …" at bounding box center [755, 572] width 438 height 76
click at [834, 590] on textarea "KPC is a facility that offers early childhood education for ages newborn to 12 …" at bounding box center [755, 572] width 438 height 76
paste textarea ", starting as a family care and group care provider, and are now a 501(c) (3)"
click at [625, 562] on textarea "KPC is a facility that offers early childhood education for ages newborn to 12 …" at bounding box center [755, 572] width 438 height 76
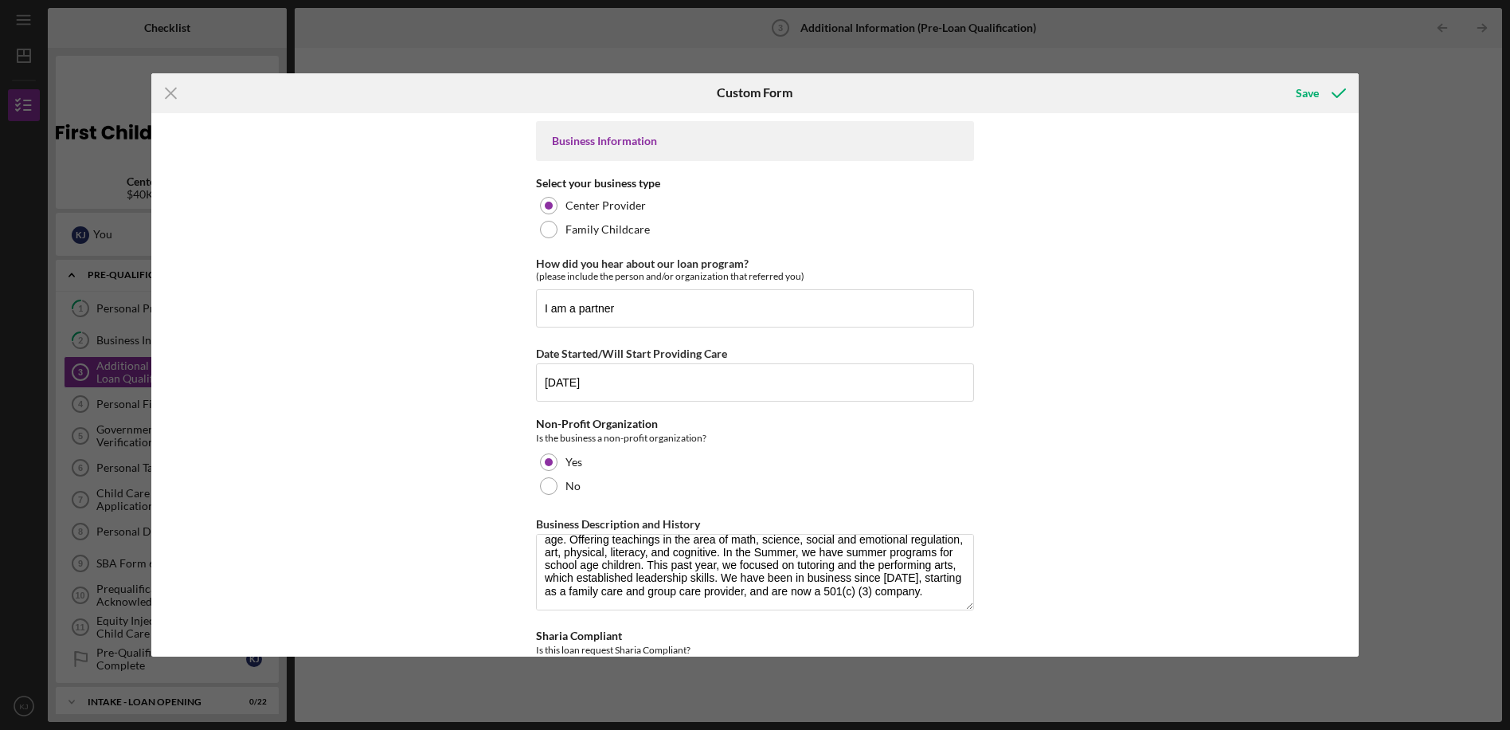
click at [637, 614] on div "Business Information Select your business type Center Provider Family Childcare…" at bounding box center [755, 423] width 438 height 605
click at [653, 570] on textarea "KPC is a facility that offers early childhood education for ages newborn to 12 …" at bounding box center [755, 572] width 438 height 76
click at [632, 566] on textarea "KPC is a facility that offers early childhood education for ages newborn to 12 …" at bounding box center [755, 572] width 438 height 76
click at [641, 567] on textarea "KPC is a facility that offers early childhood education for ages newborn to 12 …" at bounding box center [755, 572] width 438 height 76
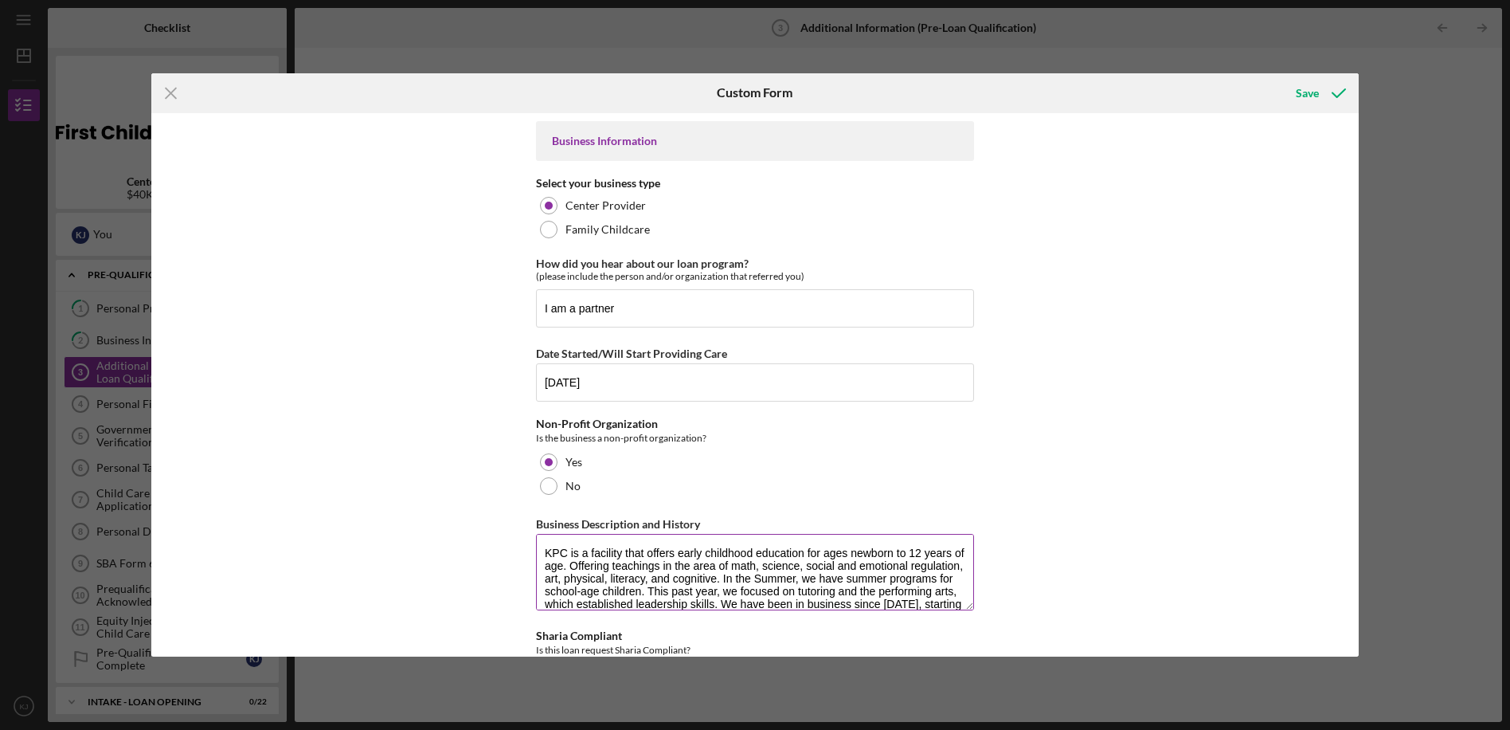
click at [830, 551] on textarea "KPC is a facility that offers early childhood education for ages newborn to 12 …" at bounding box center [755, 572] width 438 height 76
click at [839, 558] on textarea "KPC is a facility that offers early childhood education for ages newborn to 12 …" at bounding box center [755, 572] width 438 height 76
click at [856, 559] on textarea "KPC is a facility that offers early childhood education for newborn to 12 years…" at bounding box center [755, 572] width 438 height 76
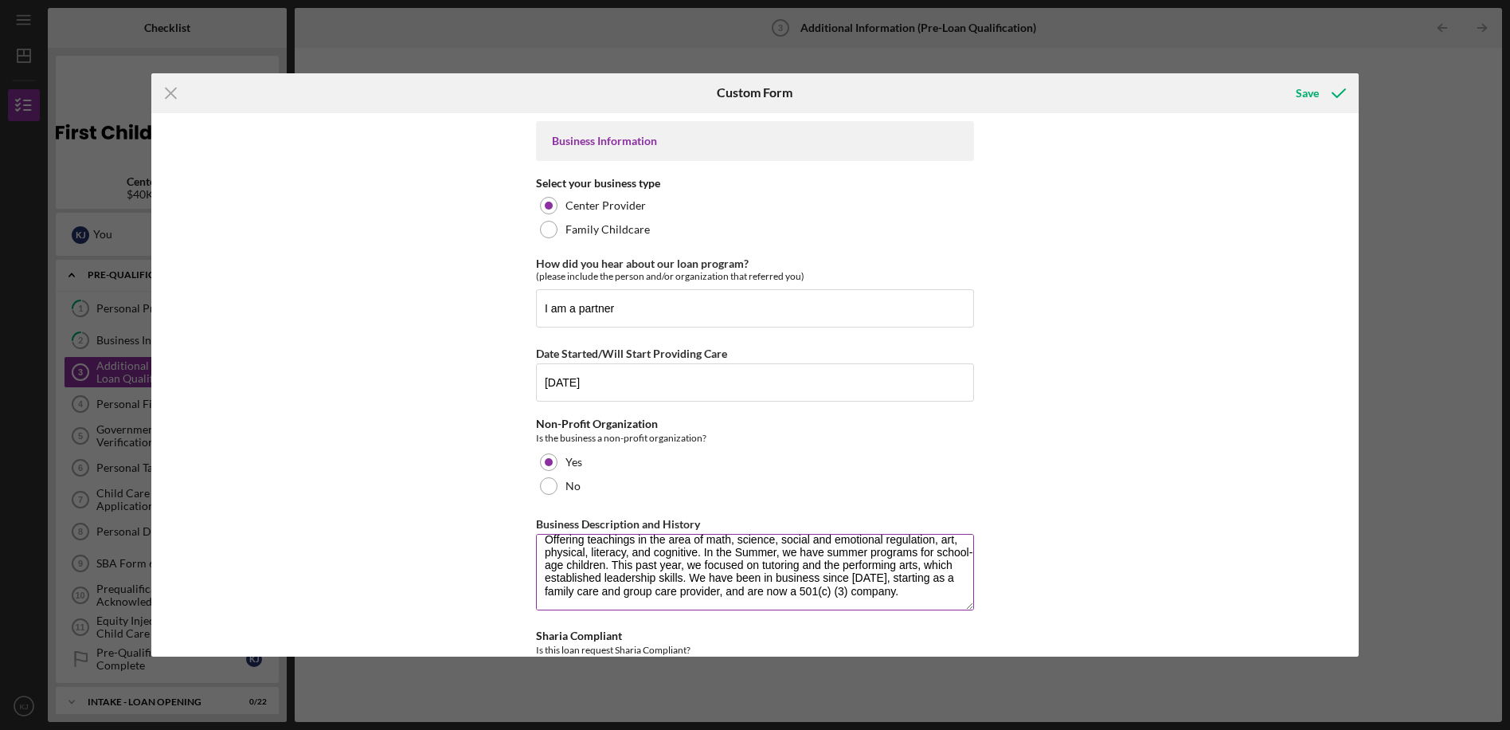
scroll to position [52, 0]
click at [615, 579] on textarea "KPC is a facility that offers early childhood education for newborns to 12 year…" at bounding box center [755, 572] width 438 height 76
type textarea "KPC is a facility that offers early childhood education for newborns to 12 year…"
